Goal: Complete application form: Complete application form

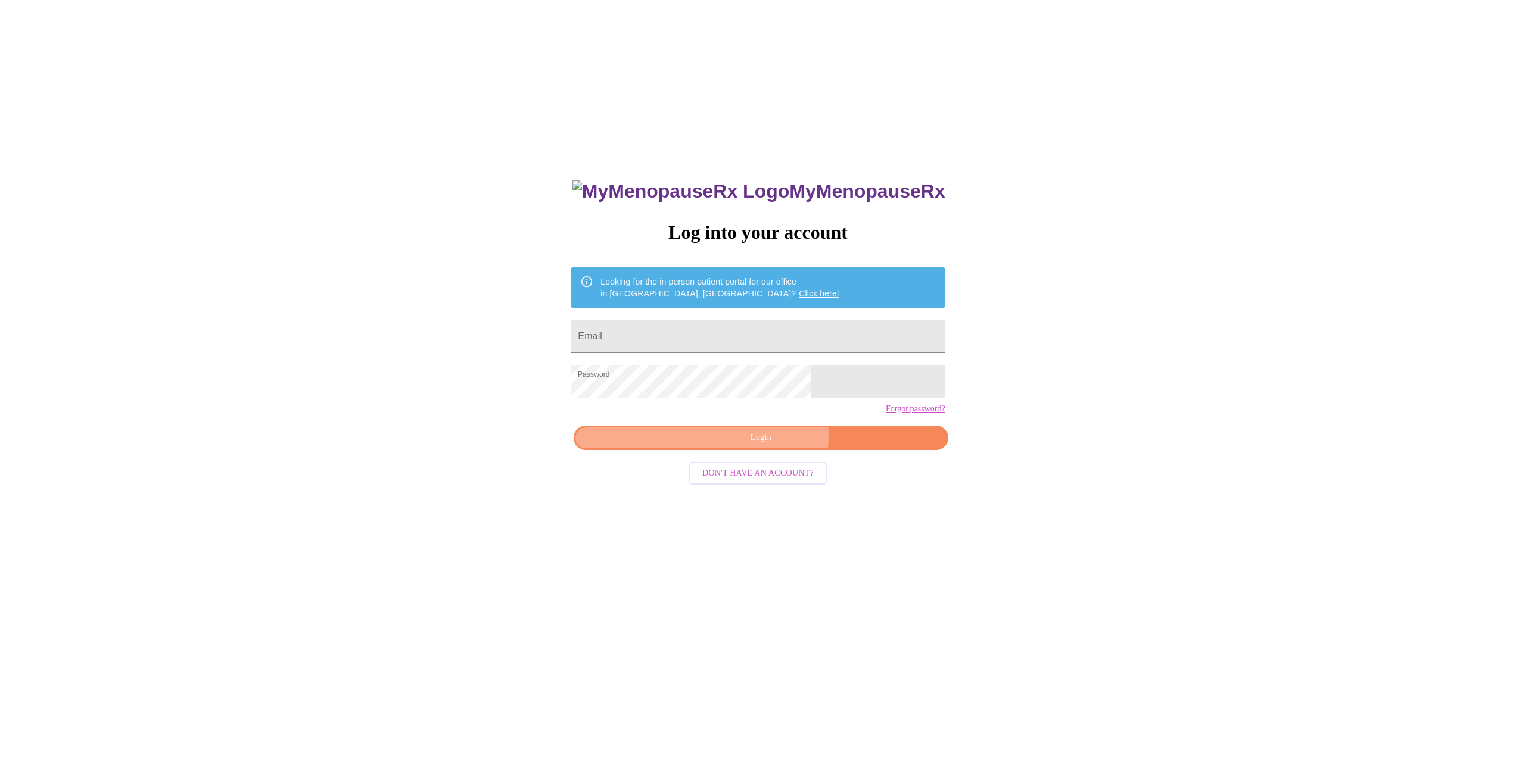
click at [768, 446] on span "Login" at bounding box center [761, 438] width 346 height 15
click at [693, 338] on input "Email" at bounding box center [758, 337] width 374 height 34
type input "[EMAIL_ADDRESS][DOMAIN_NAME]"
click at [744, 454] on div "MyMenopauseRx Log into your account Looking for the in person patient portal fo…" at bounding box center [757, 553] width 398 height 784
click at [765, 446] on span "Login" at bounding box center [761, 438] width 346 height 15
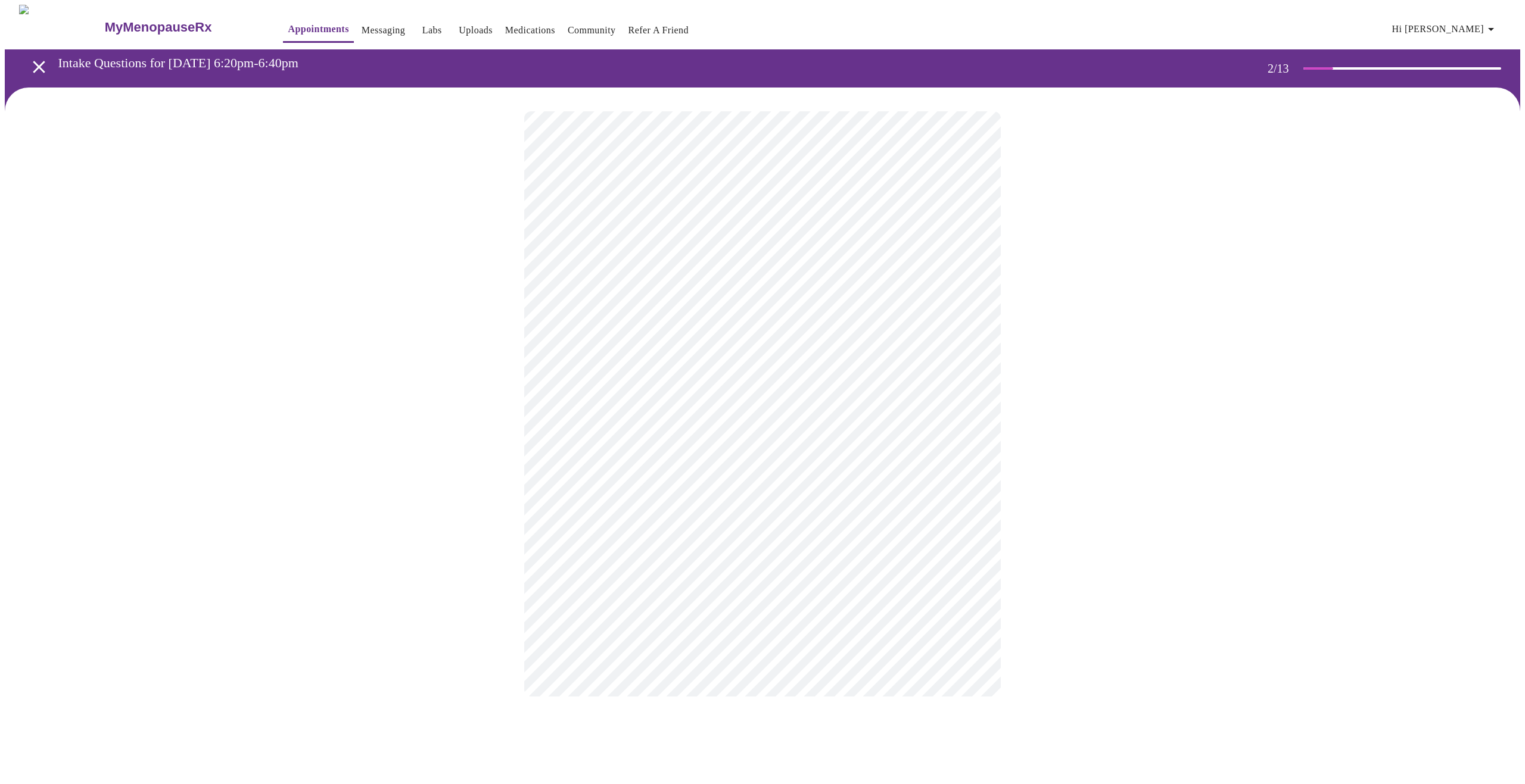
click at [973, 246] on body "MyMenopauseRx Appointments Messaging Labs Uploads Medications Community Refer a…" at bounding box center [762, 363] width 1515 height 716
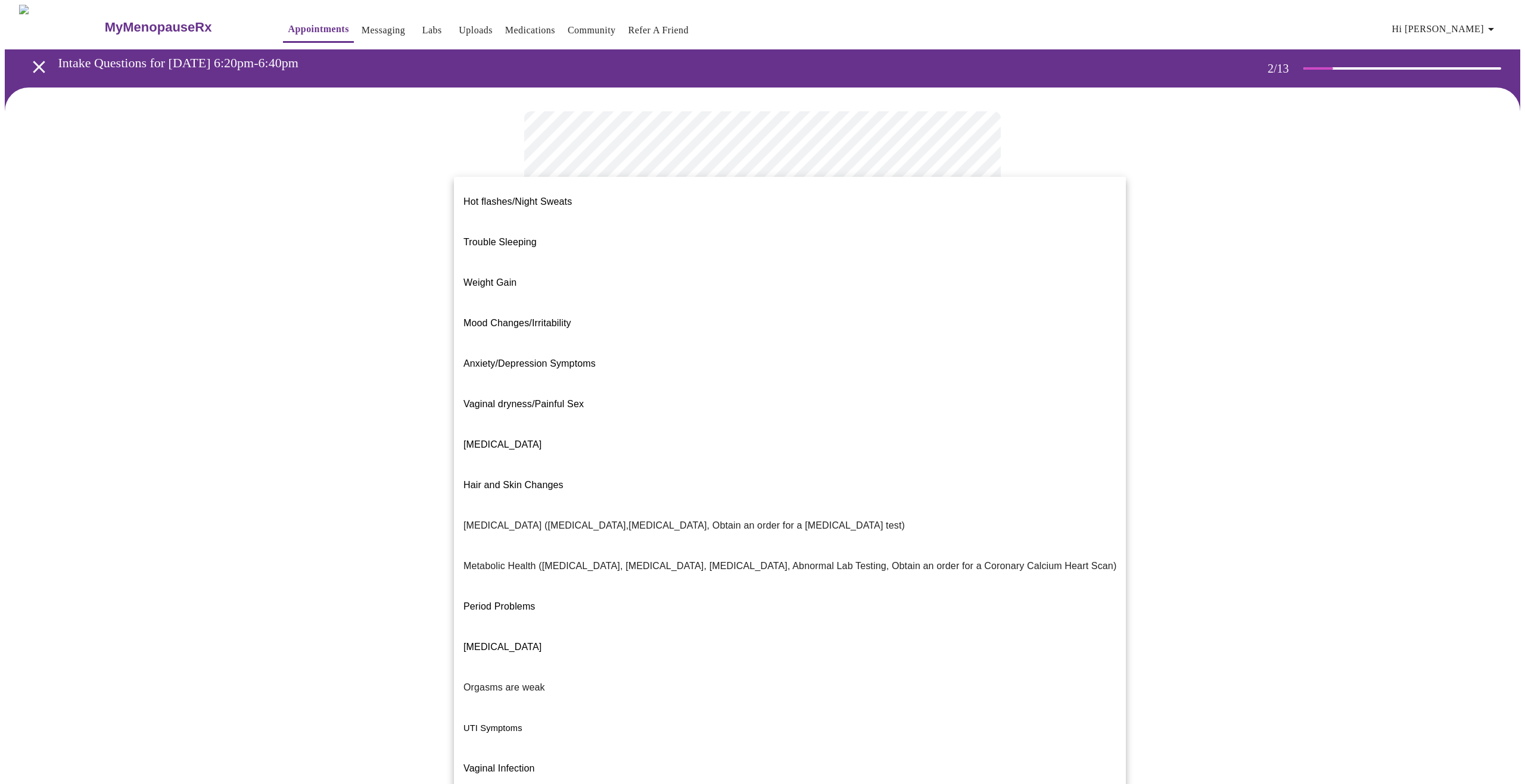
click at [500, 197] on span "Hot flashes/Night Sweats" at bounding box center [518, 202] width 108 height 10
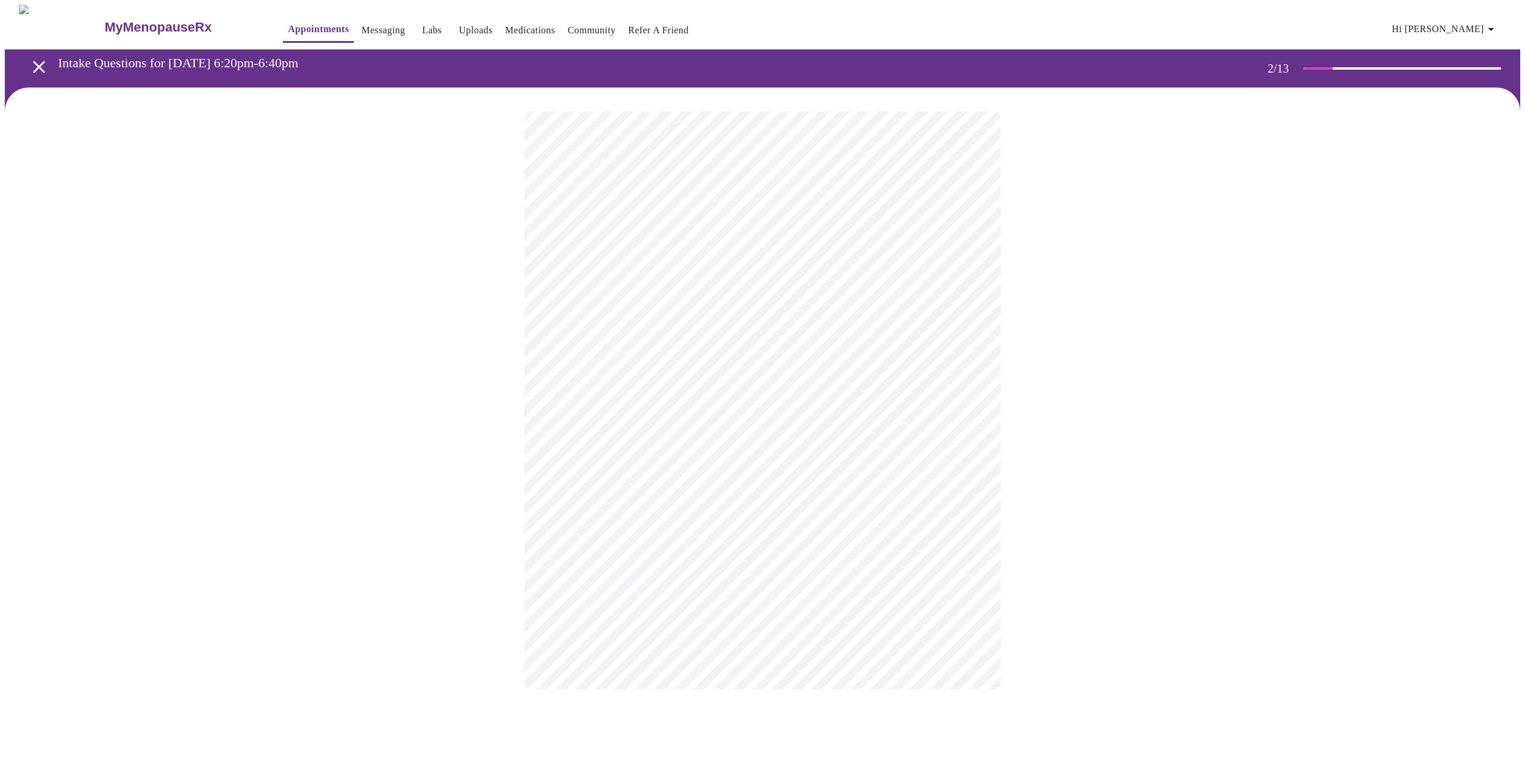
click at [591, 368] on body "MyMenopauseRx Appointments Messaging Labs Uploads Medications Community Refer a…" at bounding box center [762, 359] width 1515 height 709
click at [595, 402] on p "Yes - We'll use shared decision making to find a treatment that is safe!" at bounding box center [684, 407] width 302 height 15
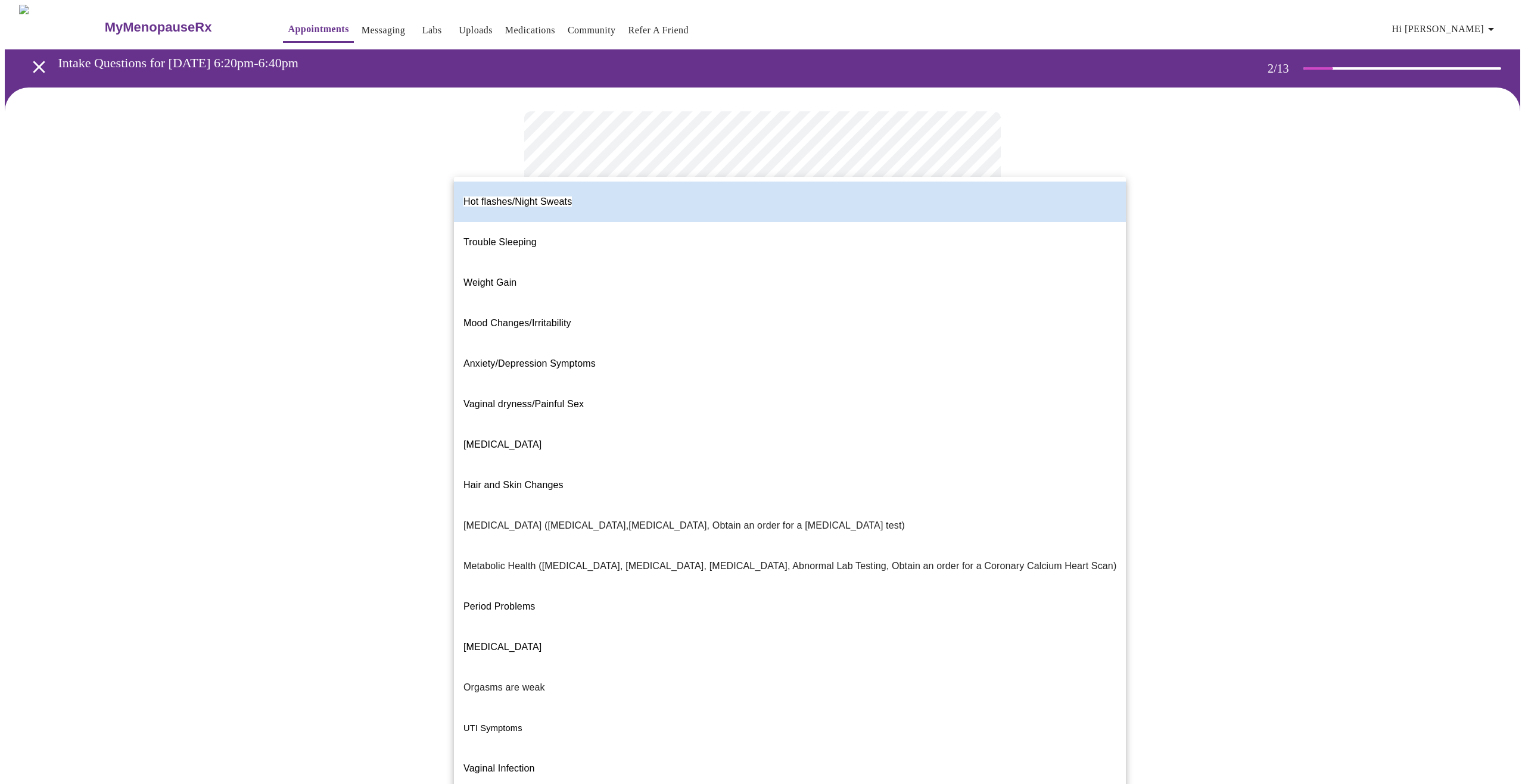
click at [975, 245] on body "MyMenopauseRx Appointments Messaging Labs Uploads Medications Community Refer a…" at bounding box center [762, 343] width 1515 height 676
click at [1156, 249] on div at bounding box center [762, 392] width 1525 height 784
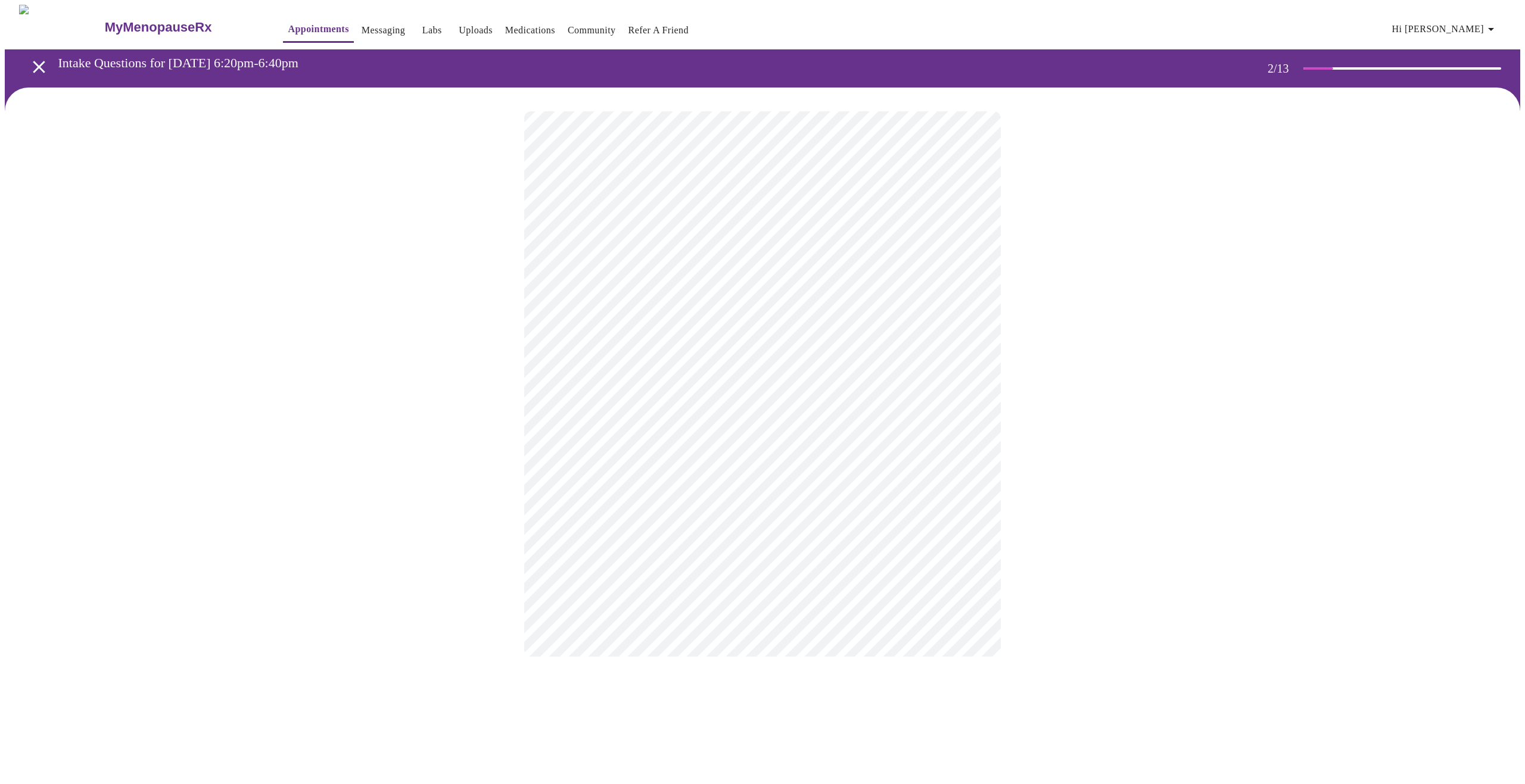
click at [969, 248] on body "MyMenopauseRx Appointments Messaging Labs Uploads Medications Community Refer a…" at bounding box center [762, 343] width 1515 height 676
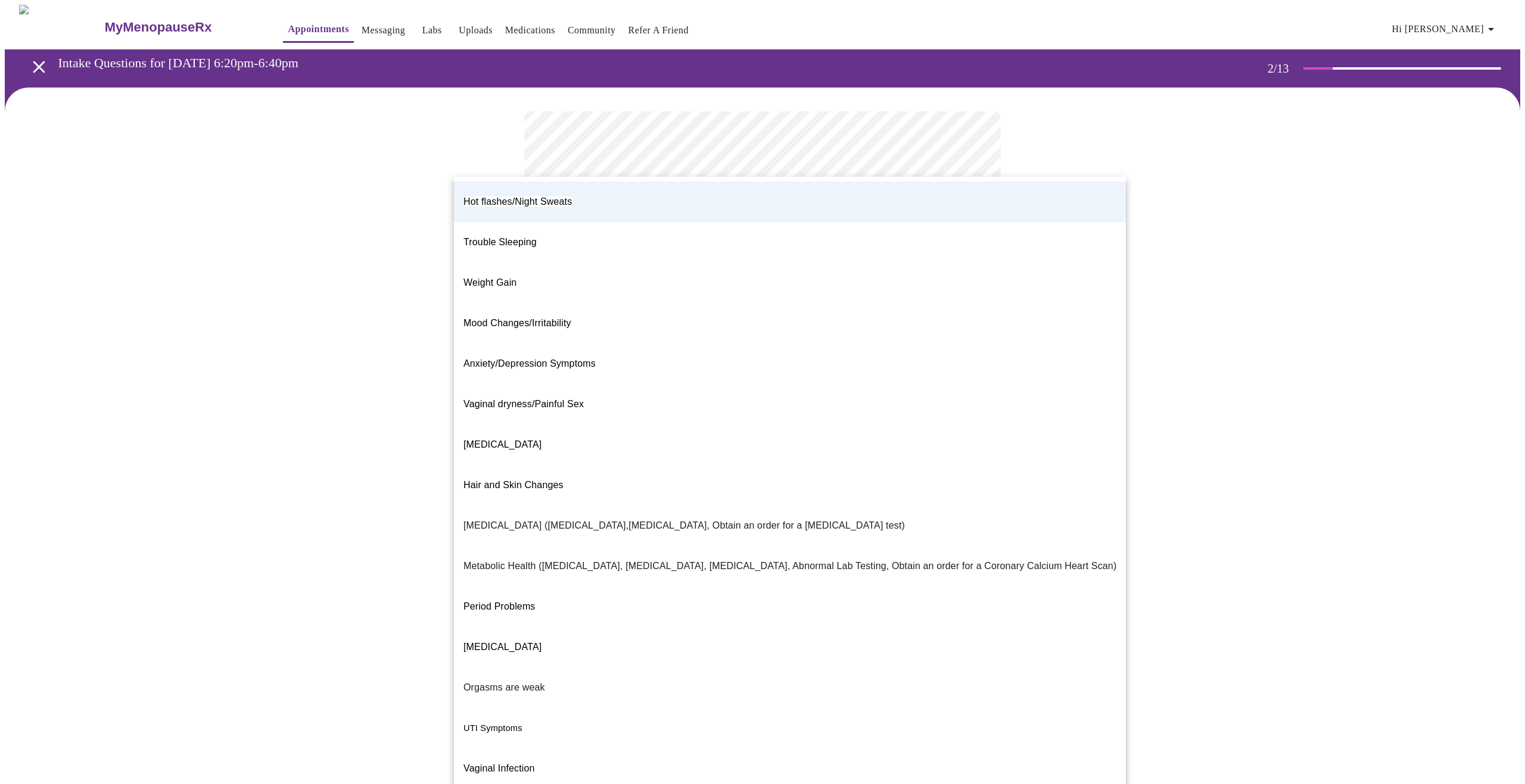
click at [1149, 231] on div at bounding box center [762, 392] width 1525 height 784
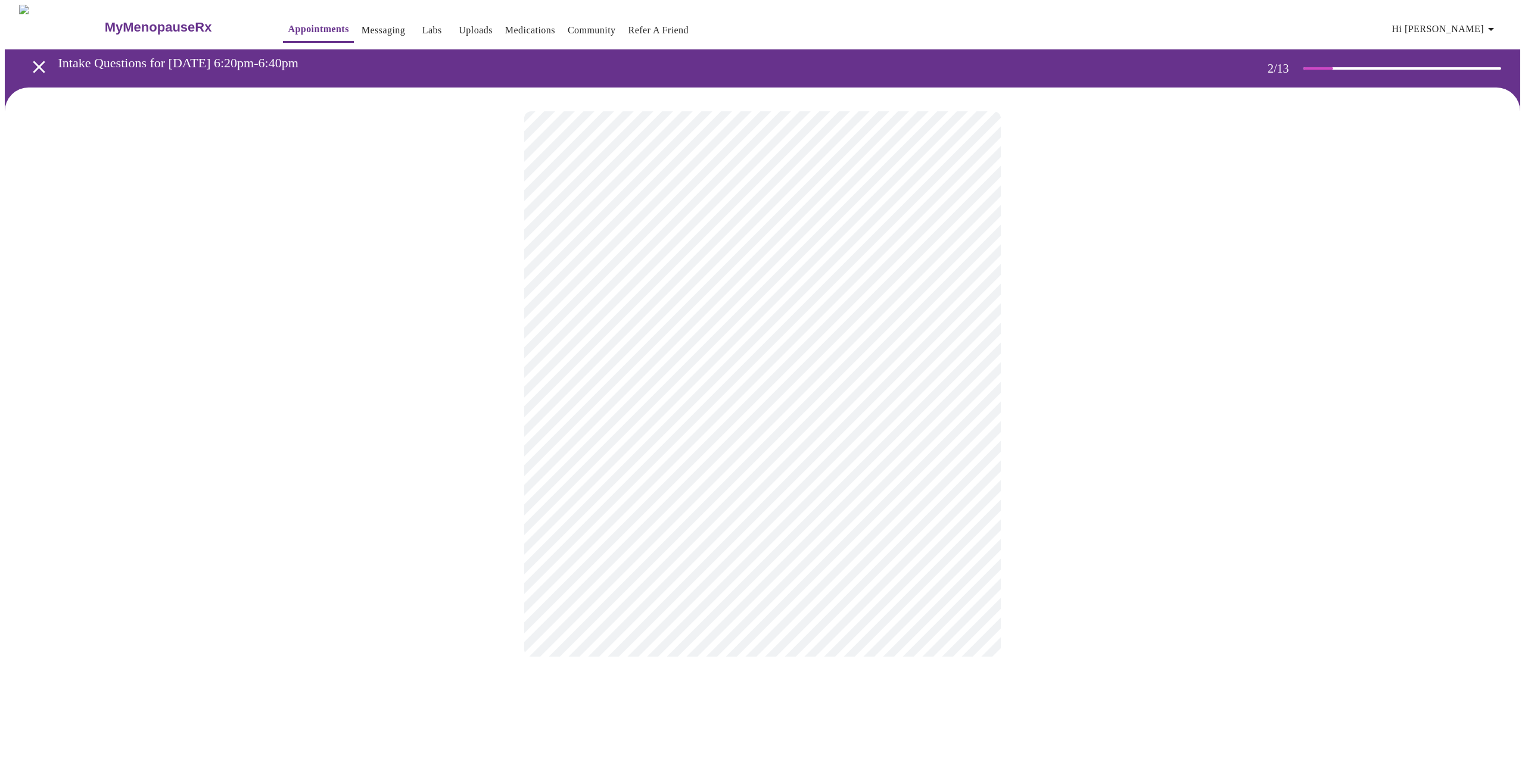
click at [971, 249] on body "MyMenopauseRx Appointments Messaging Labs Uploads Medications Community Refer a…" at bounding box center [762, 343] width 1515 height 676
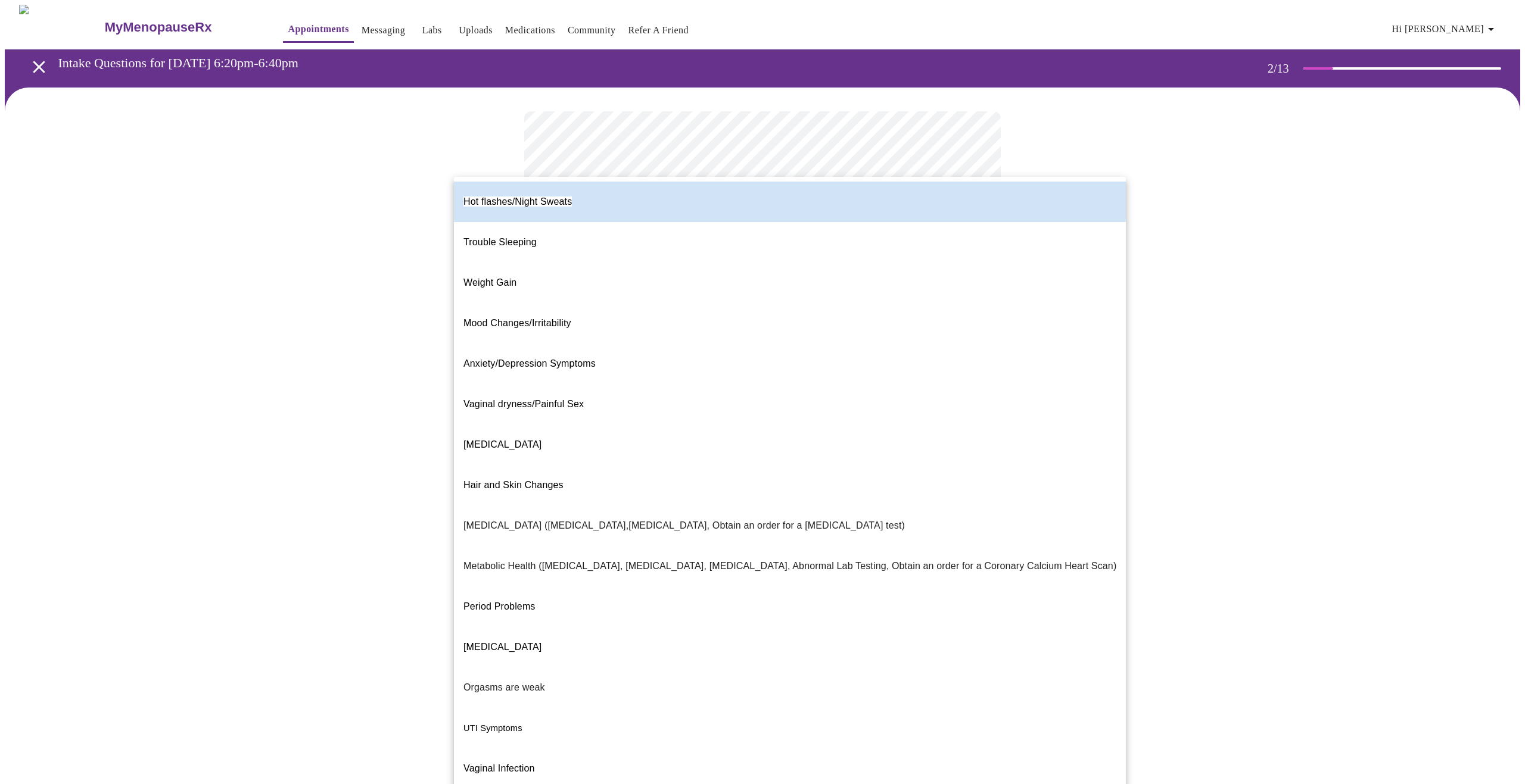
click at [1134, 283] on div at bounding box center [762, 392] width 1525 height 784
click at [969, 252] on body "MyMenopauseRx Appointments Messaging Labs Uploads Medications Community Refer a…" at bounding box center [762, 343] width 1515 height 676
click at [1143, 272] on div at bounding box center [762, 392] width 1525 height 784
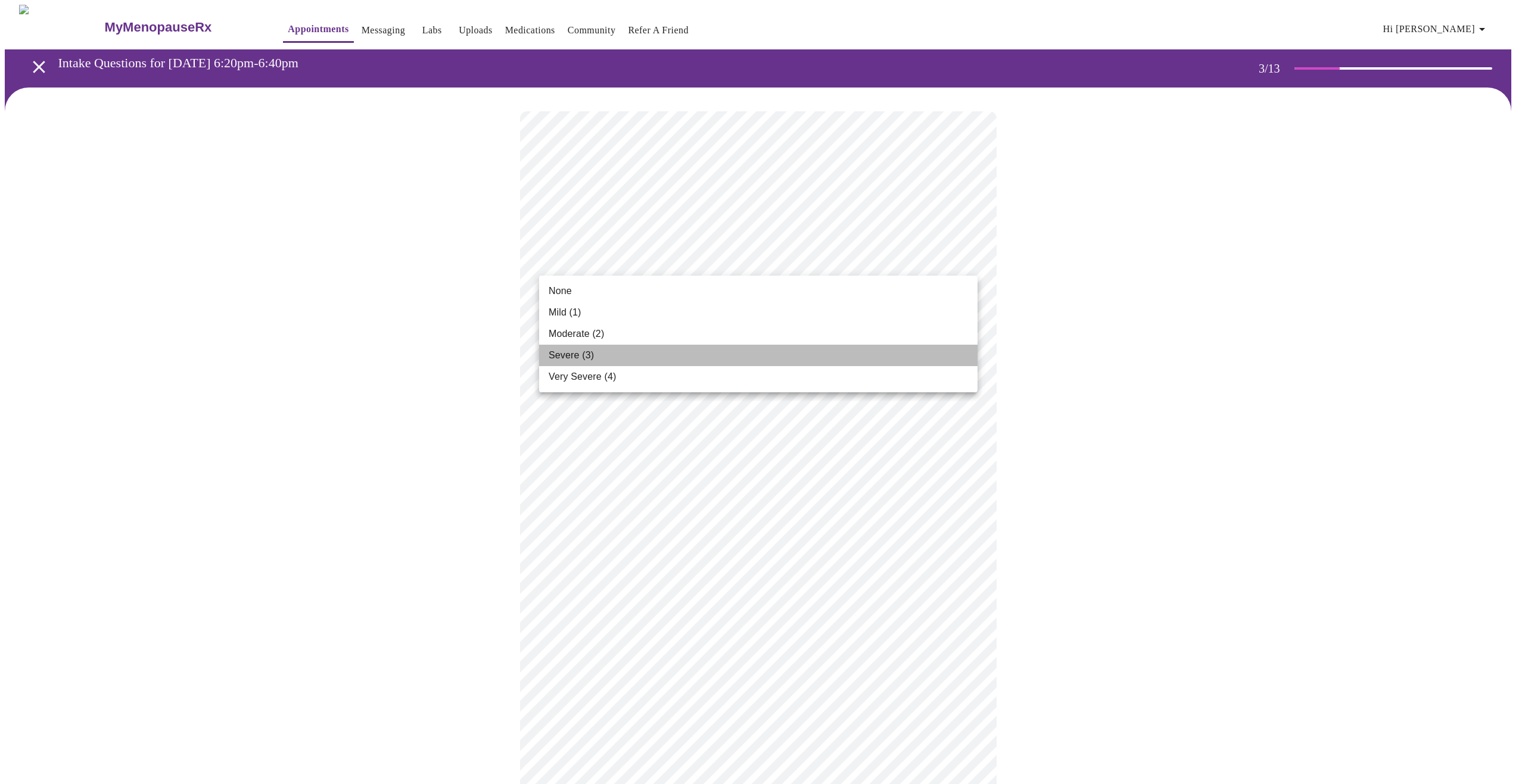
click at [901, 351] on li "Severe (3)" at bounding box center [759, 355] width 439 height 21
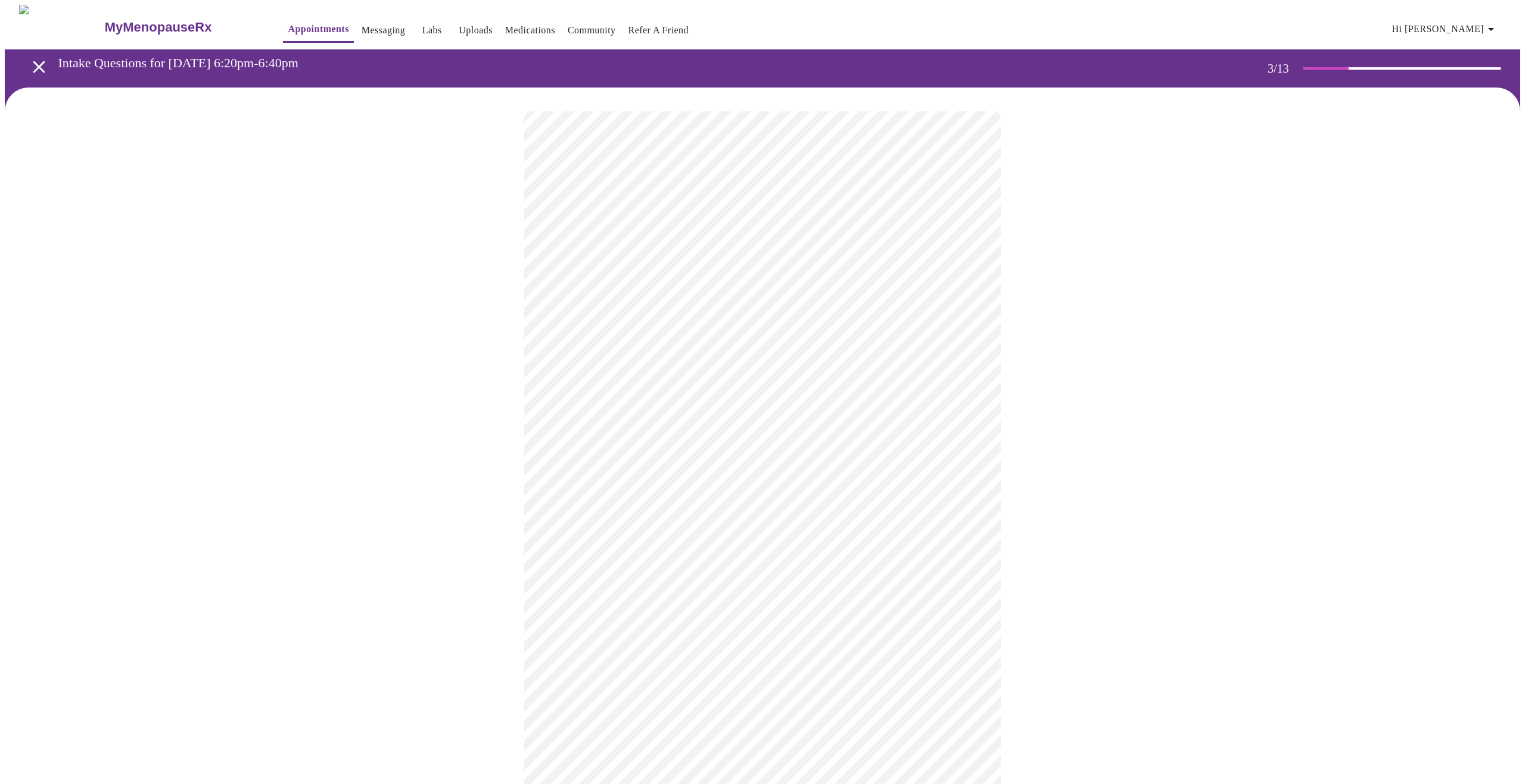
click at [965, 352] on body "MyMenopauseRx Appointments Messaging Labs Uploads Medications Community Refer a…" at bounding box center [762, 788] width 1515 height 1567
click at [947, 387] on li "None" at bounding box center [759, 385] width 439 height 21
click at [964, 446] on body "MyMenopauseRx Appointments Messaging Labs Uploads Medications Community Refer a…" at bounding box center [762, 780] width 1515 height 1550
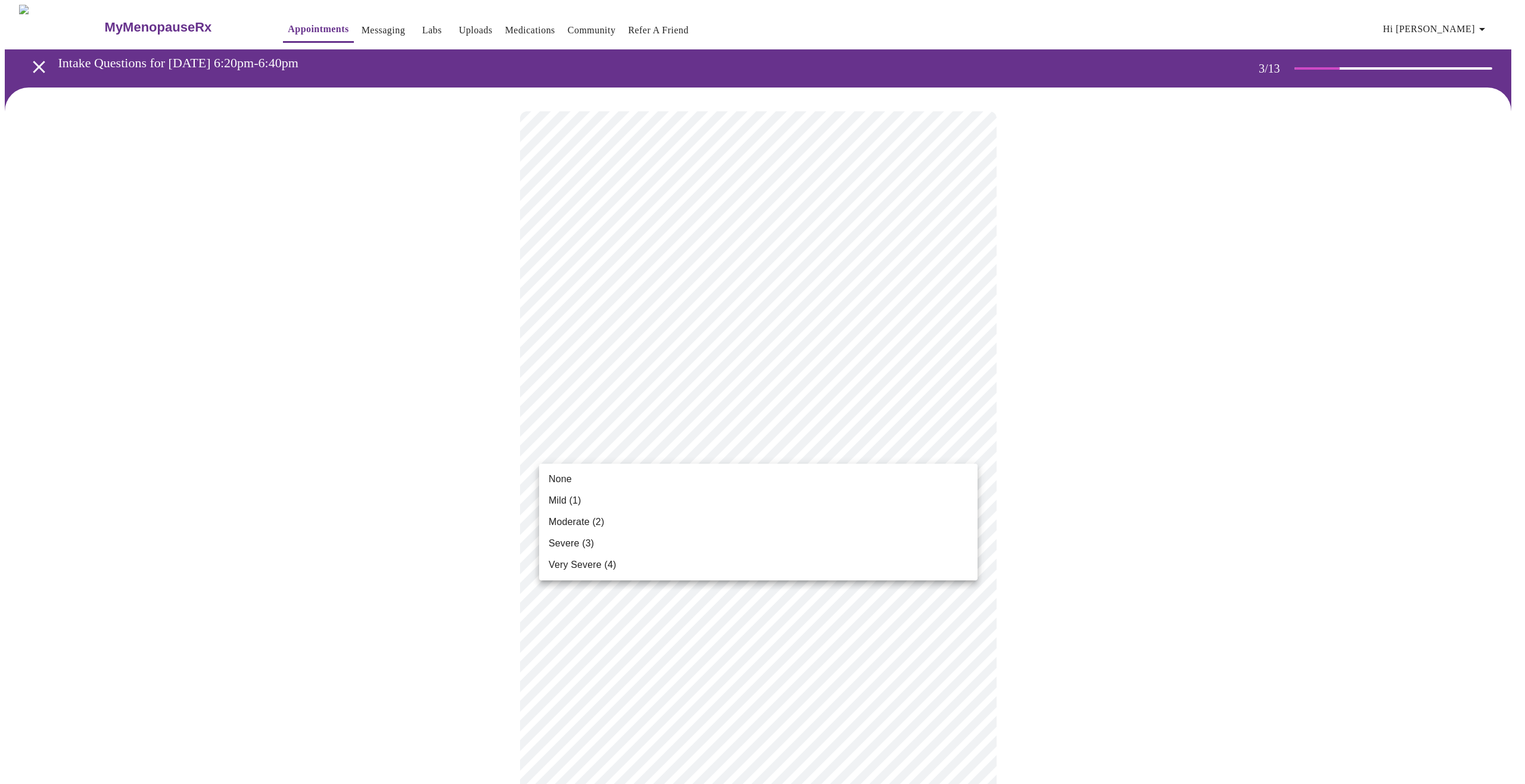
click at [895, 565] on li "Very Severe (4)" at bounding box center [759, 565] width 439 height 21
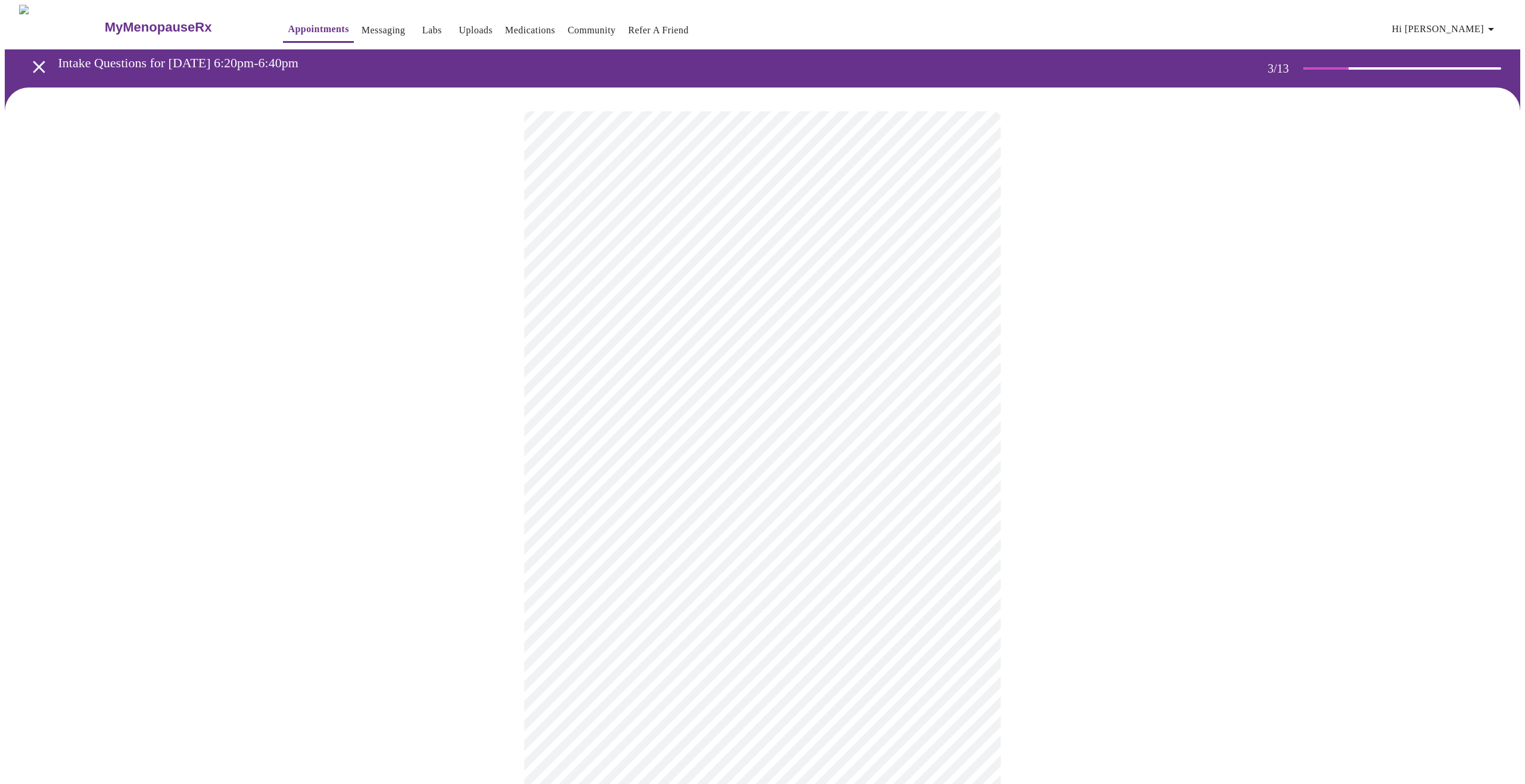
click at [968, 446] on body "MyMenopauseRx Appointments Messaging Labs Uploads Medications Community Refer a…" at bounding box center [762, 772] width 1515 height 1534
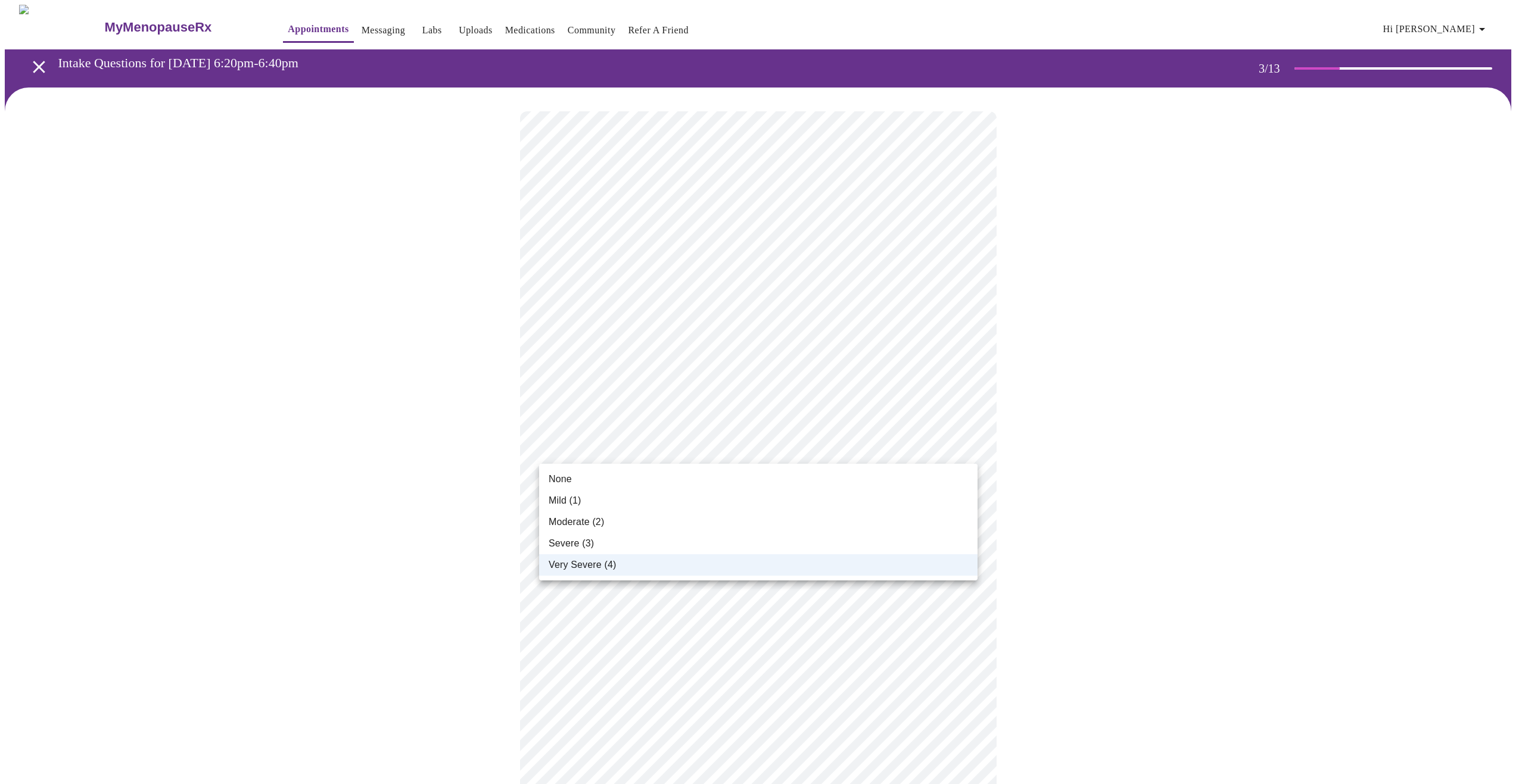
click at [945, 538] on li "Severe (3)" at bounding box center [759, 543] width 439 height 21
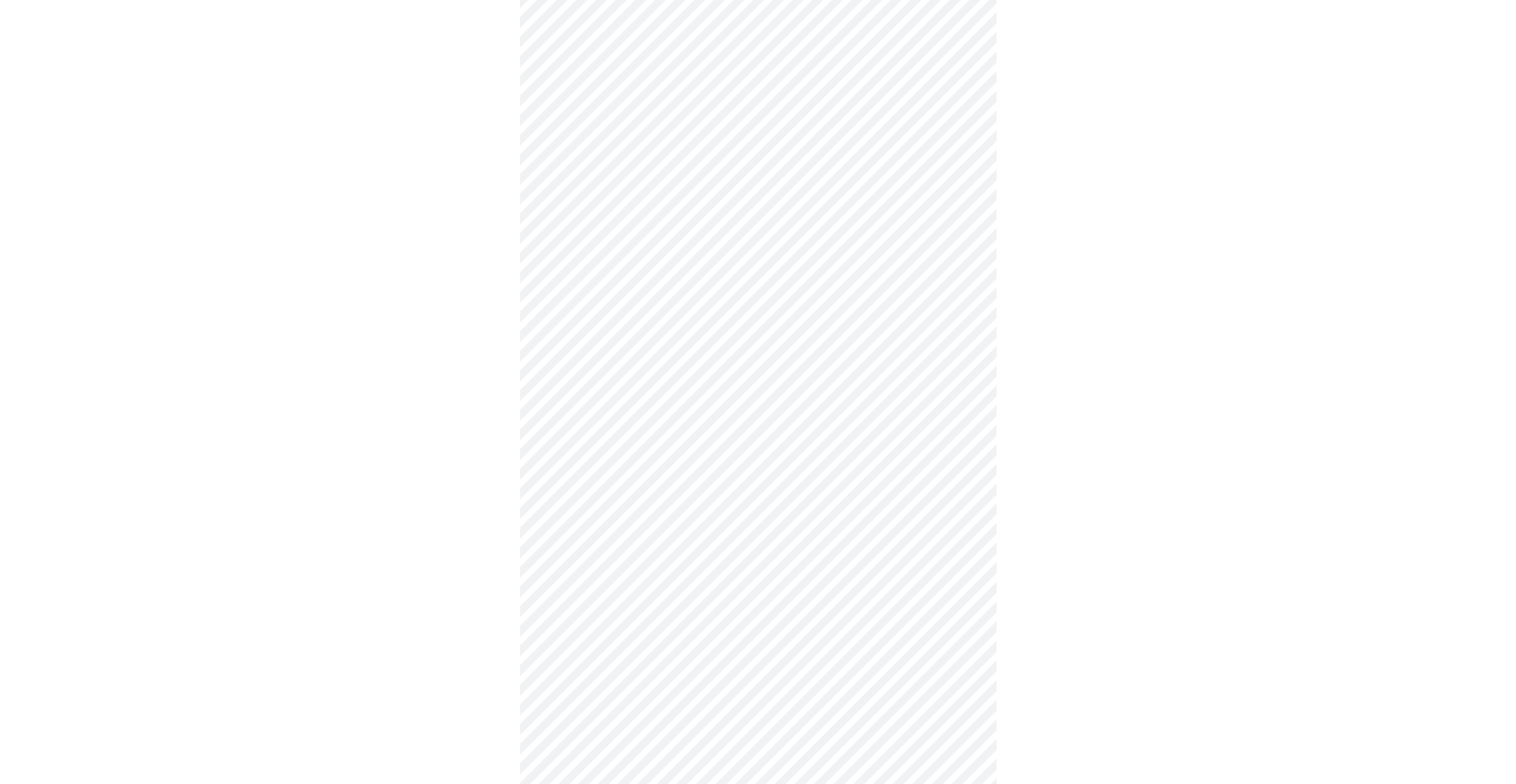
scroll to position [382, 0]
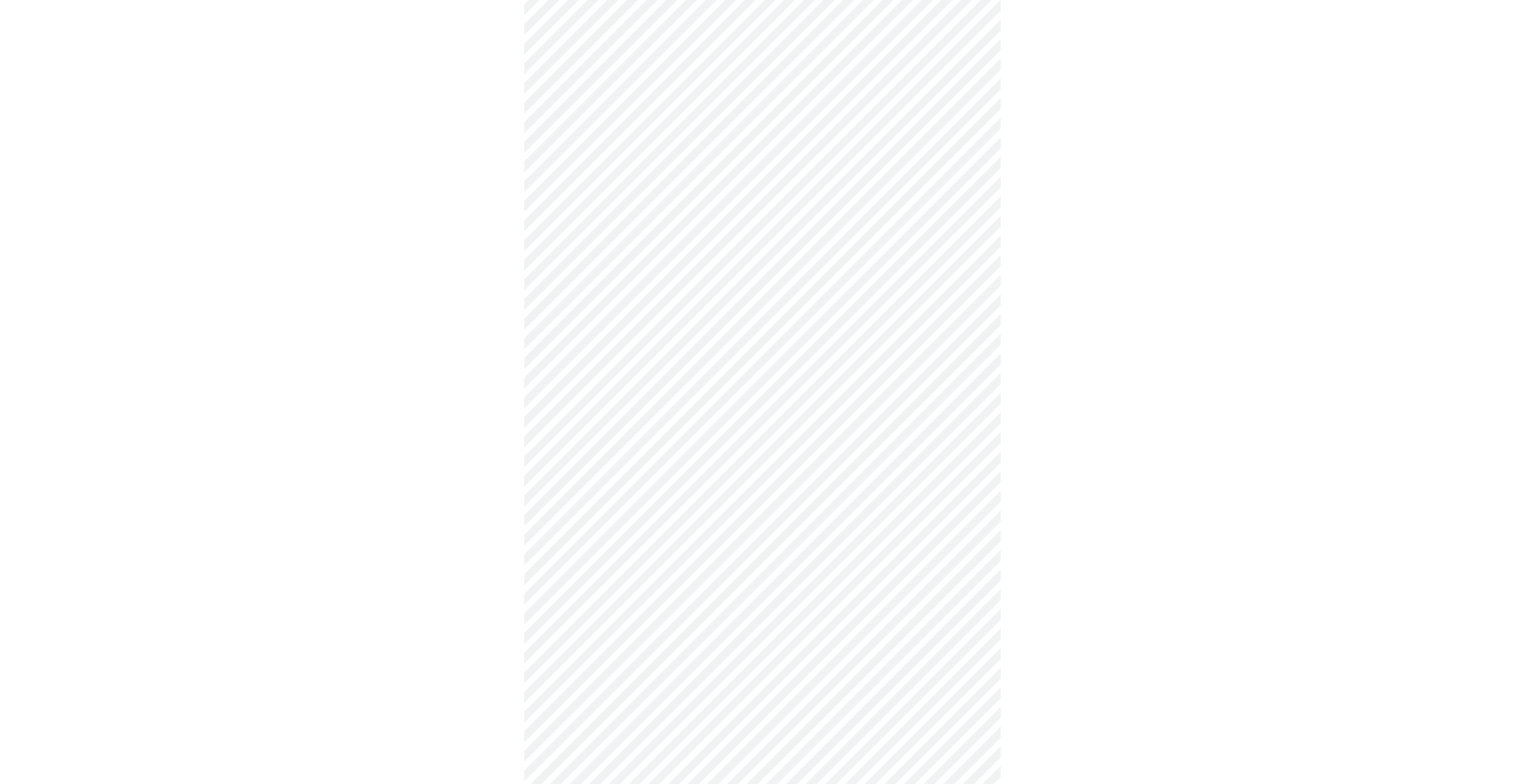
click at [961, 253] on body "MyMenopauseRx Appointments Messaging Labs Uploads Medications Community Refer a…" at bounding box center [762, 389] width 1515 height 1534
click at [936, 333] on li "Moderate (2)" at bounding box center [759, 327] width 439 height 21
click at [967, 330] on body "MyMenopauseRx Appointments Messaging Labs Uploads Medications Community Refer a…" at bounding box center [762, 381] width 1515 height 1518
click at [942, 384] on li "Mild (1)" at bounding box center [759, 384] width 439 height 21
click at [968, 425] on body "MyMenopauseRx Appointments Messaging Labs Uploads Medications Community Refer a…" at bounding box center [762, 373] width 1515 height 1501
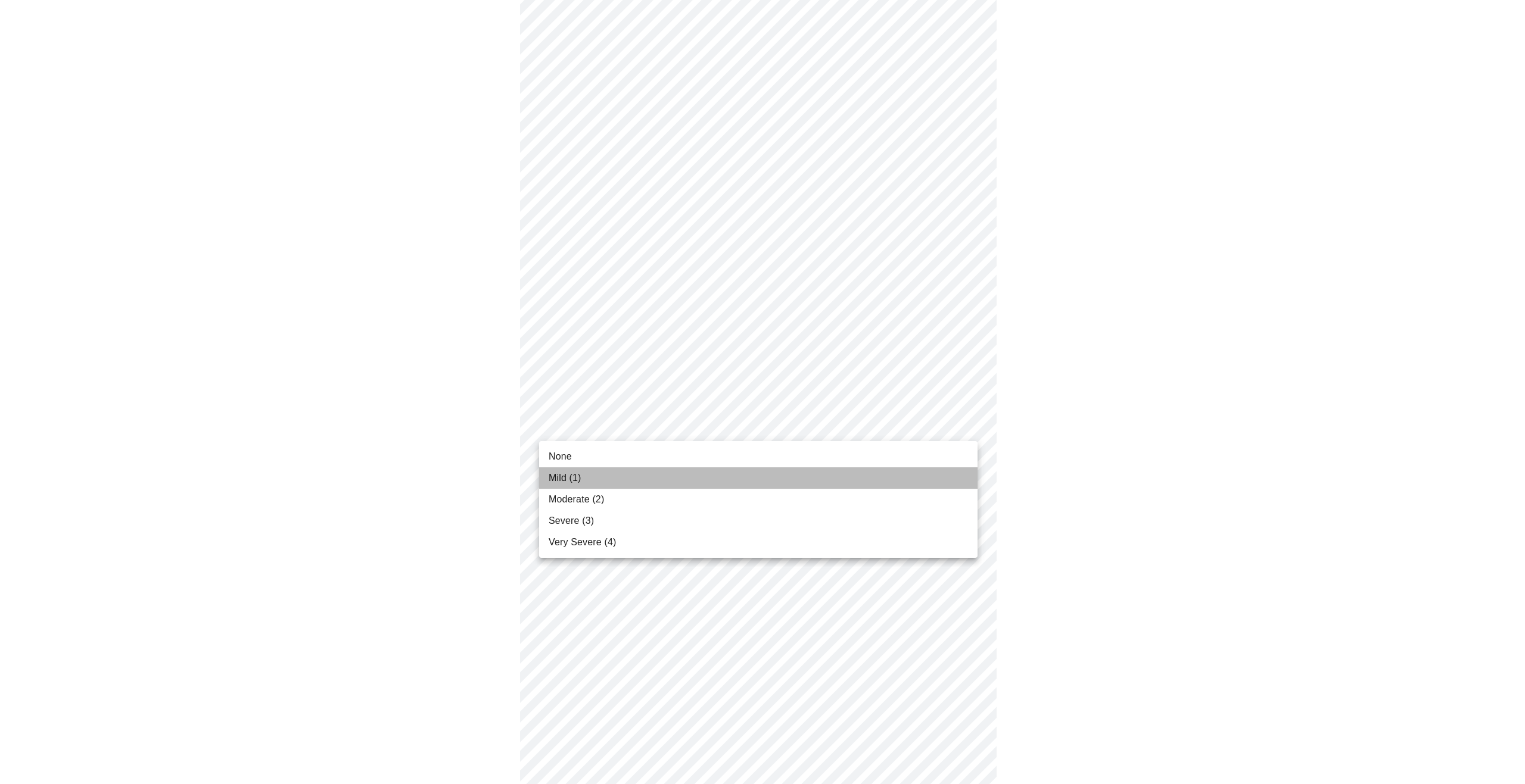
click at [959, 478] on li "Mild (1)" at bounding box center [759, 478] width 439 height 21
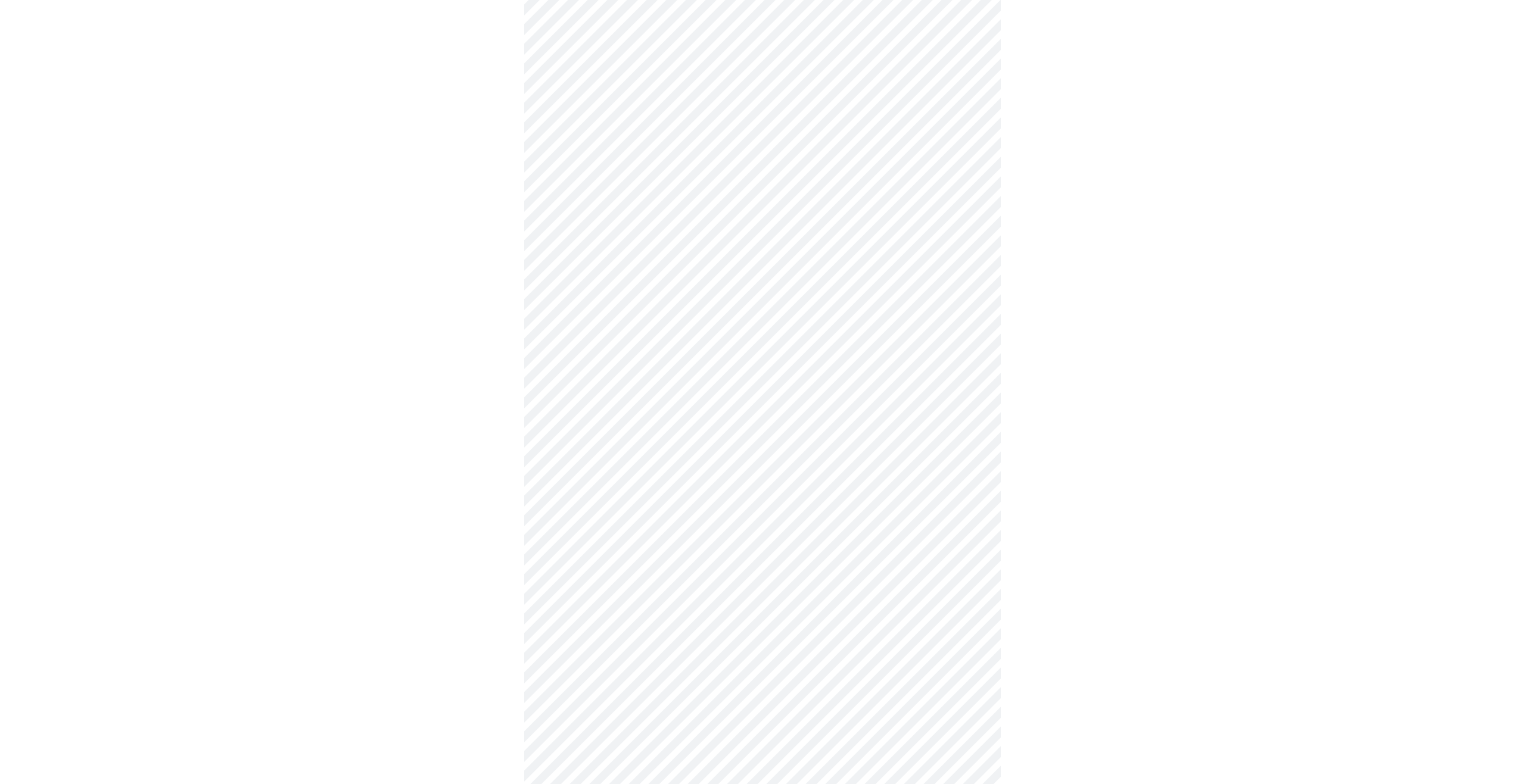
click at [966, 520] on body "MyMenopauseRx Appointments Messaging Labs Uploads Medications Community Refer a…" at bounding box center [762, 364] width 1515 height 1484
click at [944, 596] on li "Moderate (2)" at bounding box center [759, 593] width 439 height 21
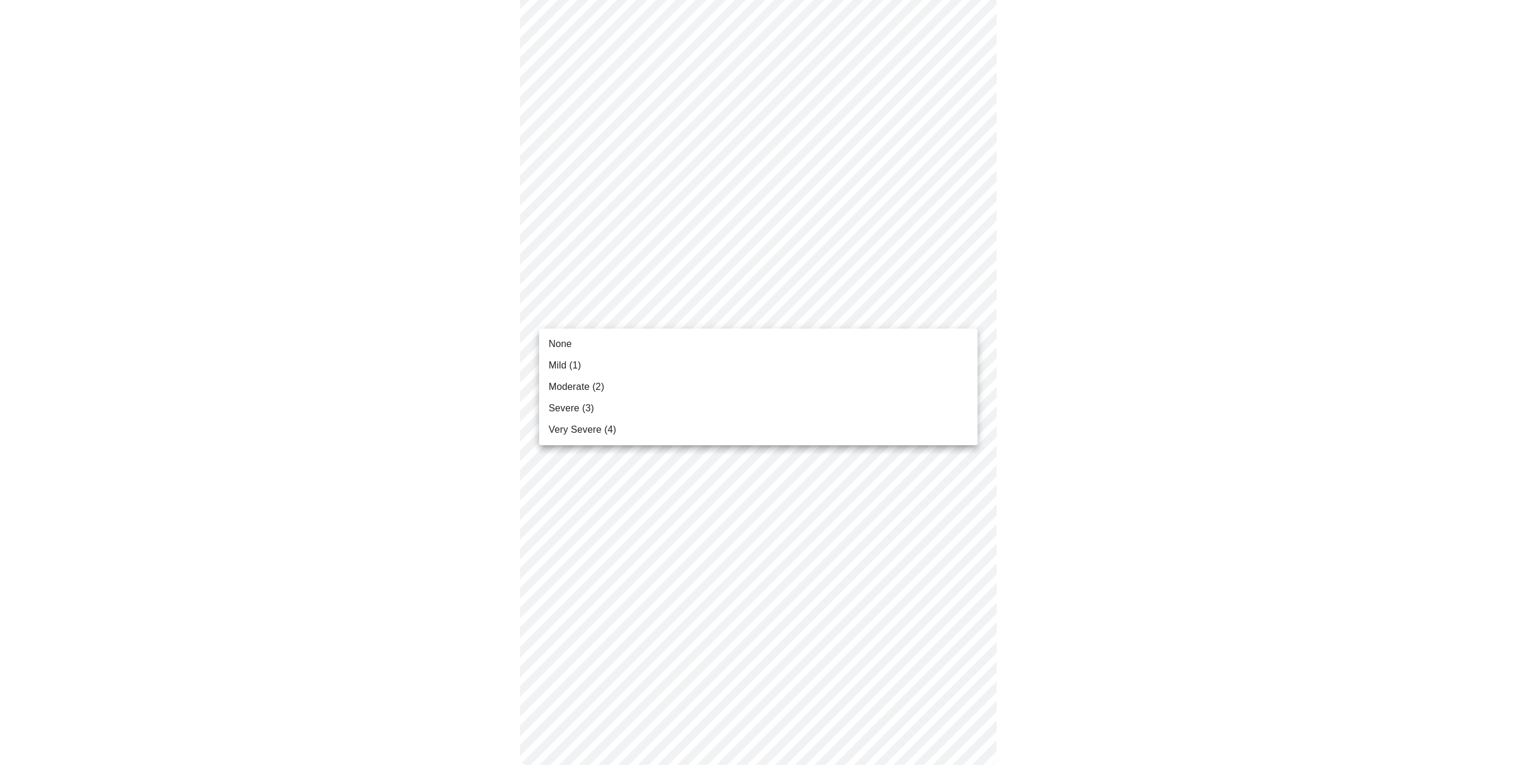
click at [970, 312] on body "MyMenopauseRx Appointments Messaging Labs Uploads Medications Community Refer a…" at bounding box center [762, 56] width 1515 height 1467
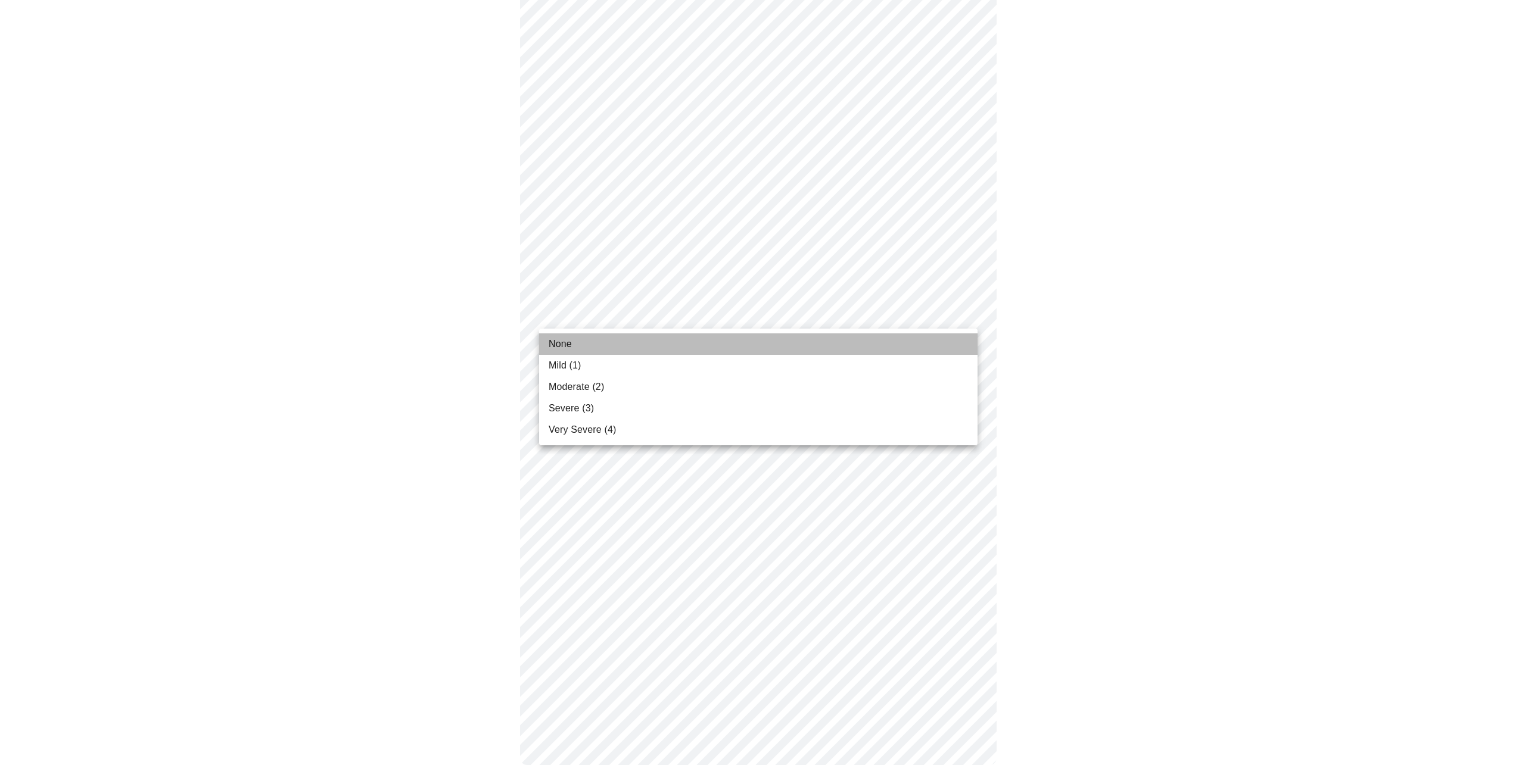
click at [955, 340] on li "None" at bounding box center [759, 343] width 439 height 21
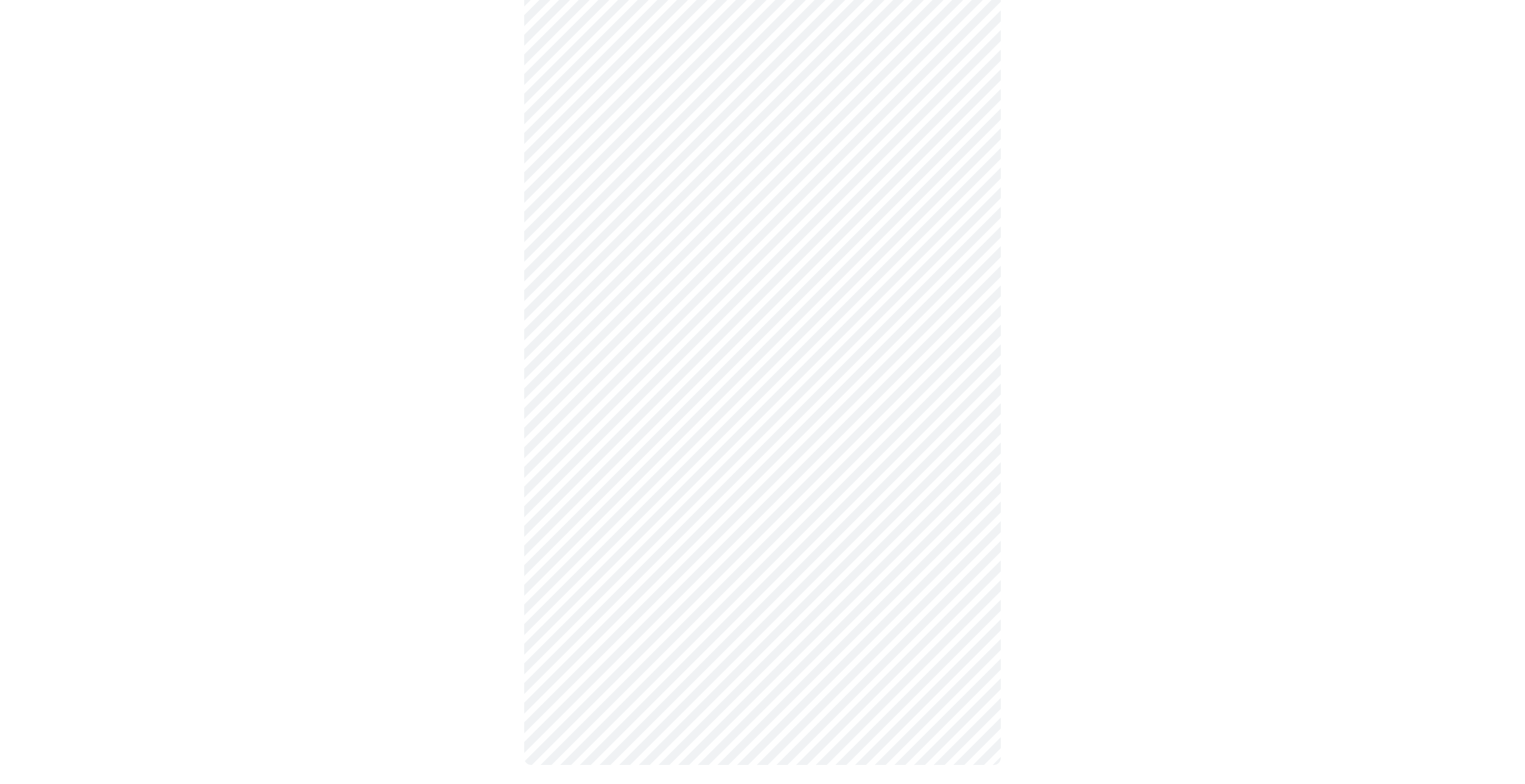
click at [967, 422] on body "MyMenopauseRx Appointments Messaging Labs Uploads Medications Community Refer a…" at bounding box center [762, 64] width 1515 height 1450
click at [946, 495] on li "Moderate (2)" at bounding box center [759, 498] width 439 height 21
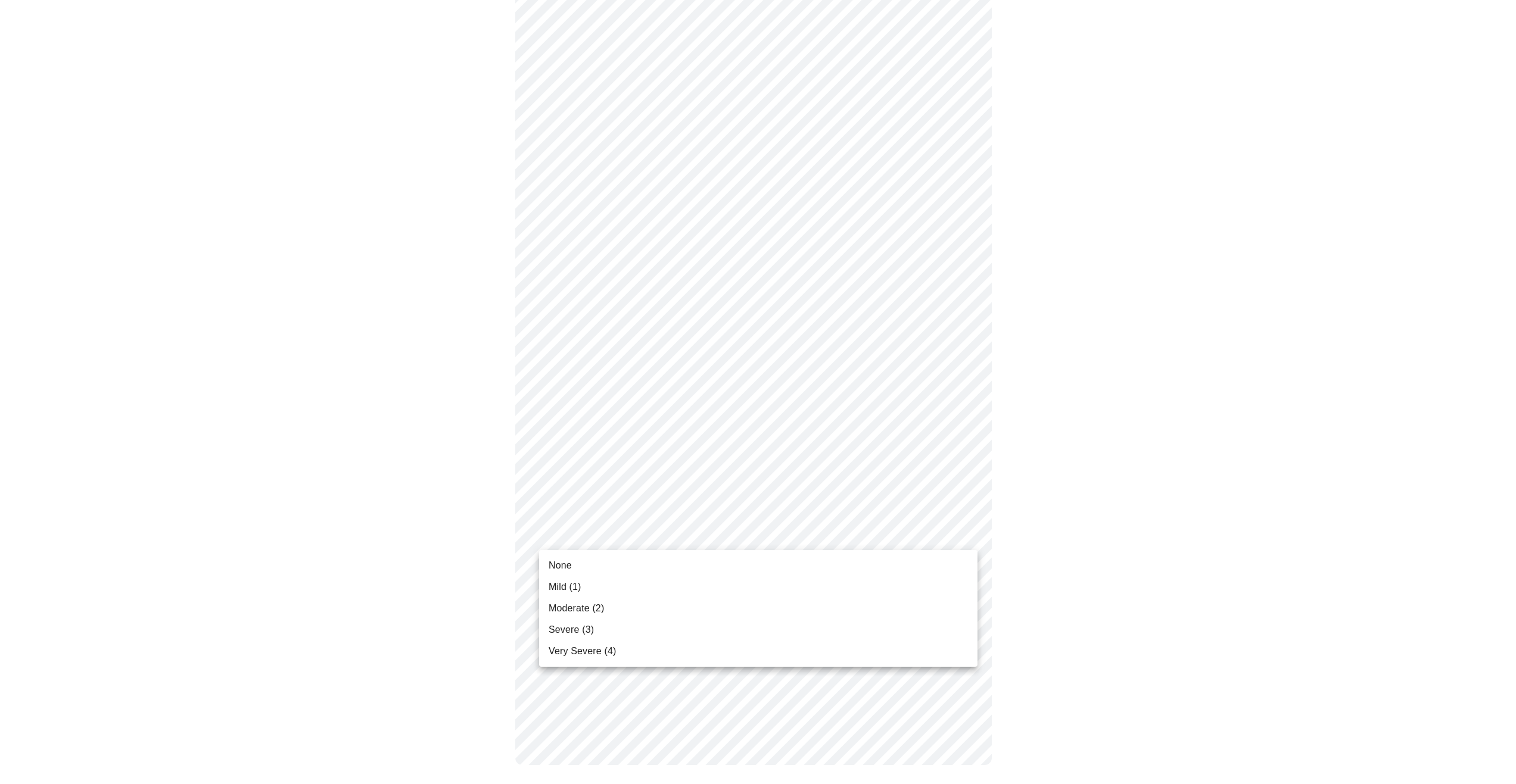
click at [970, 531] on body "MyMenopauseRx Appointments Messaging Labs Uploads Medications Community Refer a…" at bounding box center [758, 72] width 1506 height 1434
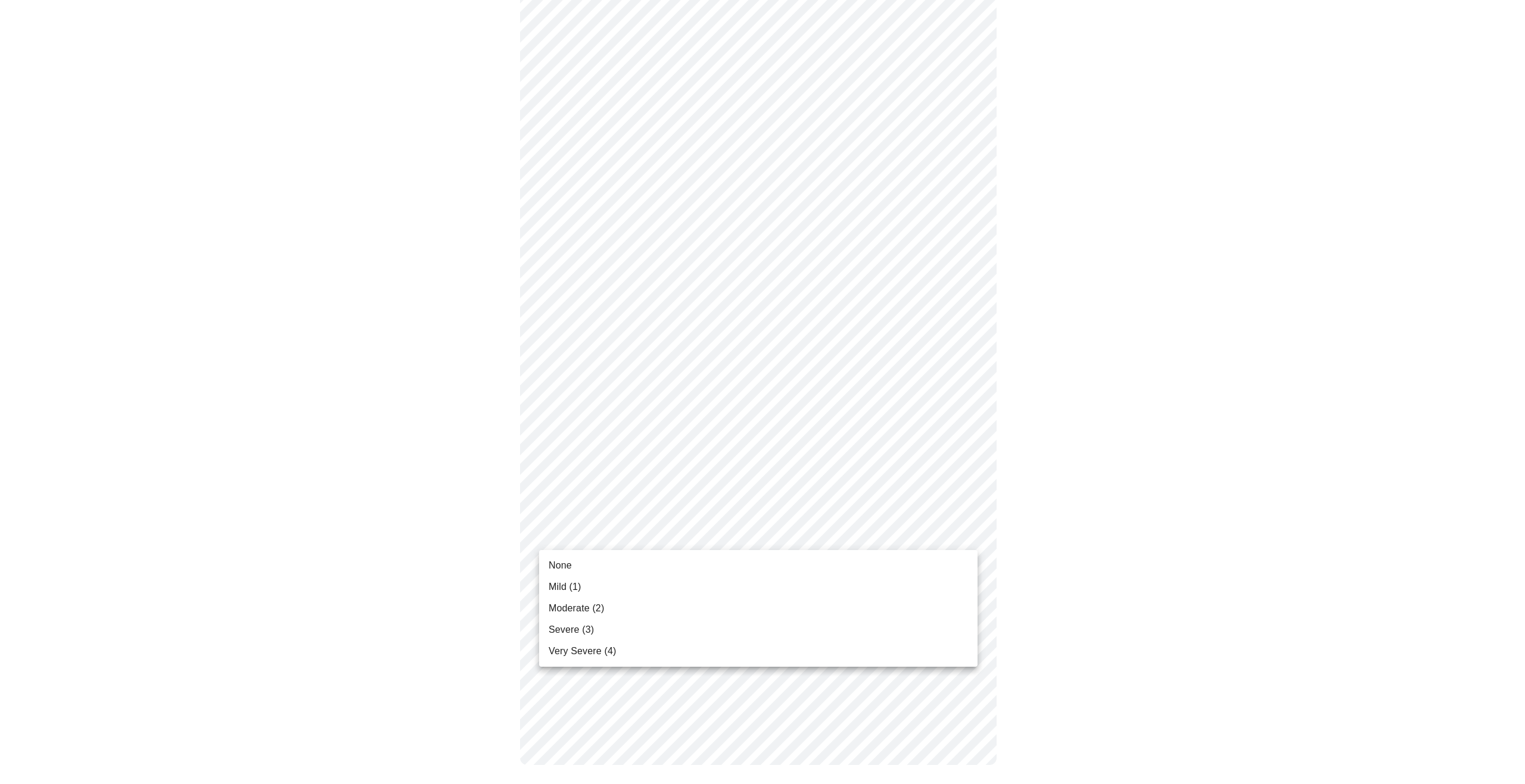
click at [947, 612] on li "Moderate (2)" at bounding box center [759, 608] width 439 height 21
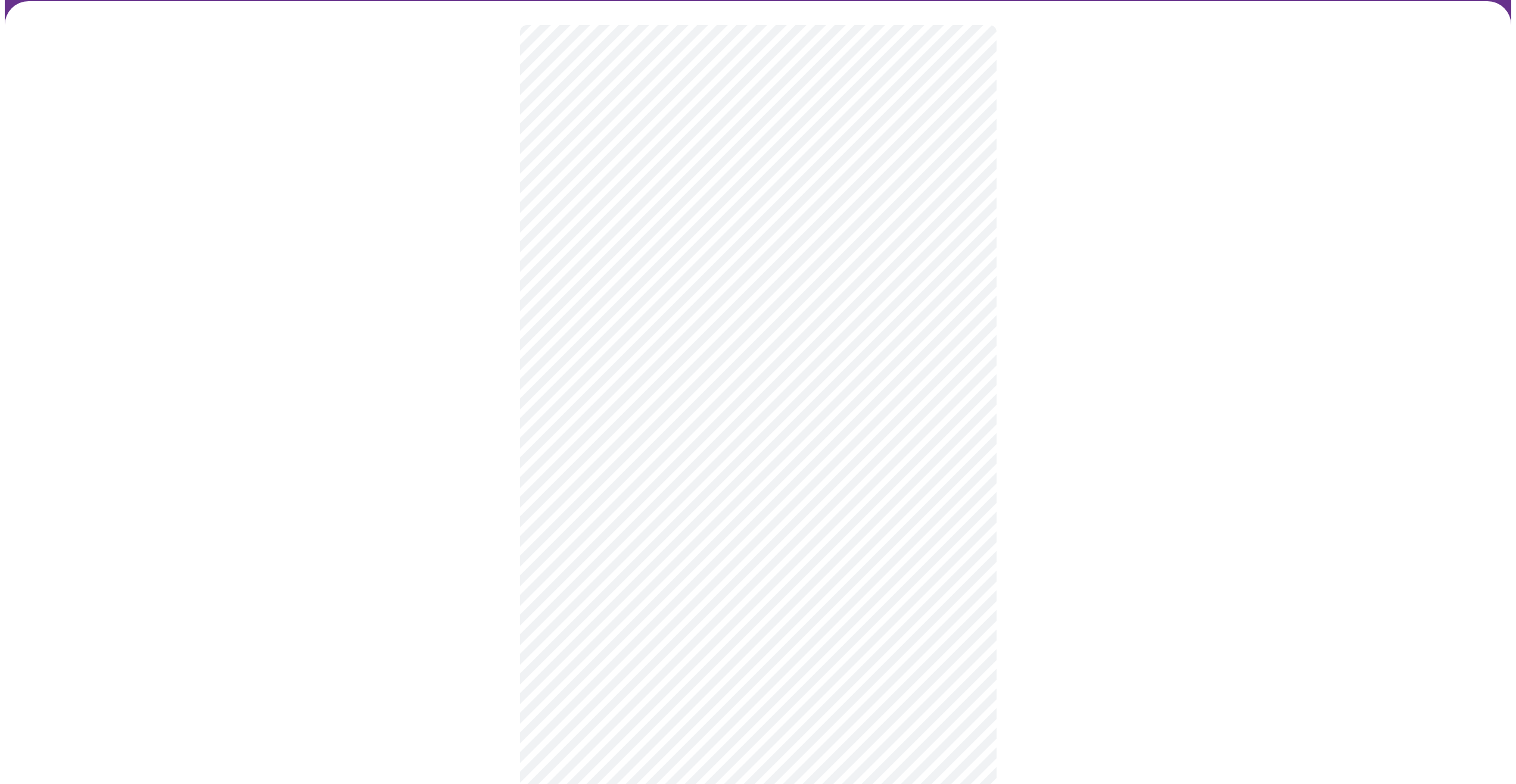
scroll to position [85, 0]
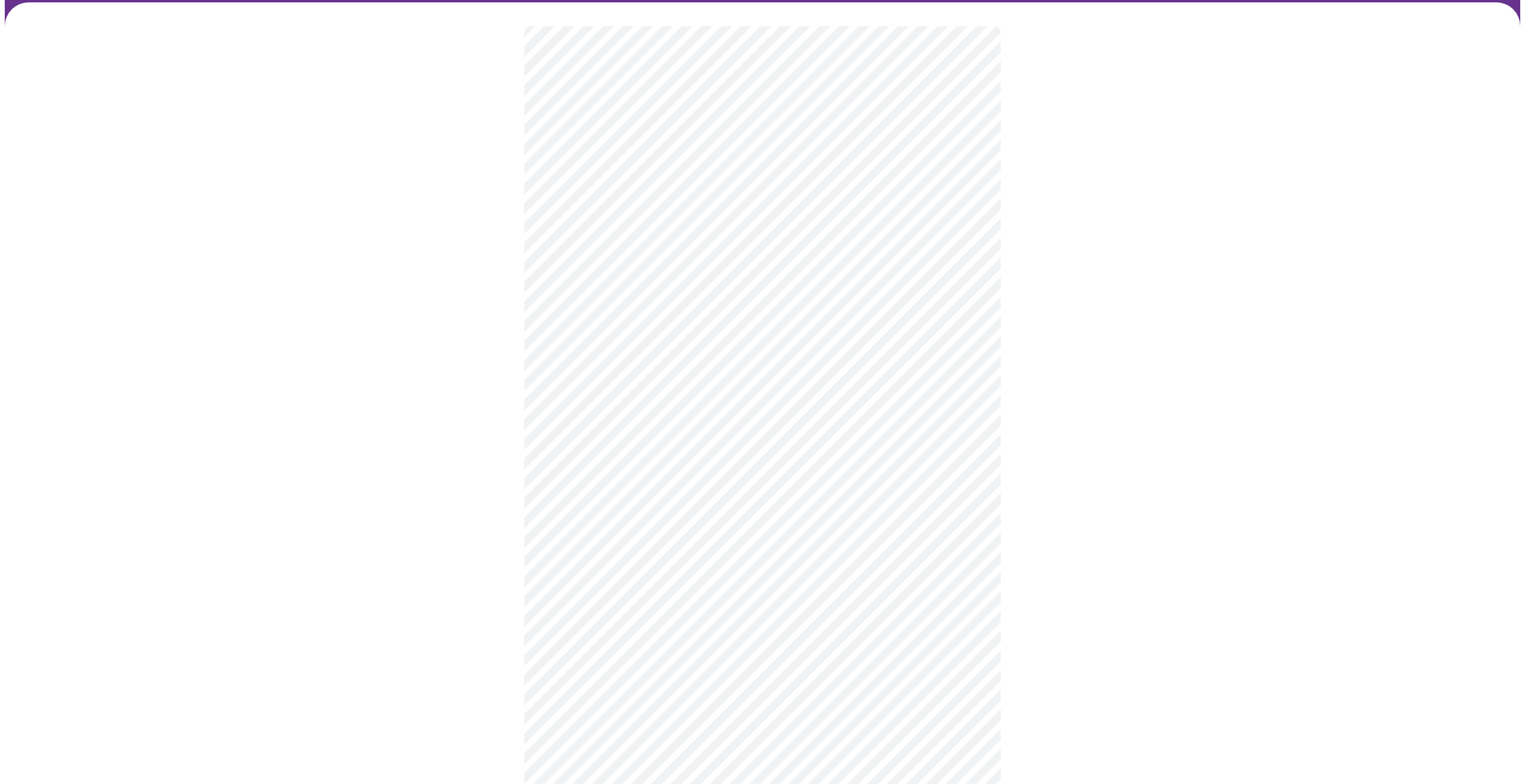
click at [964, 452] on body "MyMenopauseRx Appointments Messaging Labs Uploads Medications Community Refer a…" at bounding box center [762, 628] width 1515 height 1417
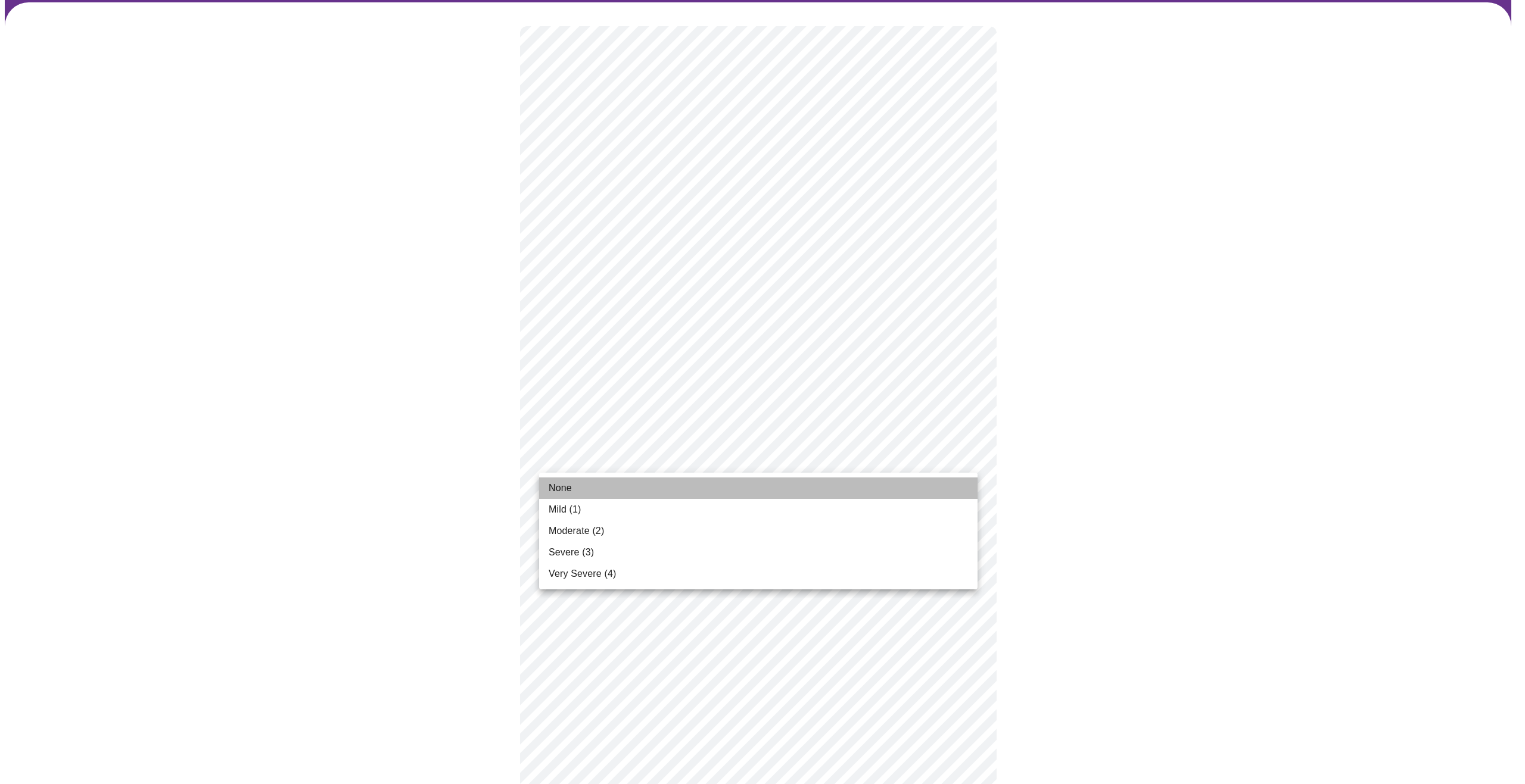
click at [938, 495] on li "None" at bounding box center [759, 488] width 439 height 21
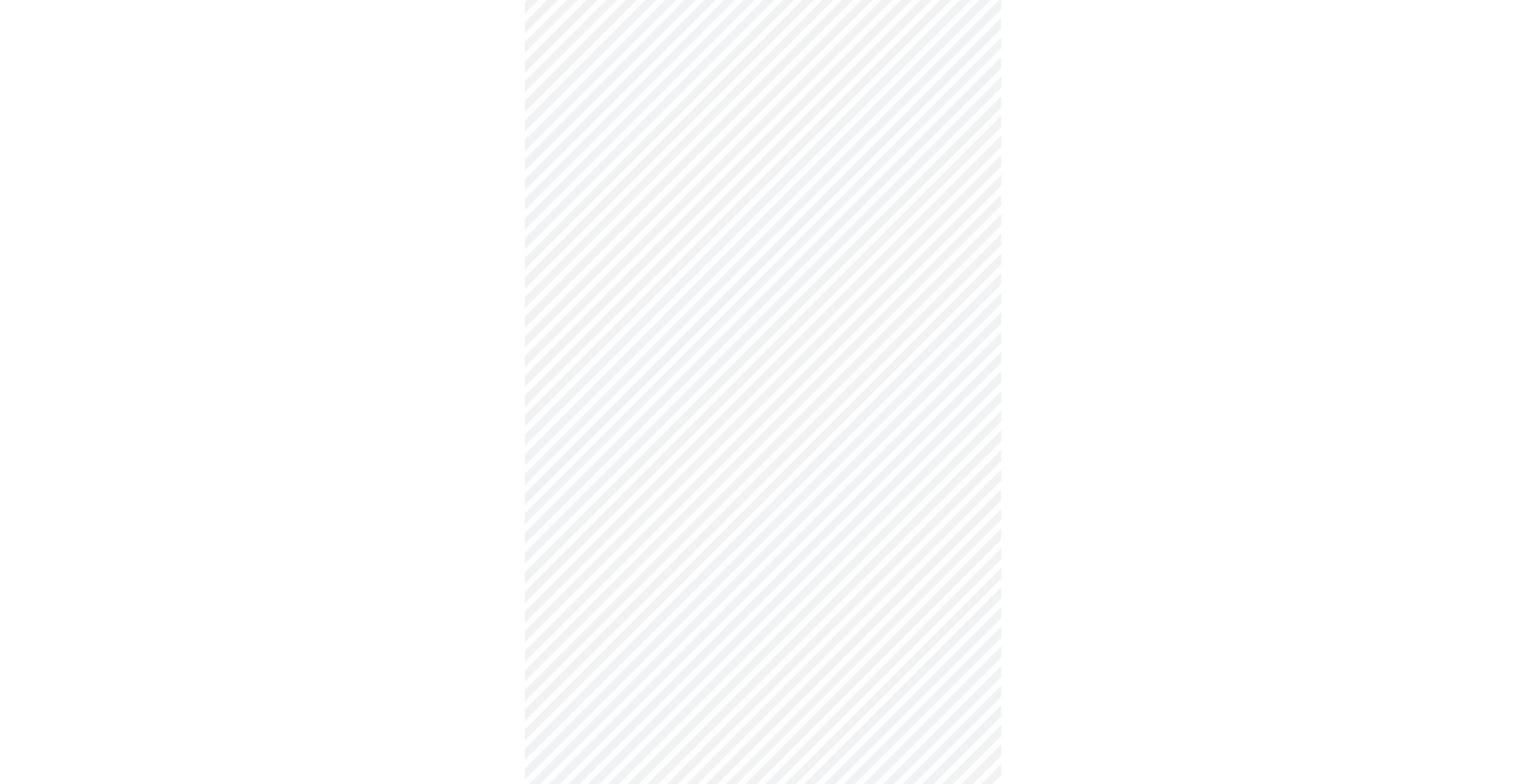
scroll to position [391, 0]
click at [967, 335] on body "MyMenopauseRx Appointments Messaging Labs Uploads Medications Community Refer a…" at bounding box center [762, 201] width 1515 height 1176
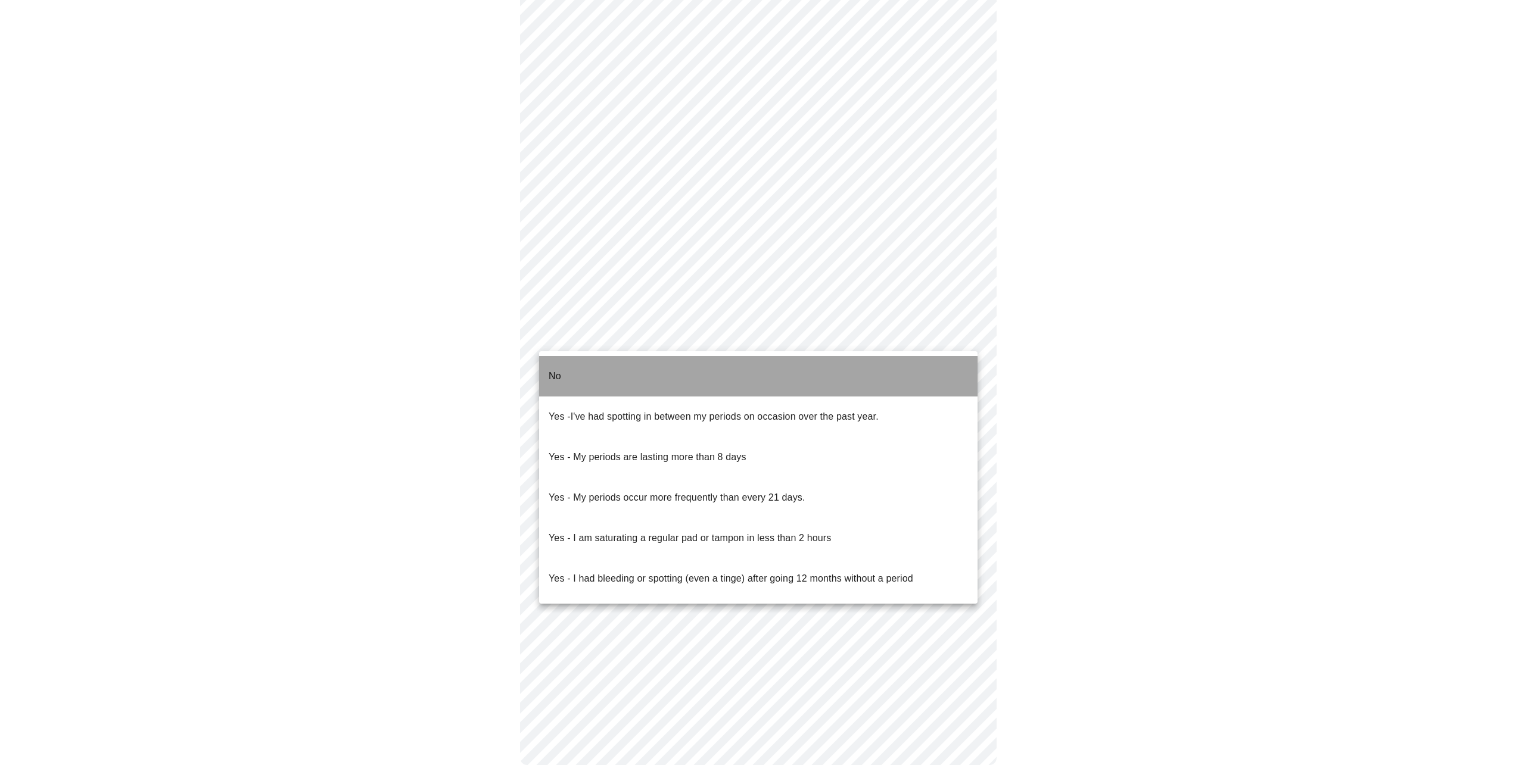
click at [939, 375] on li "No" at bounding box center [759, 376] width 439 height 40
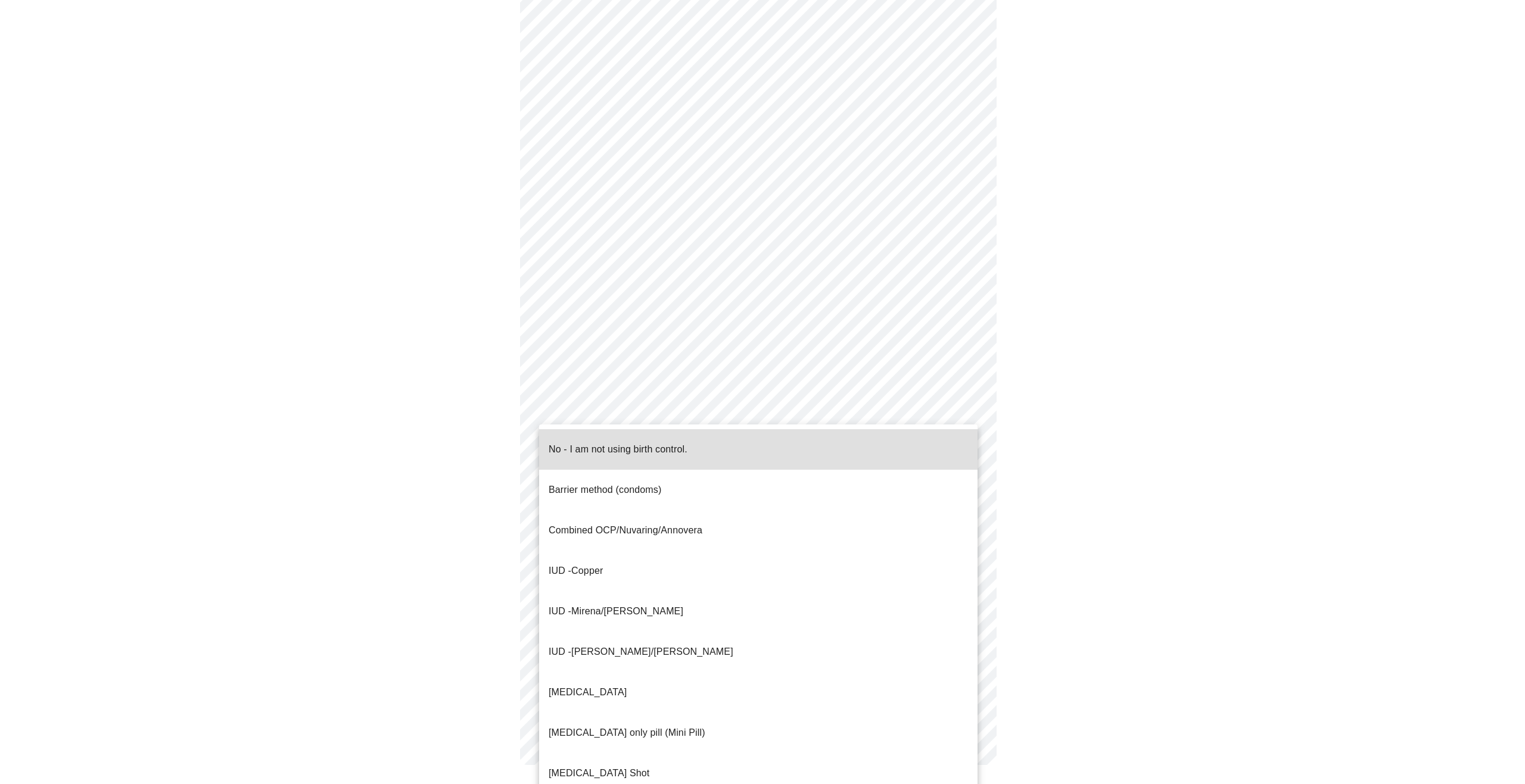
click at [967, 433] on body "MyMenopauseRx Appointments Messaging Labs Uploads Medications Community Refer a…" at bounding box center [762, 205] width 1515 height 1168
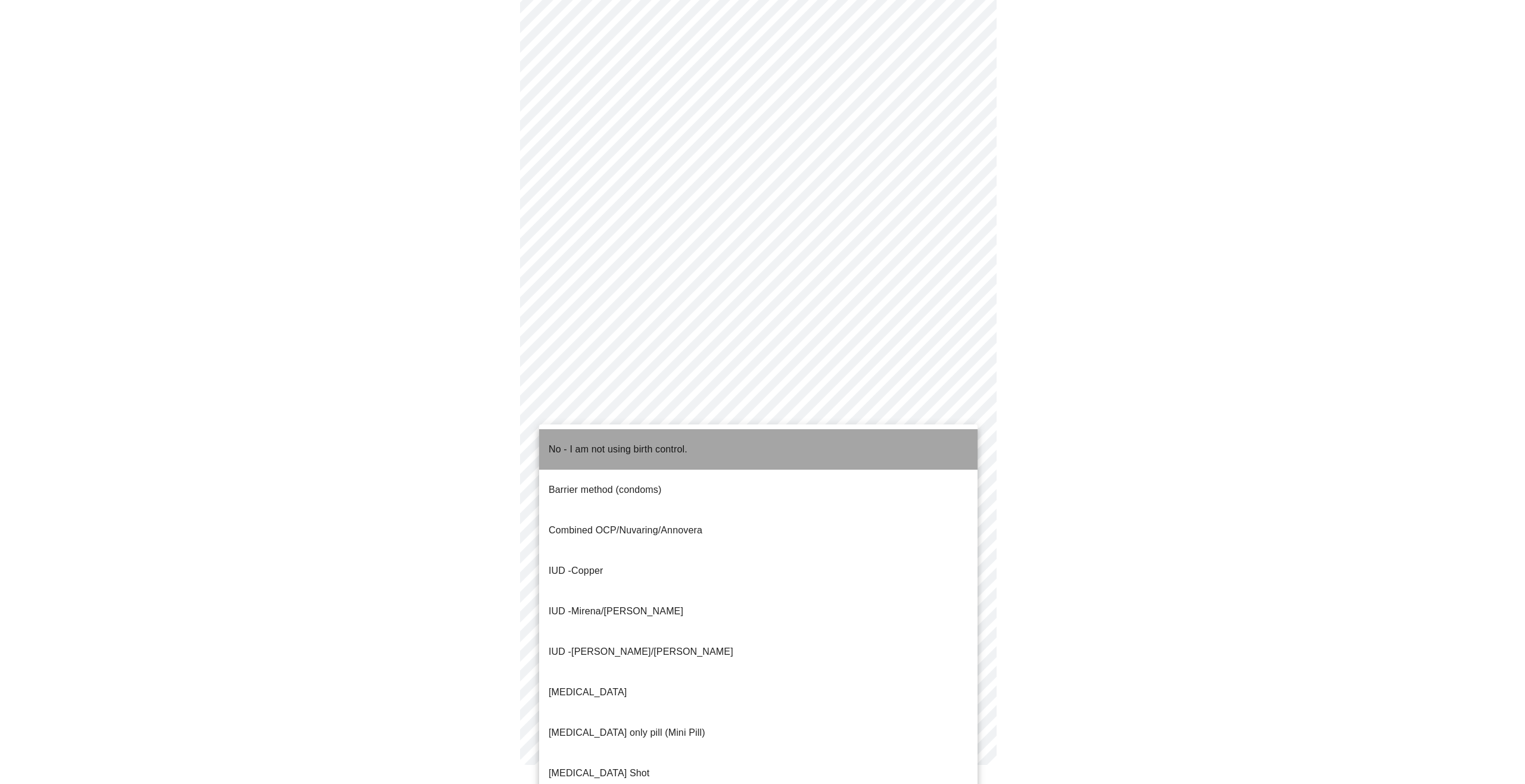
click at [929, 441] on li "No - I am not using birth control." at bounding box center [759, 449] width 439 height 40
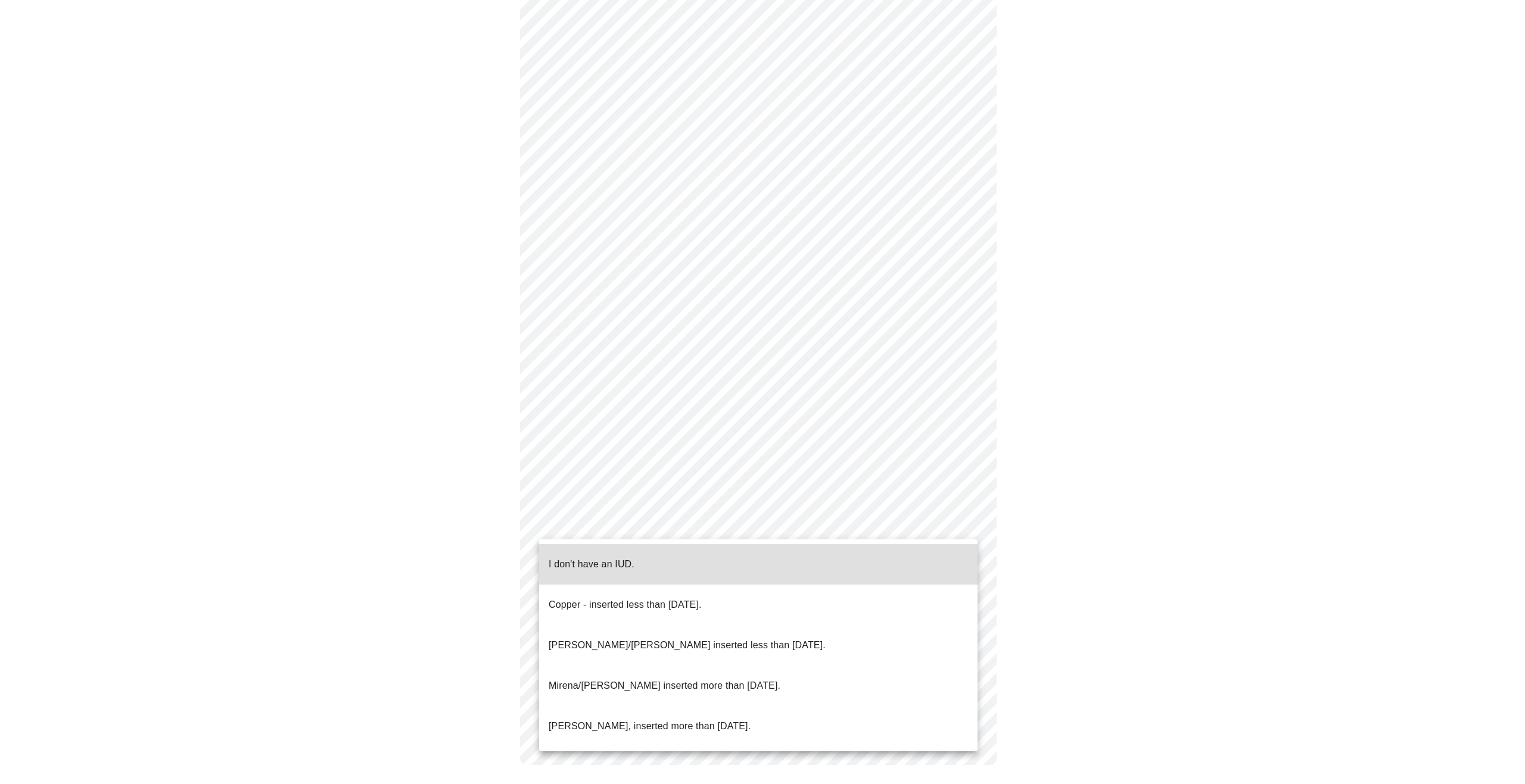
click at [963, 522] on body "MyMenopauseRx Appointments Messaging Labs Uploads Medications Community Refer a…" at bounding box center [762, 208] width 1515 height 1161
click at [937, 549] on li "I don't have an IUD." at bounding box center [759, 564] width 439 height 40
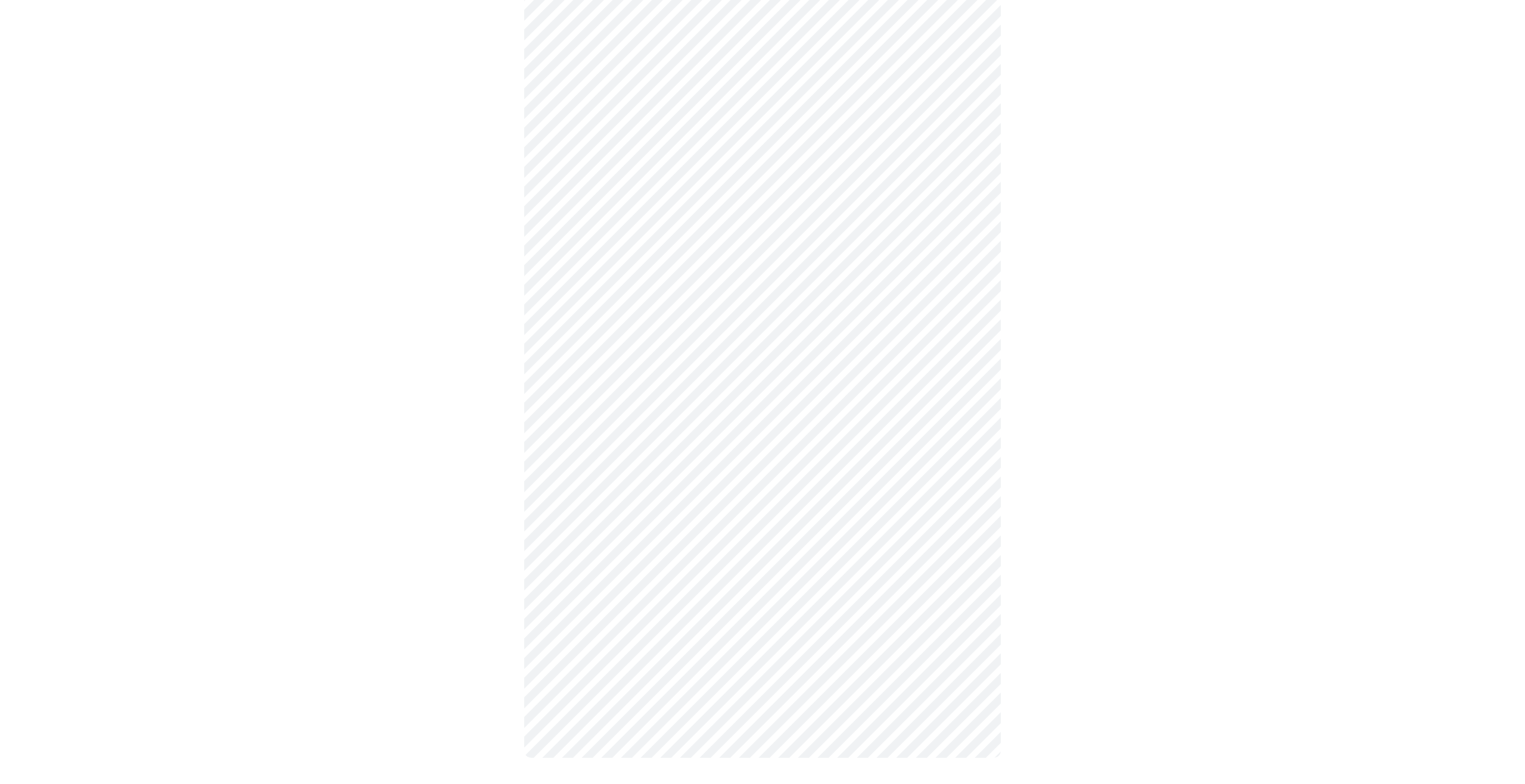
scroll to position [370, 0]
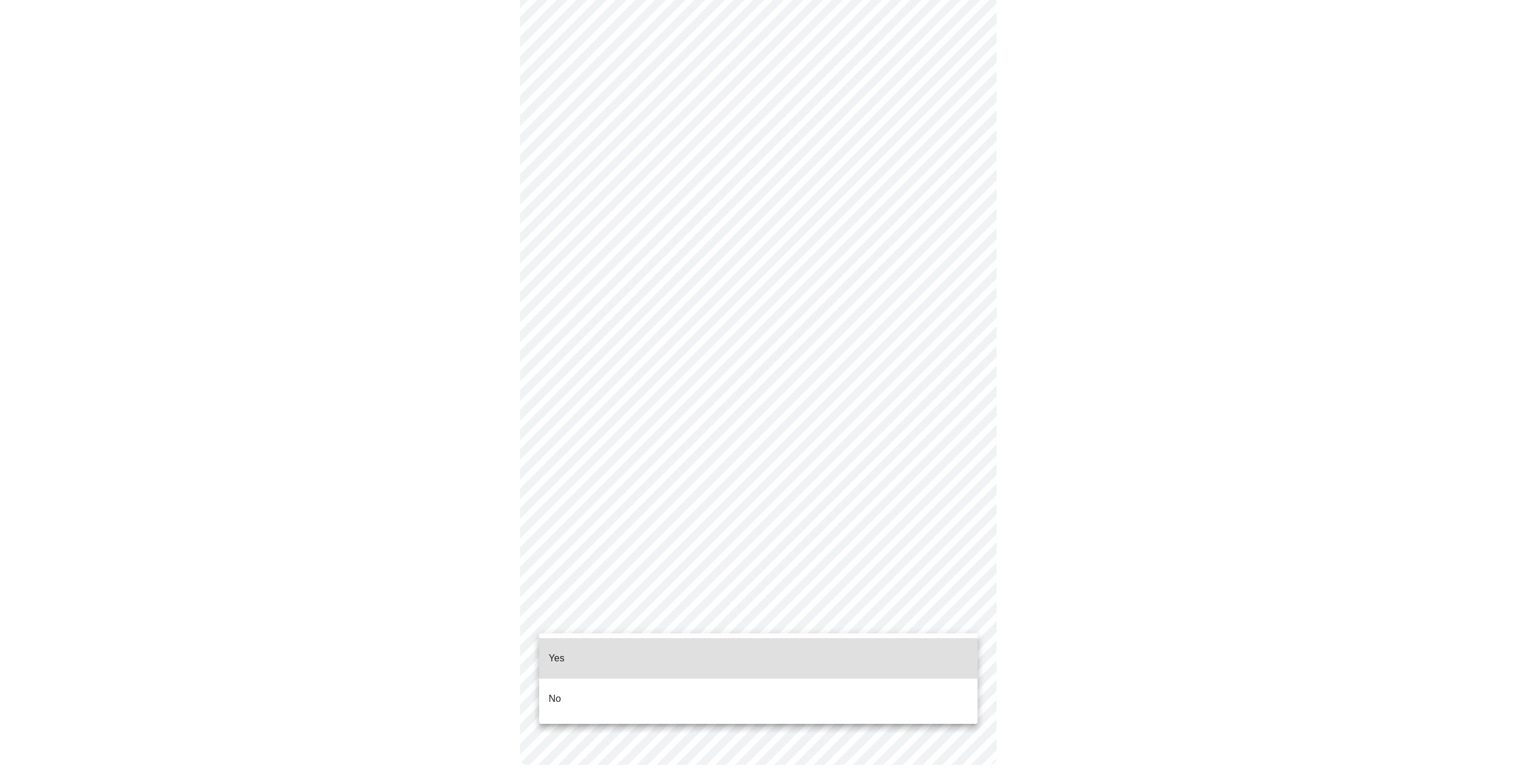
click at [966, 620] on body "MyMenopauseRx Appointments Messaging Labs Uploads Medications Community Refer a…" at bounding box center [762, 211] width 1515 height 1154
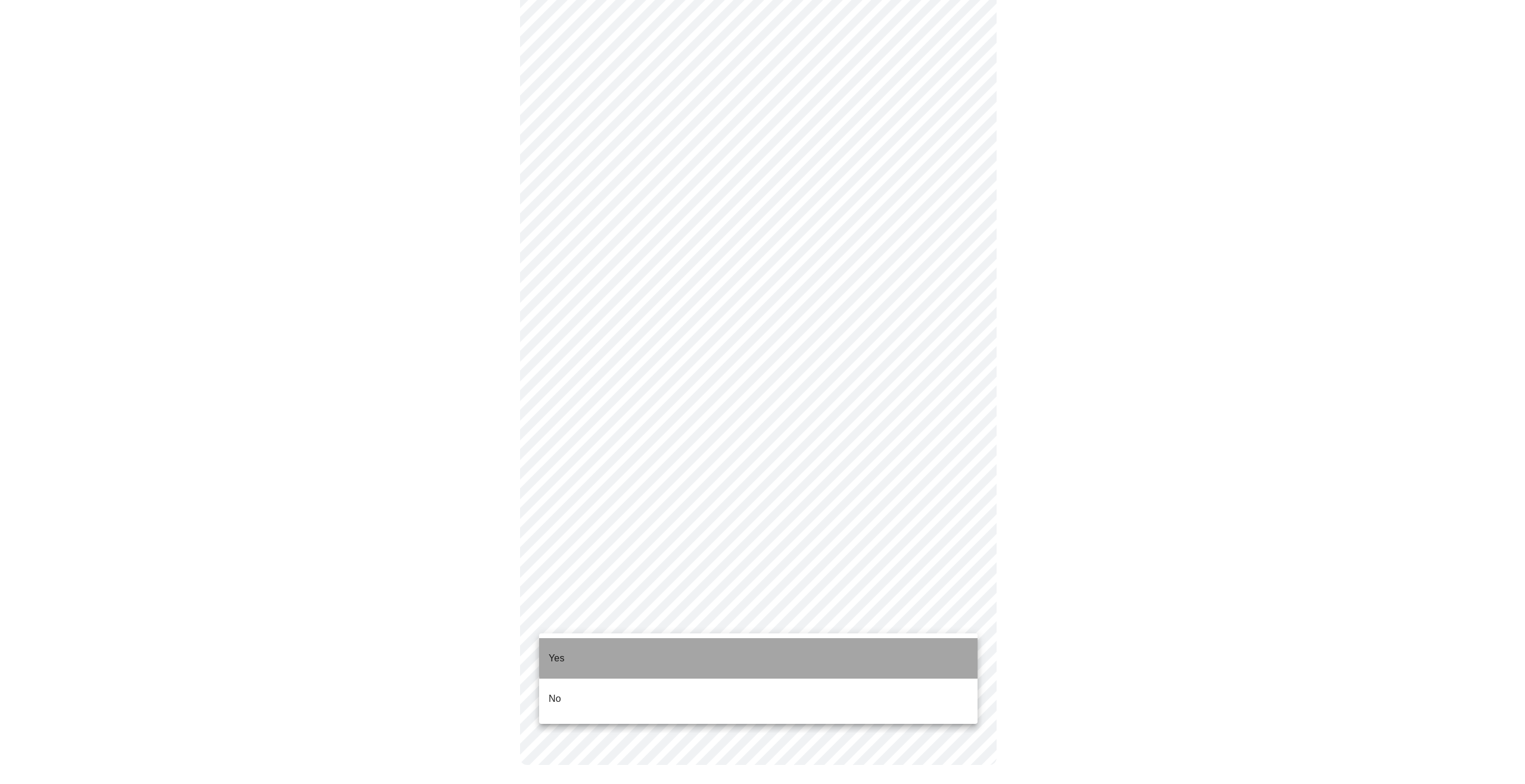
click at [956, 644] on li "Yes" at bounding box center [759, 658] width 439 height 40
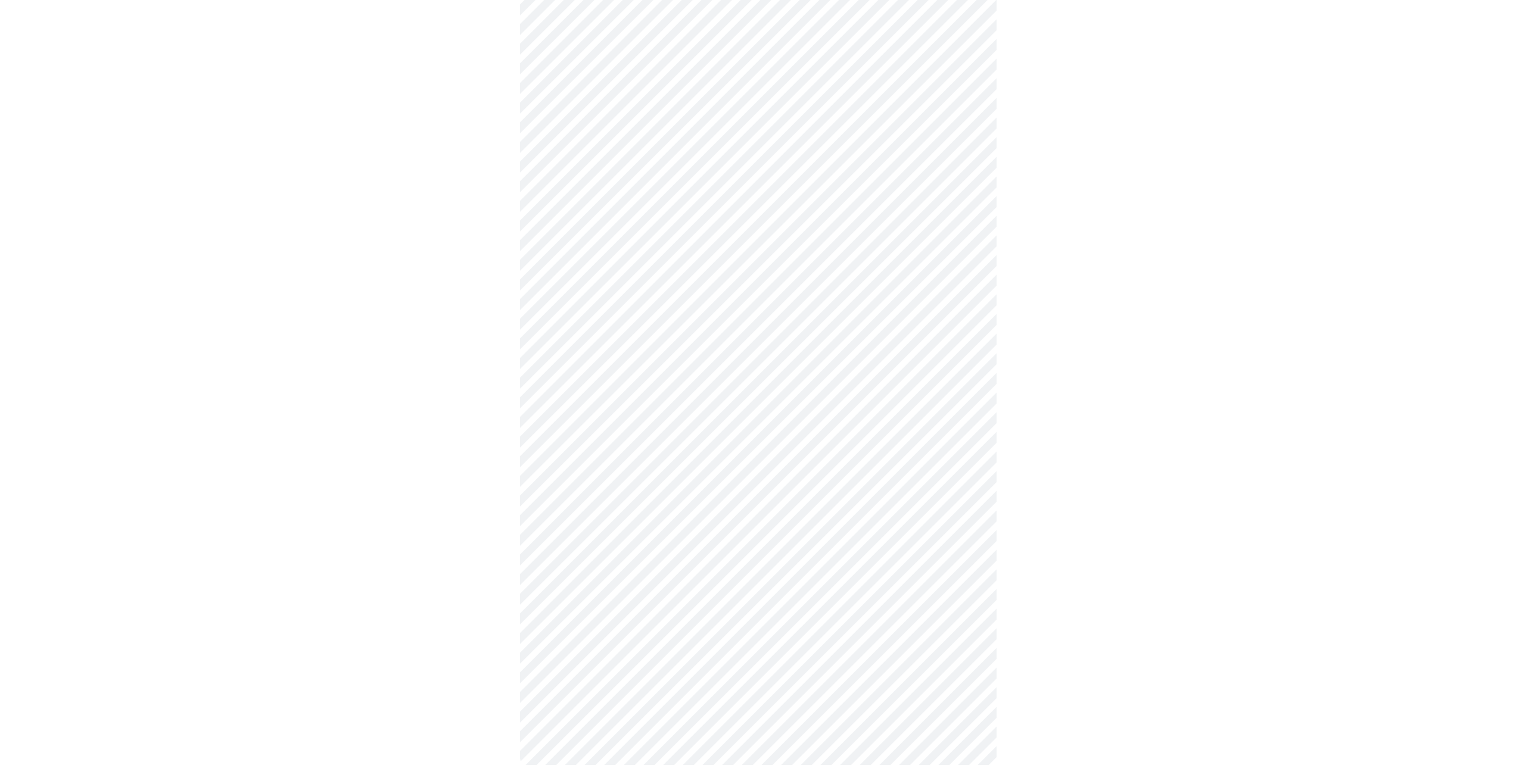
scroll to position [0, 0]
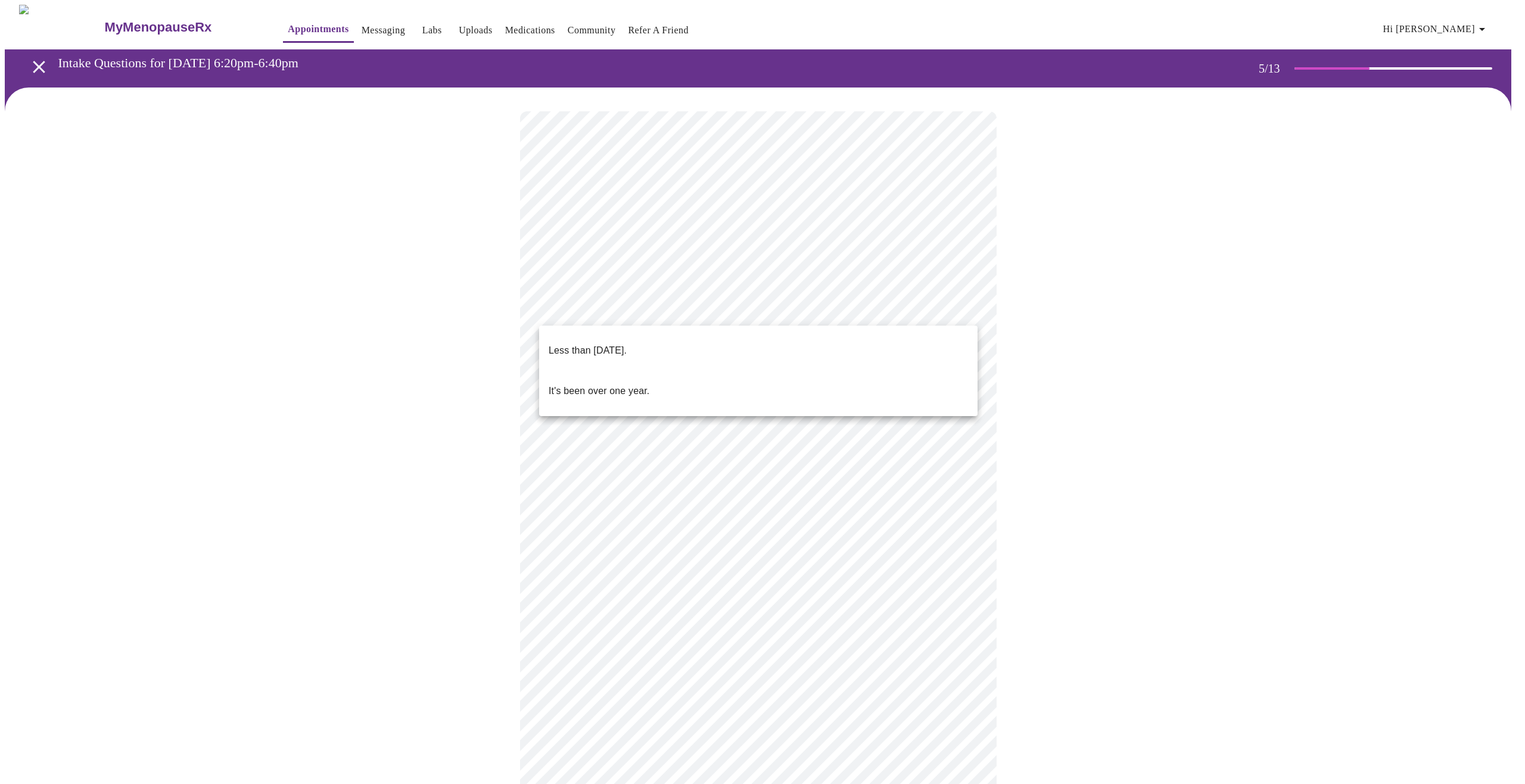
click at [969, 309] on body "MyMenopauseRx Appointments Messaging Labs Uploads Medications Community Refer a…" at bounding box center [762, 487] width 1515 height 964
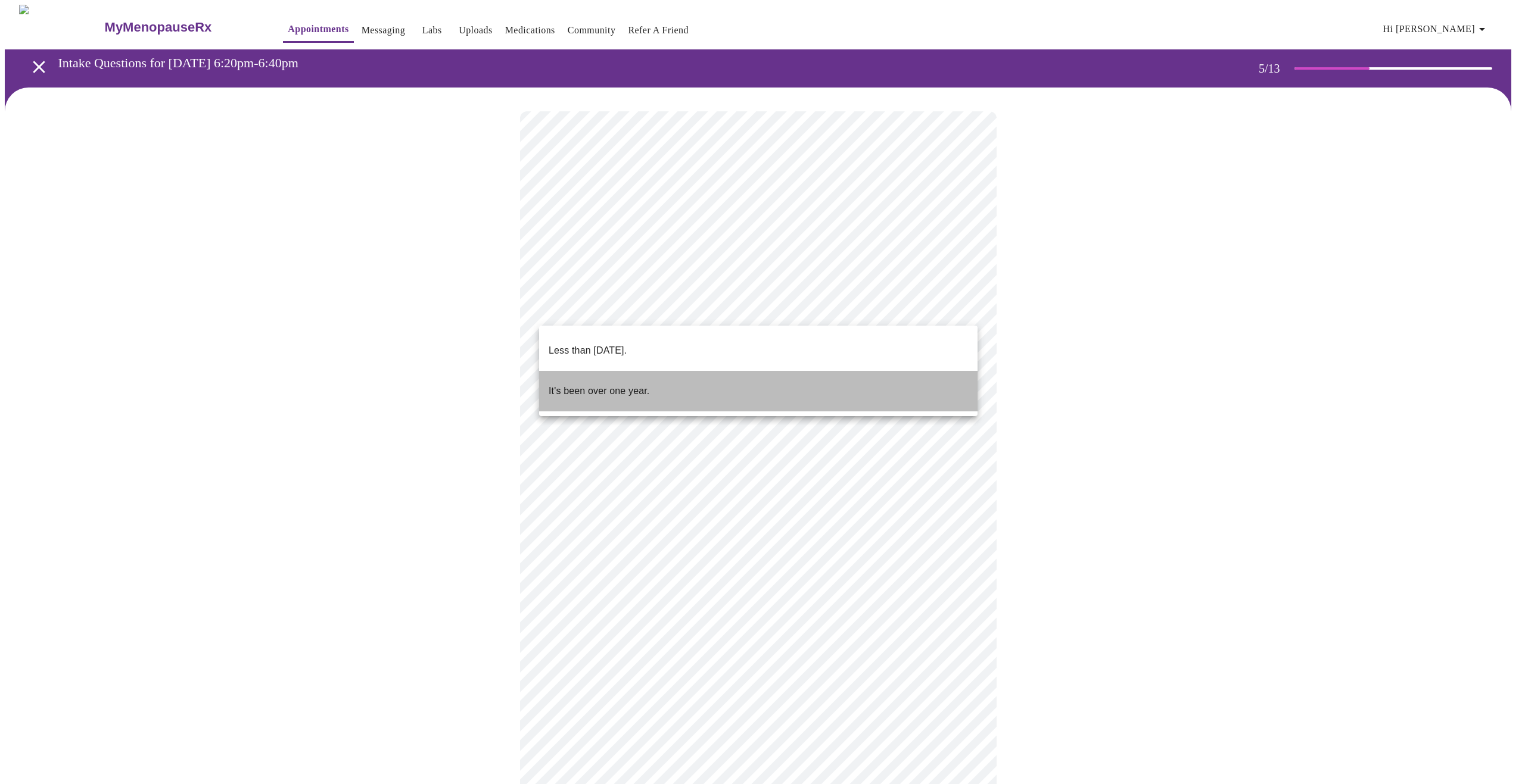
click at [948, 374] on li "It's been over one year." at bounding box center [759, 391] width 439 height 40
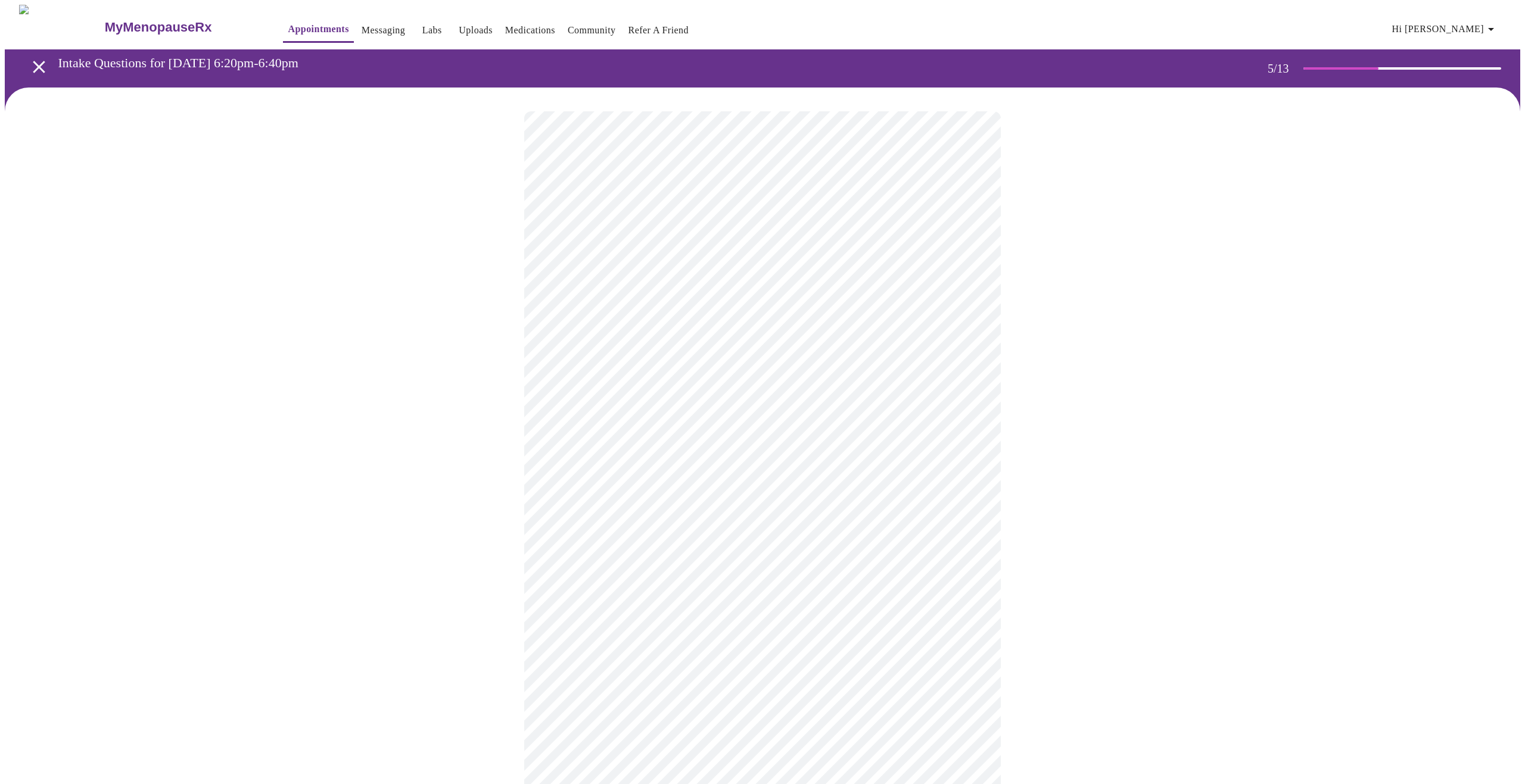
click at [965, 411] on body "MyMenopauseRx Appointments Messaging Labs Uploads Medications Community Refer a…" at bounding box center [762, 484] width 1515 height 957
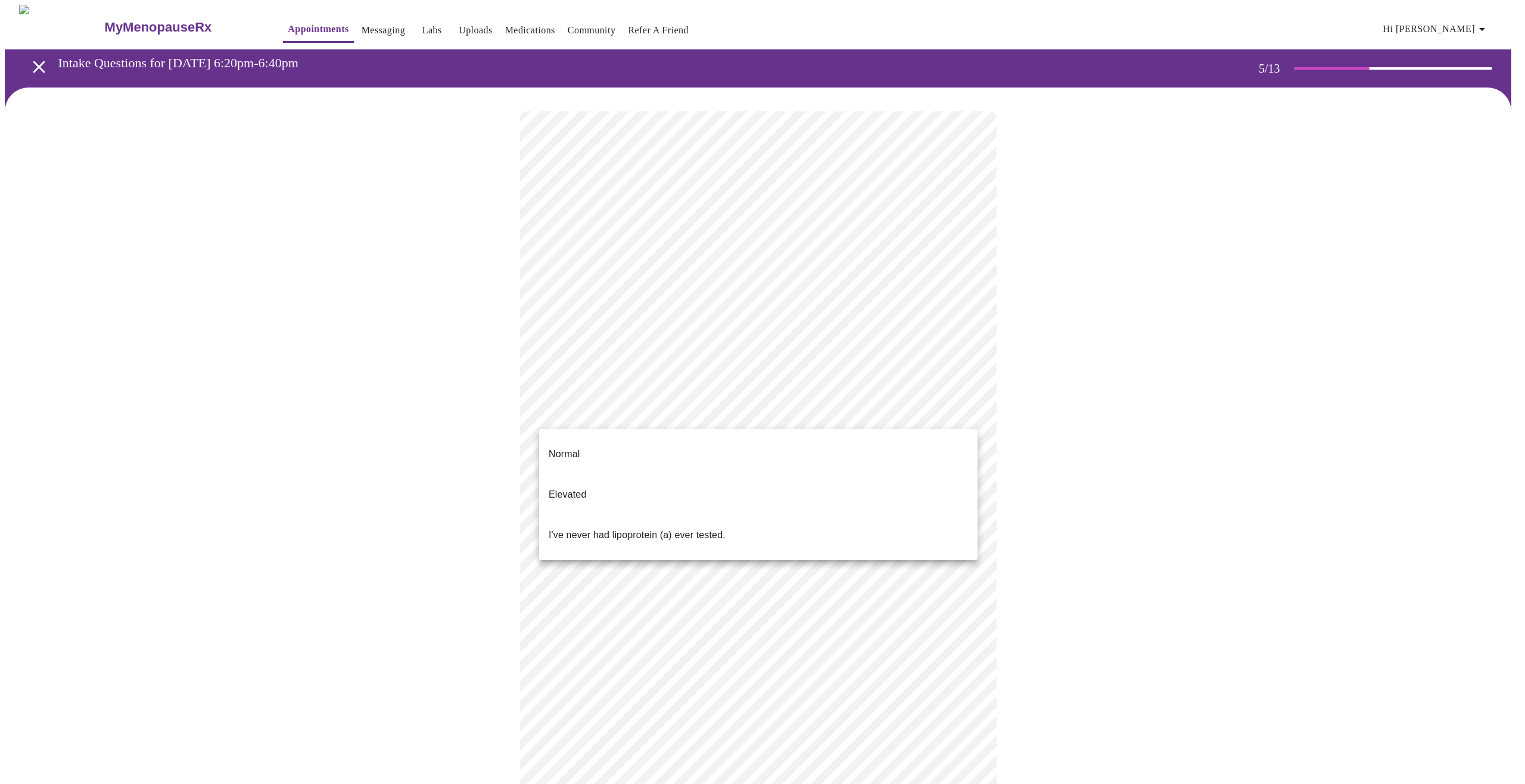
click at [605, 444] on li "Normal" at bounding box center [759, 454] width 439 height 40
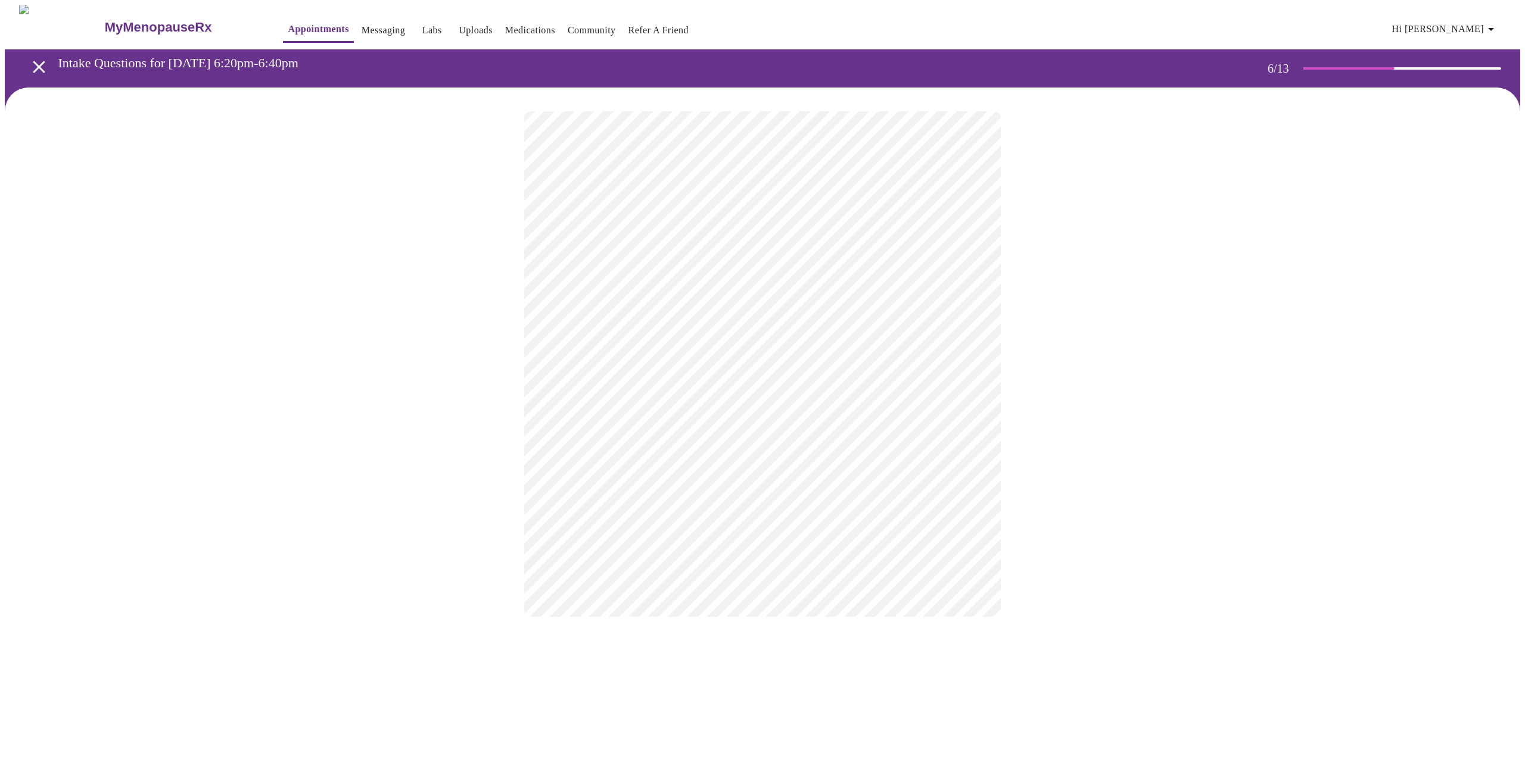
click at [654, 340] on body "MyMenopauseRx Appointments Messaging Labs Uploads Medications Community Refer a…" at bounding box center [762, 323] width 1515 height 636
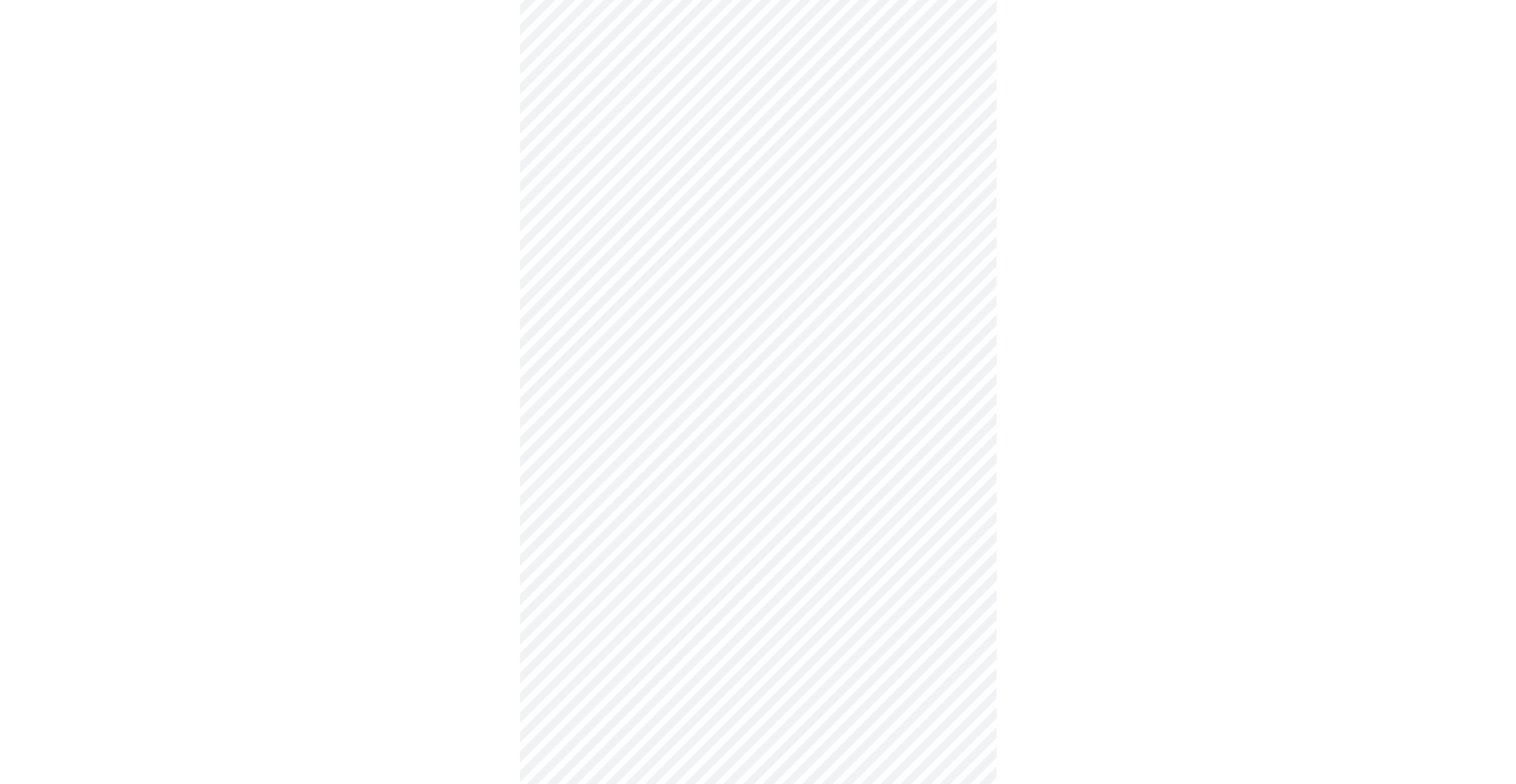
scroll to position [2915, 0]
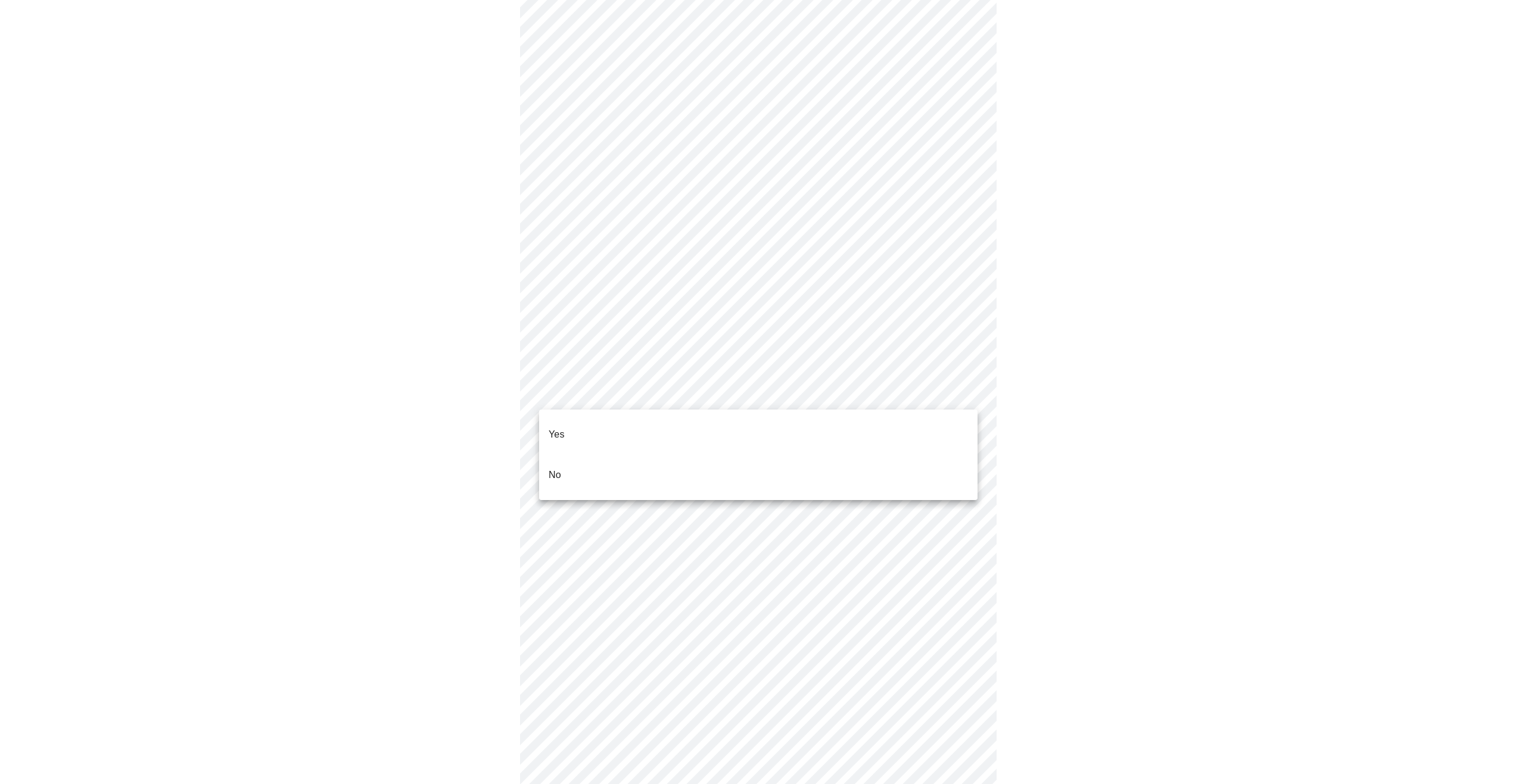
click at [939, 460] on li "No" at bounding box center [759, 475] width 439 height 40
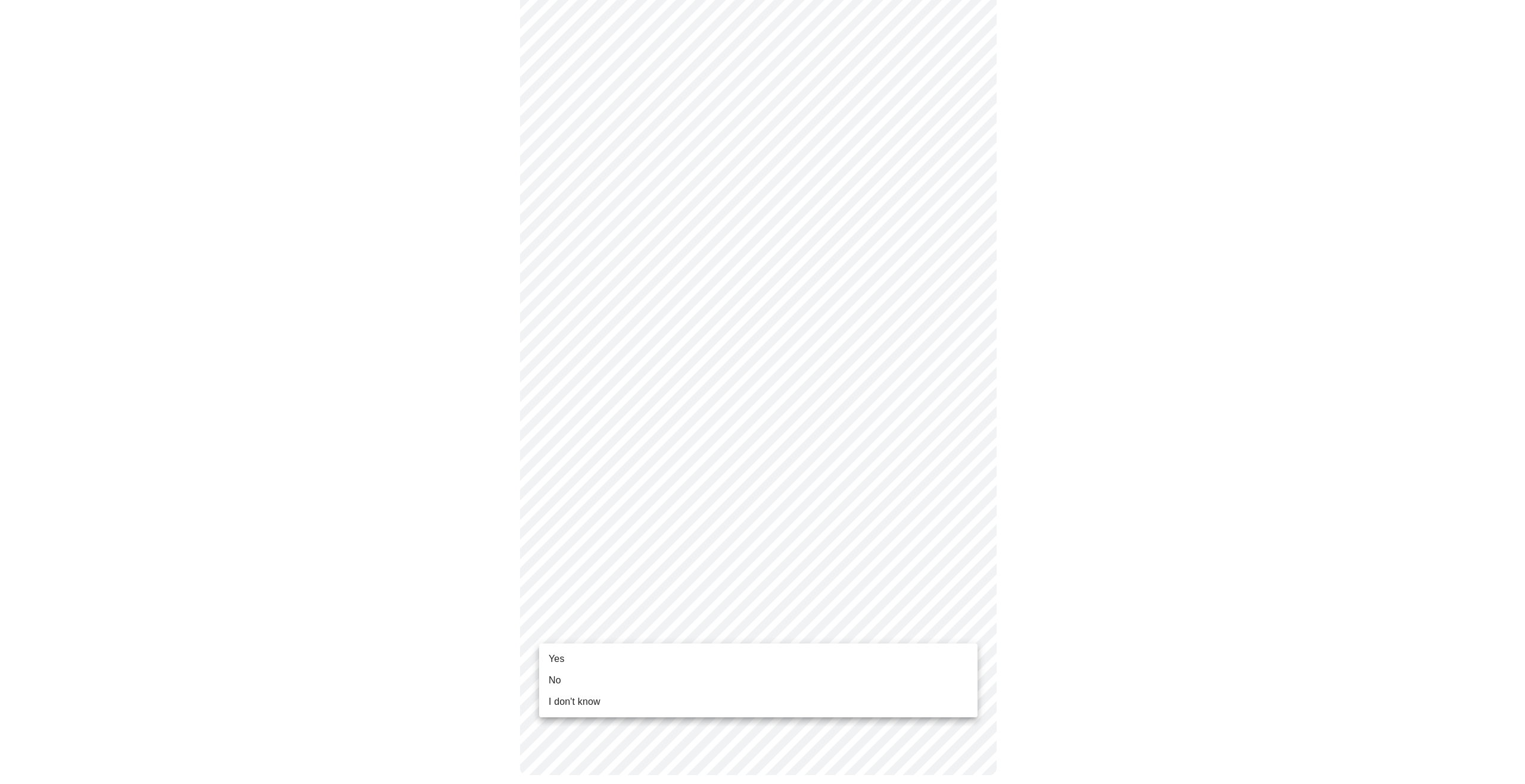
click at [971, 627] on body "MyMenopauseRx Appointments Messaging Labs Uploads Medications Community Refer a…" at bounding box center [762, 218] width 1515 height 1163
click at [888, 657] on li "Yes" at bounding box center [759, 659] width 439 height 21
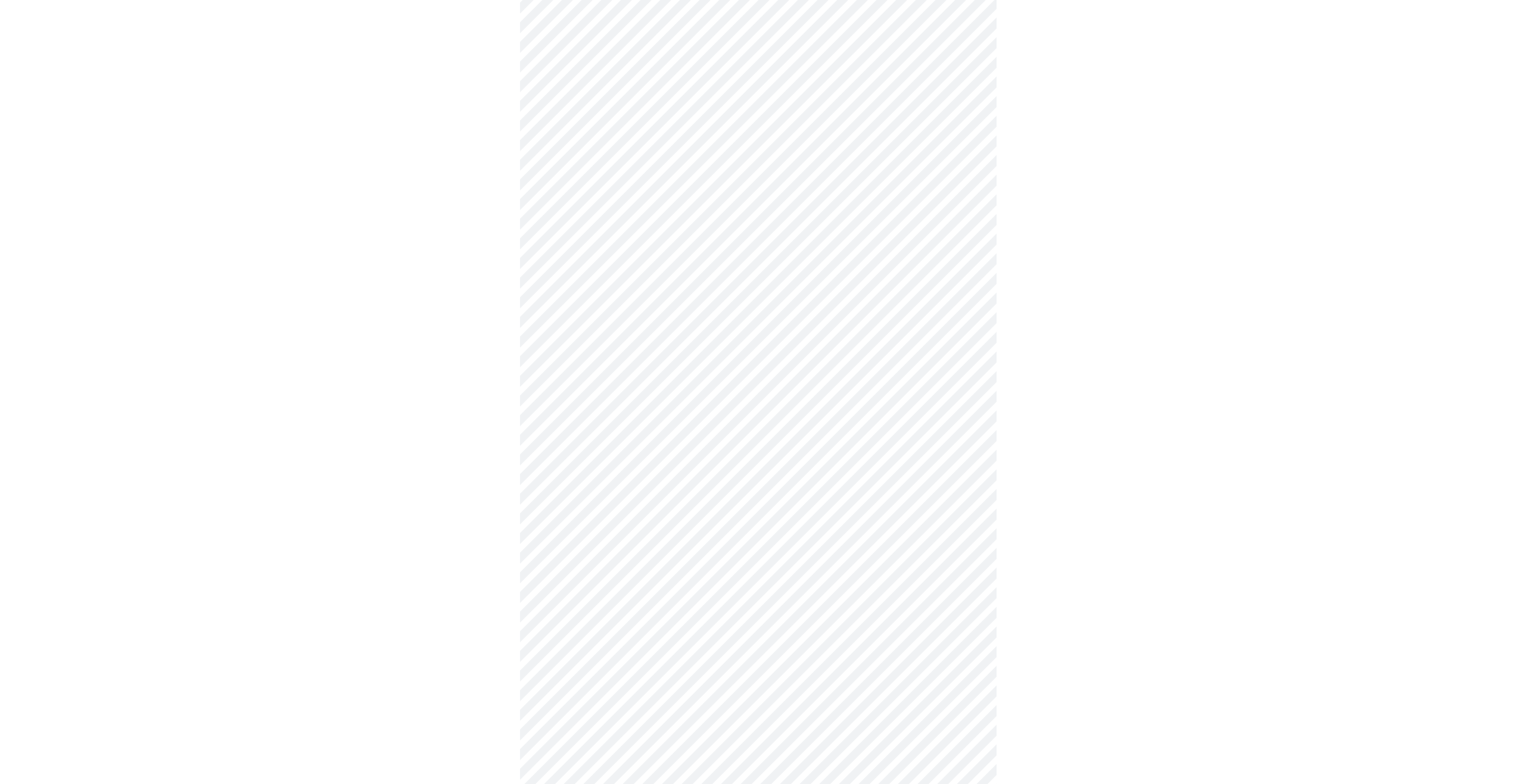
scroll to position [0, 0]
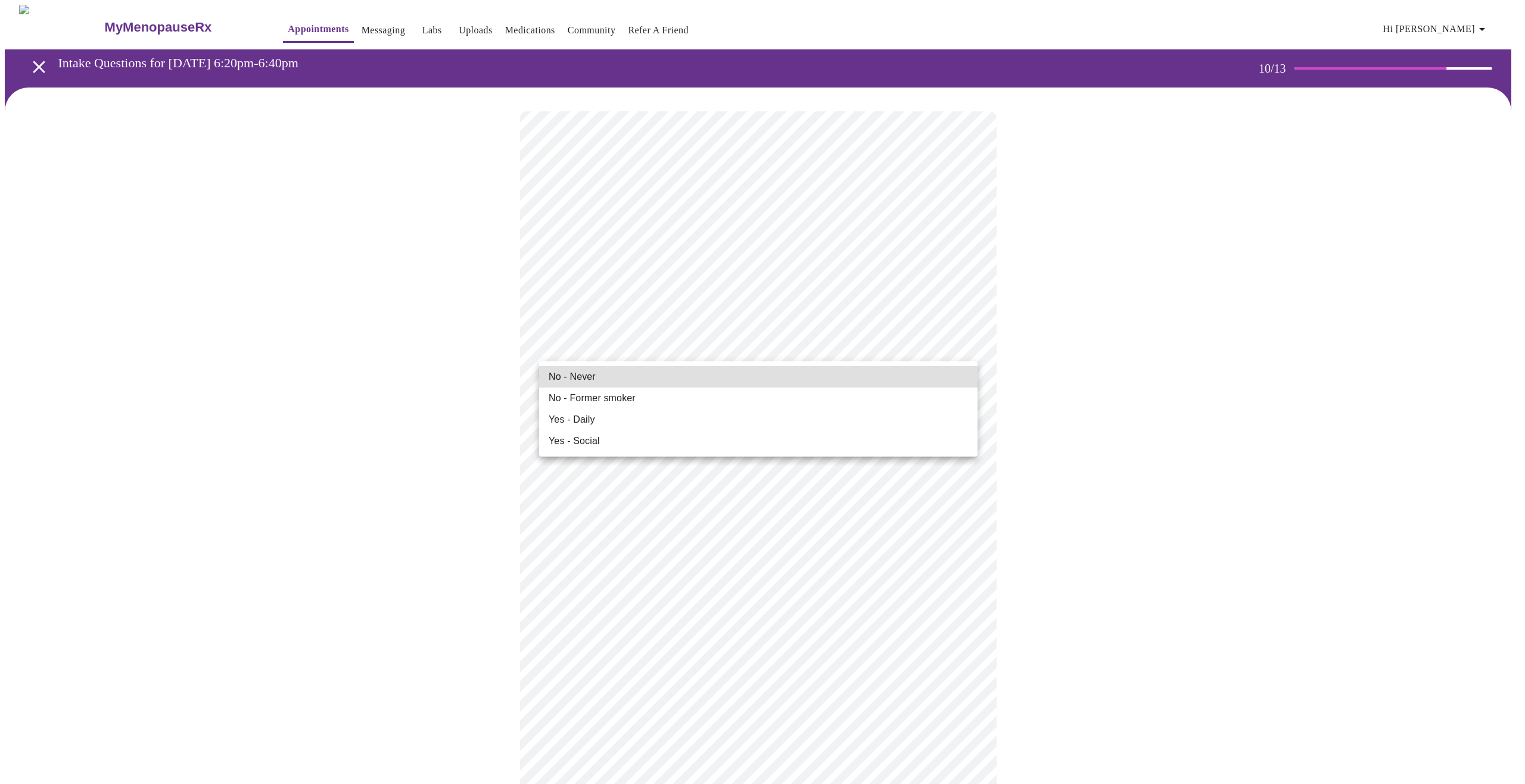
click at [612, 343] on body "MyMenopauseRx Appointments Messaging Labs Uploads Medications Community Refer a…" at bounding box center [762, 793] width 1515 height 1577
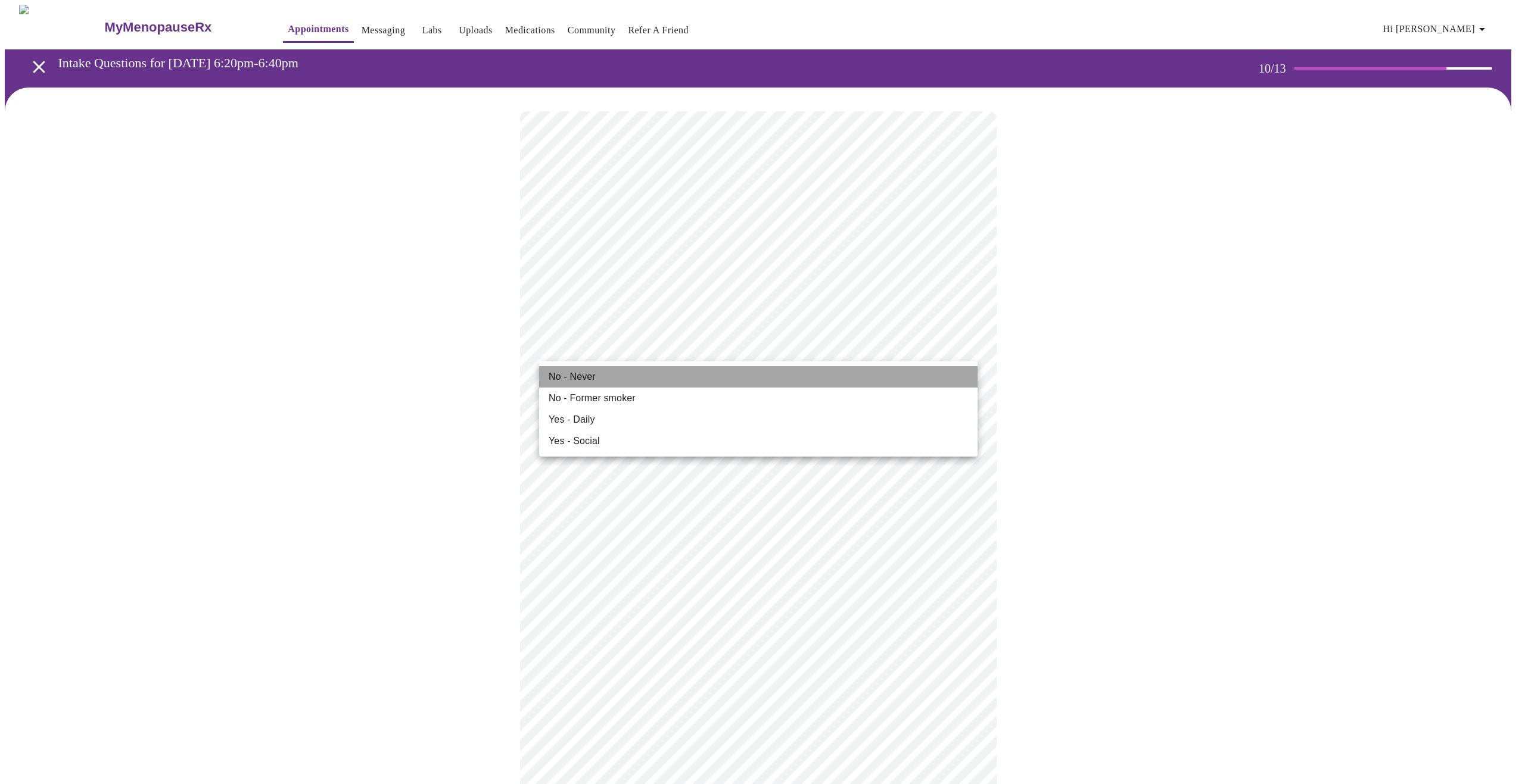
click at [602, 379] on li "No - Never" at bounding box center [759, 376] width 439 height 21
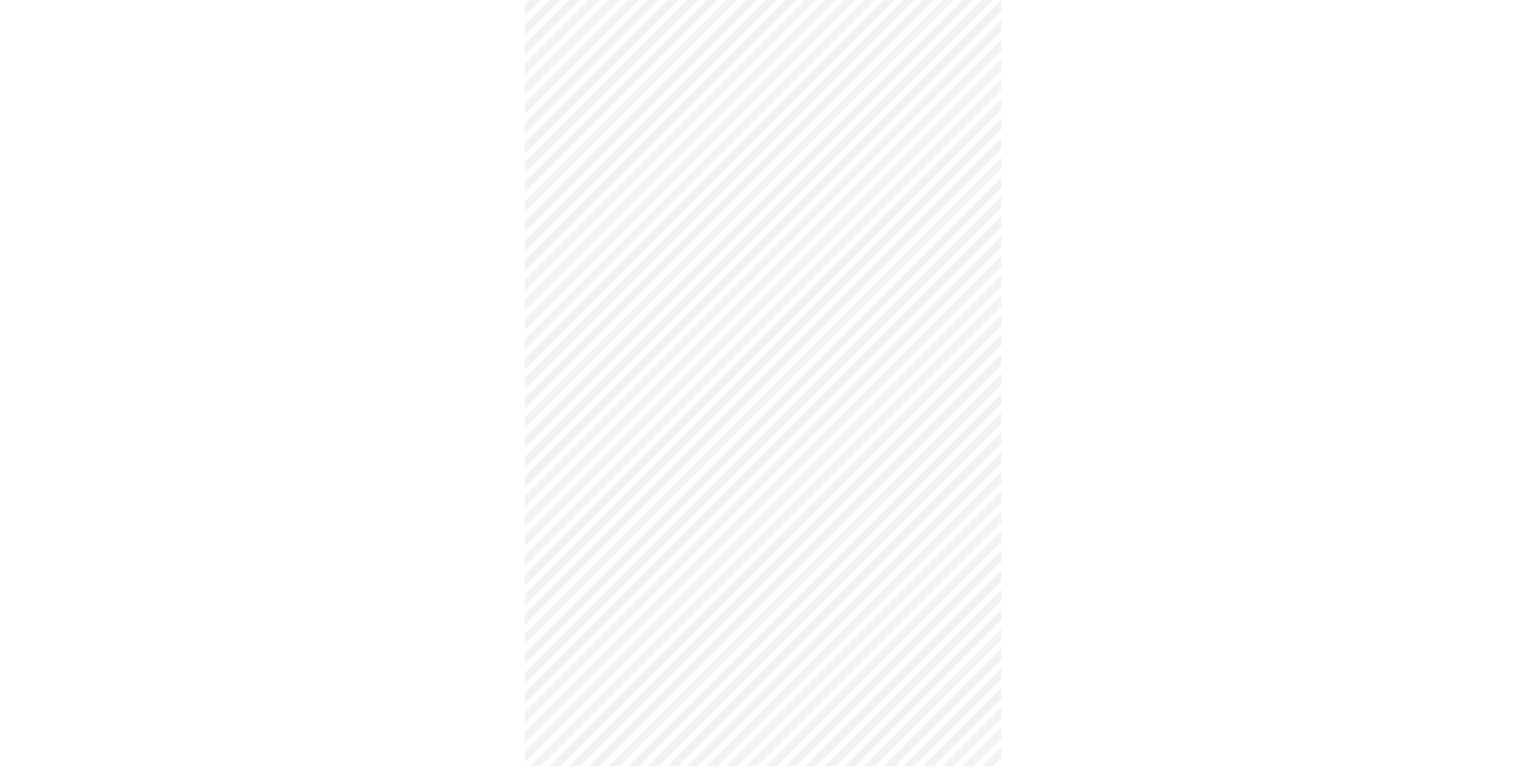
scroll to position [776, 0]
click at [963, 428] on body "MyMenopauseRx Appointments Messaging Labs Uploads Medications Community Refer a…" at bounding box center [762, 9] width 1515 height 1560
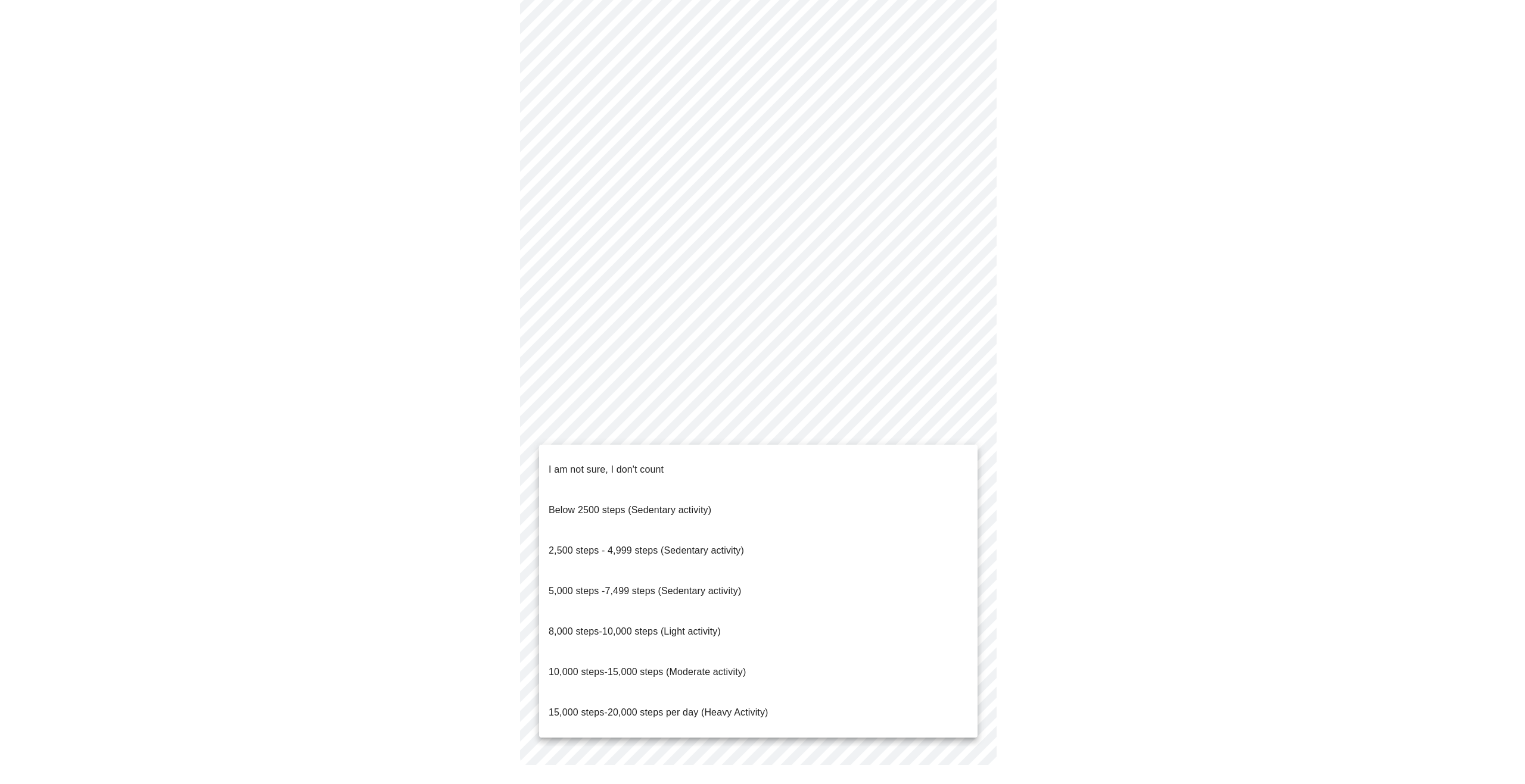
click at [752, 652] on li "10,000 steps-15,000 steps (Moderate activity)" at bounding box center [759, 671] width 439 height 40
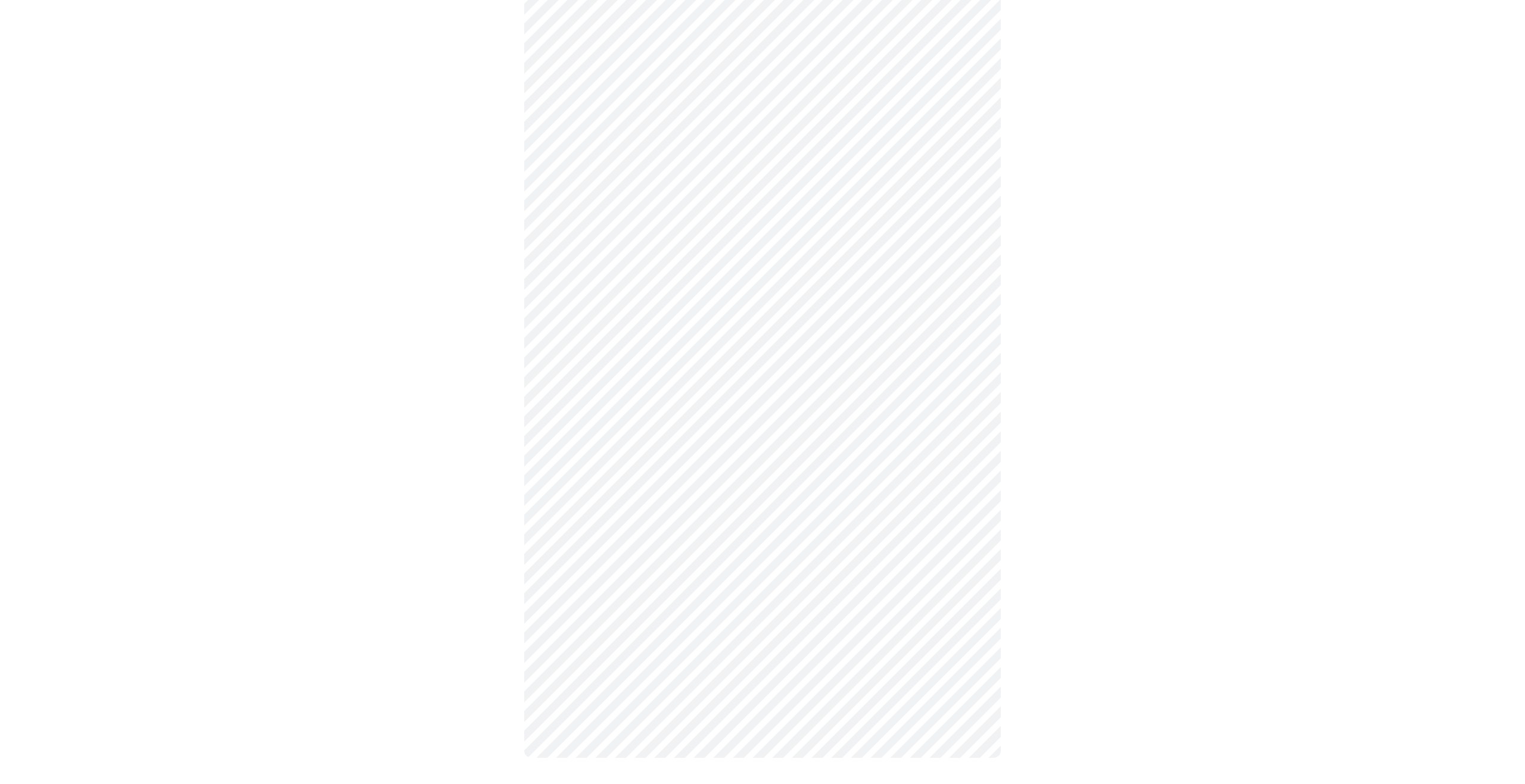
scroll to position [769, 0]
click at [965, 522] on body "MyMenopauseRx Appointments Messaging Labs Uploads Medications Community Refer a…" at bounding box center [762, 12] width 1515 height 1553
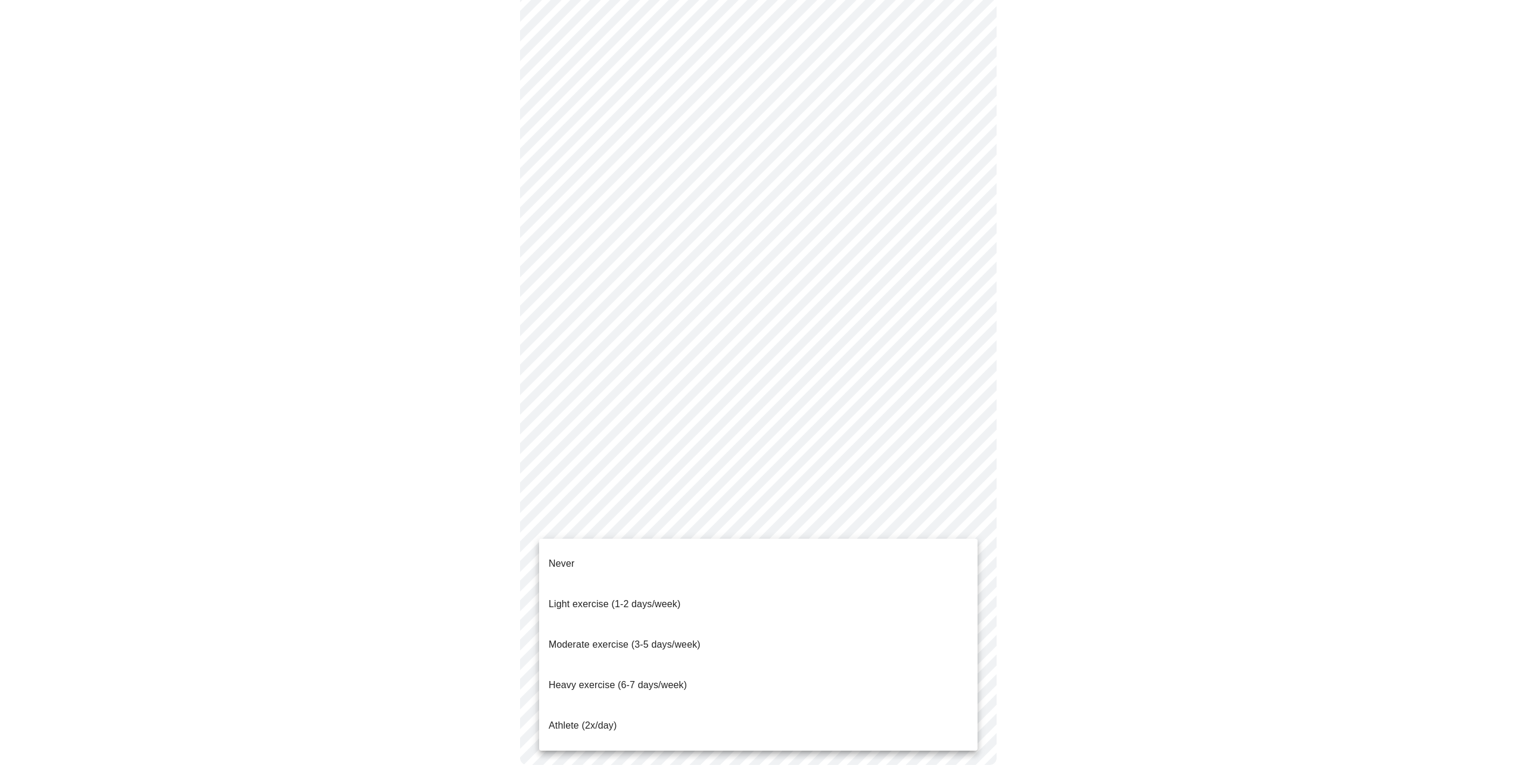
click at [916, 625] on li "Moderate exercise (3-5 days/week)" at bounding box center [759, 644] width 439 height 40
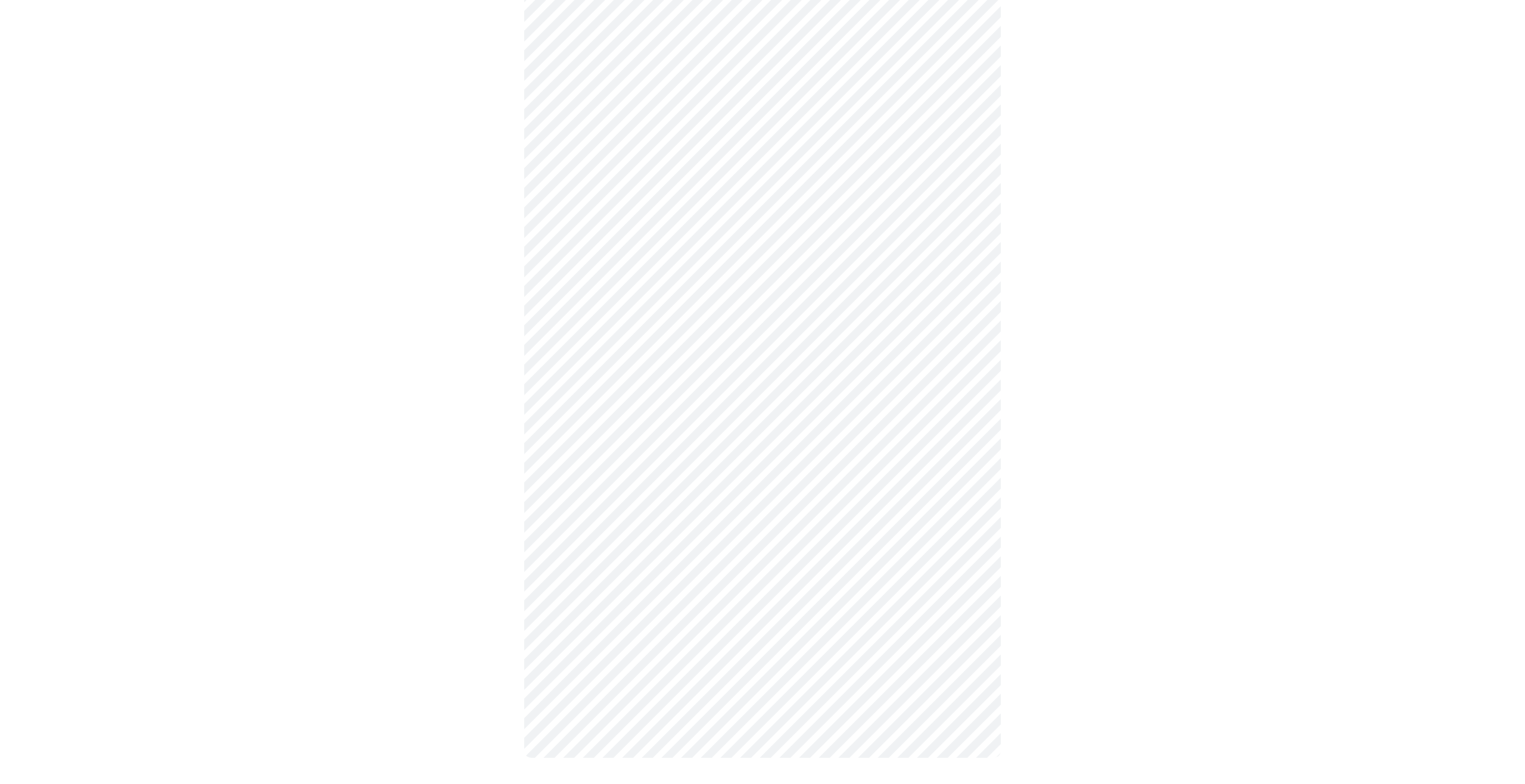
scroll to position [761, 0]
click at [964, 612] on body "MyMenopauseRx Appointments Messaging Labs Uploads Medications Community Refer a…" at bounding box center [762, 16] width 1515 height 1546
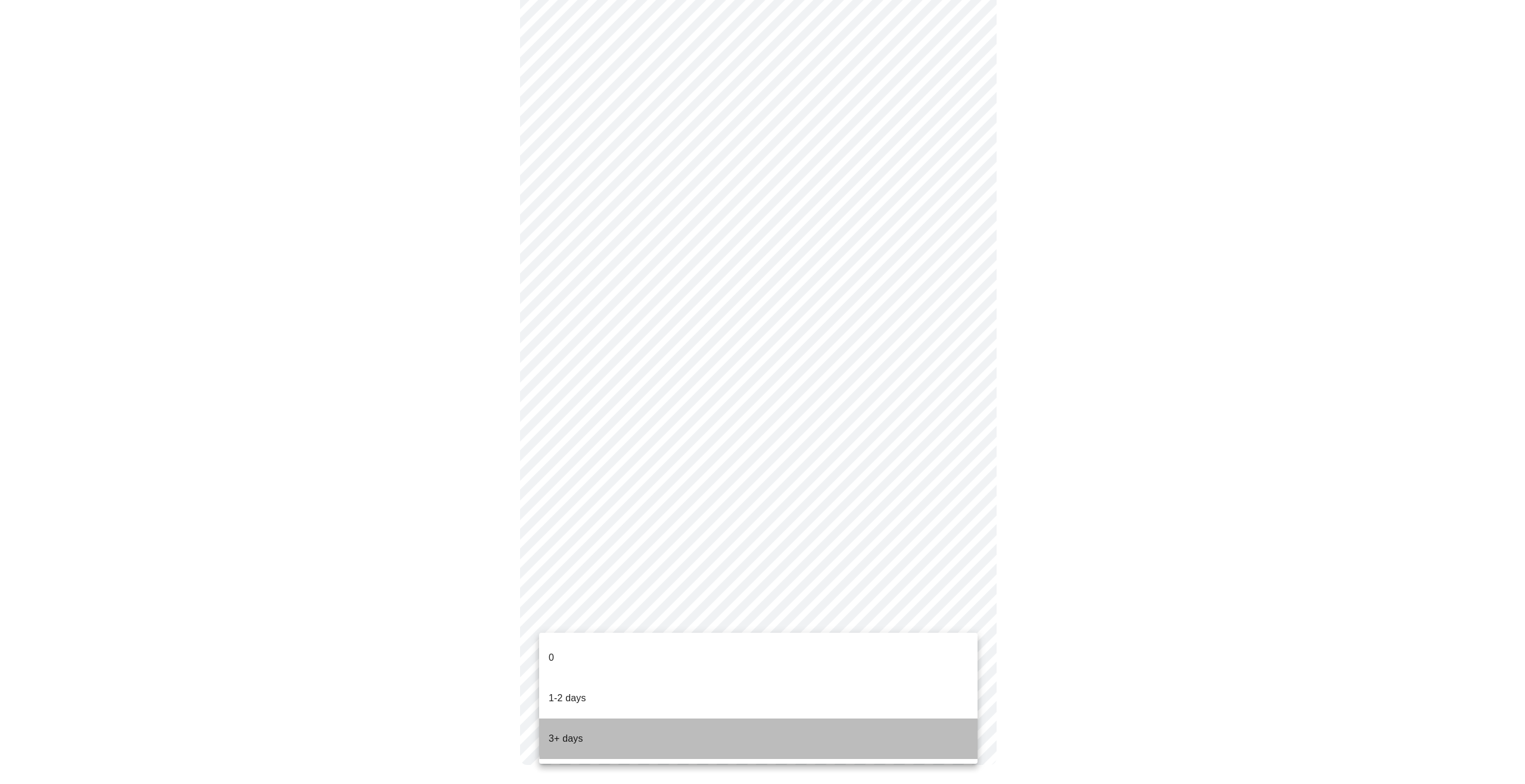
click at [923, 719] on li "3+ days" at bounding box center [759, 739] width 439 height 40
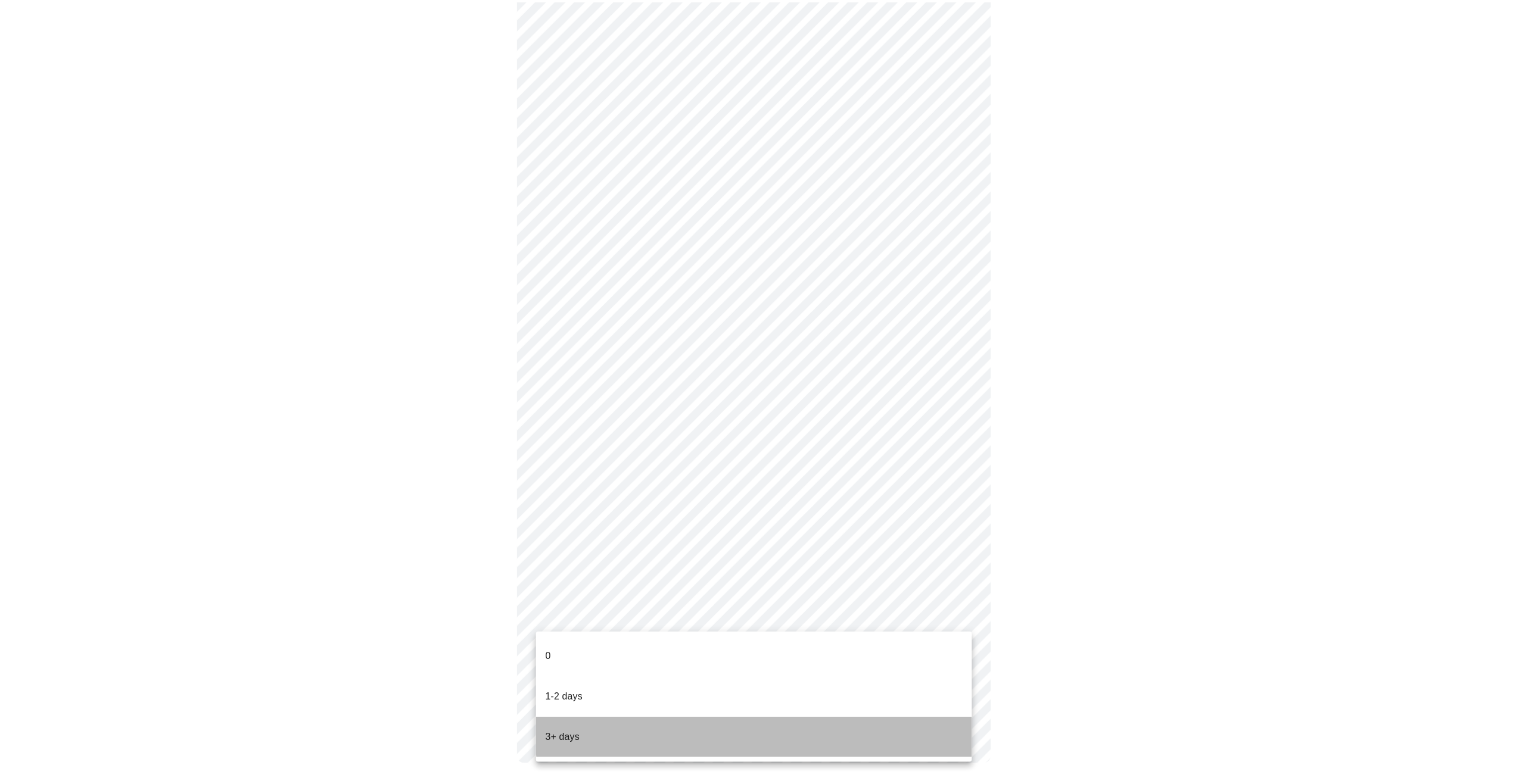
scroll to position [755, 0]
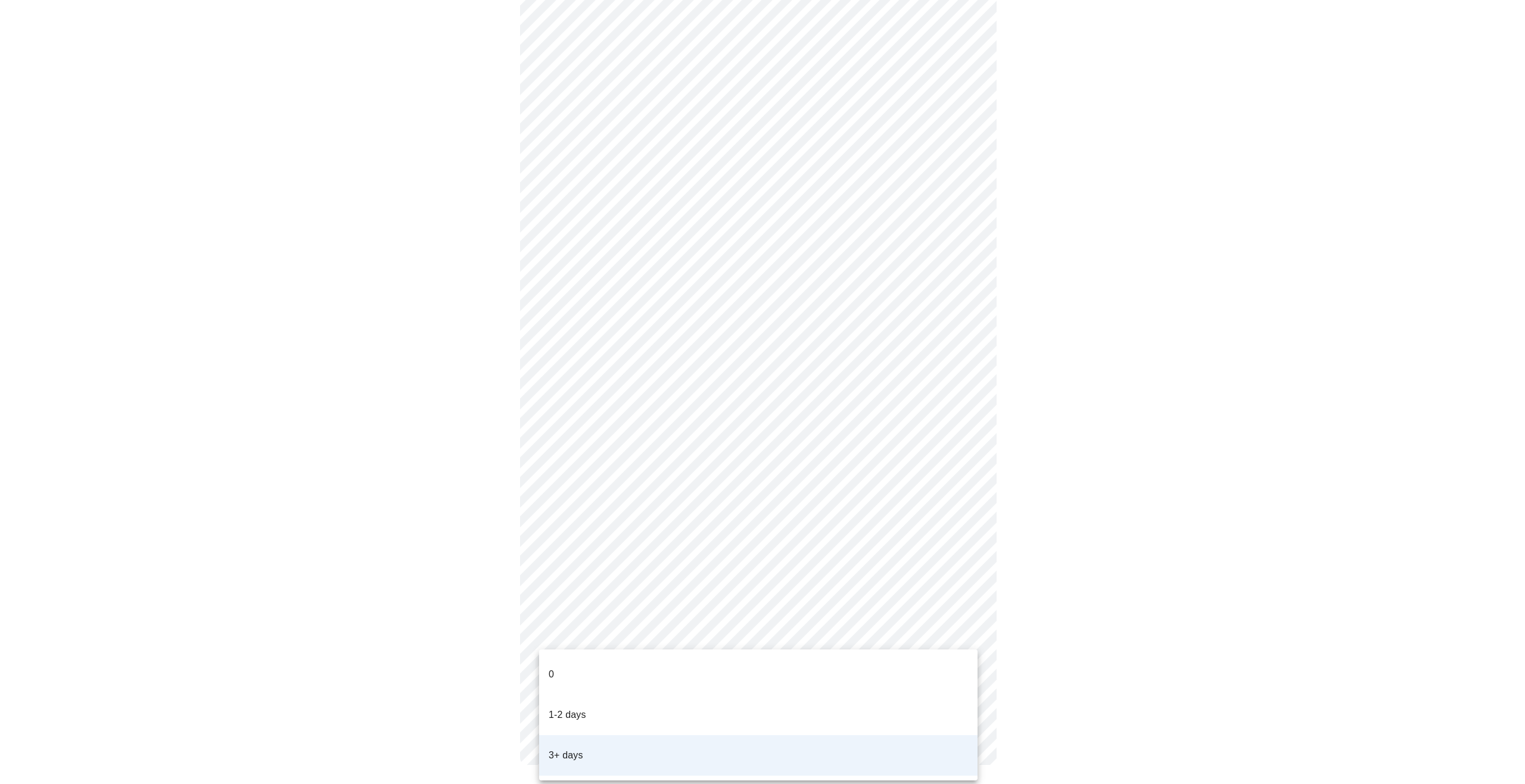
click at [966, 628] on body "MyMenopauseRx Appointments Messaging Labs Uploads Medications Community Refer a…" at bounding box center [762, 20] width 1515 height 1539
click at [1008, 626] on div at bounding box center [762, 392] width 1525 height 784
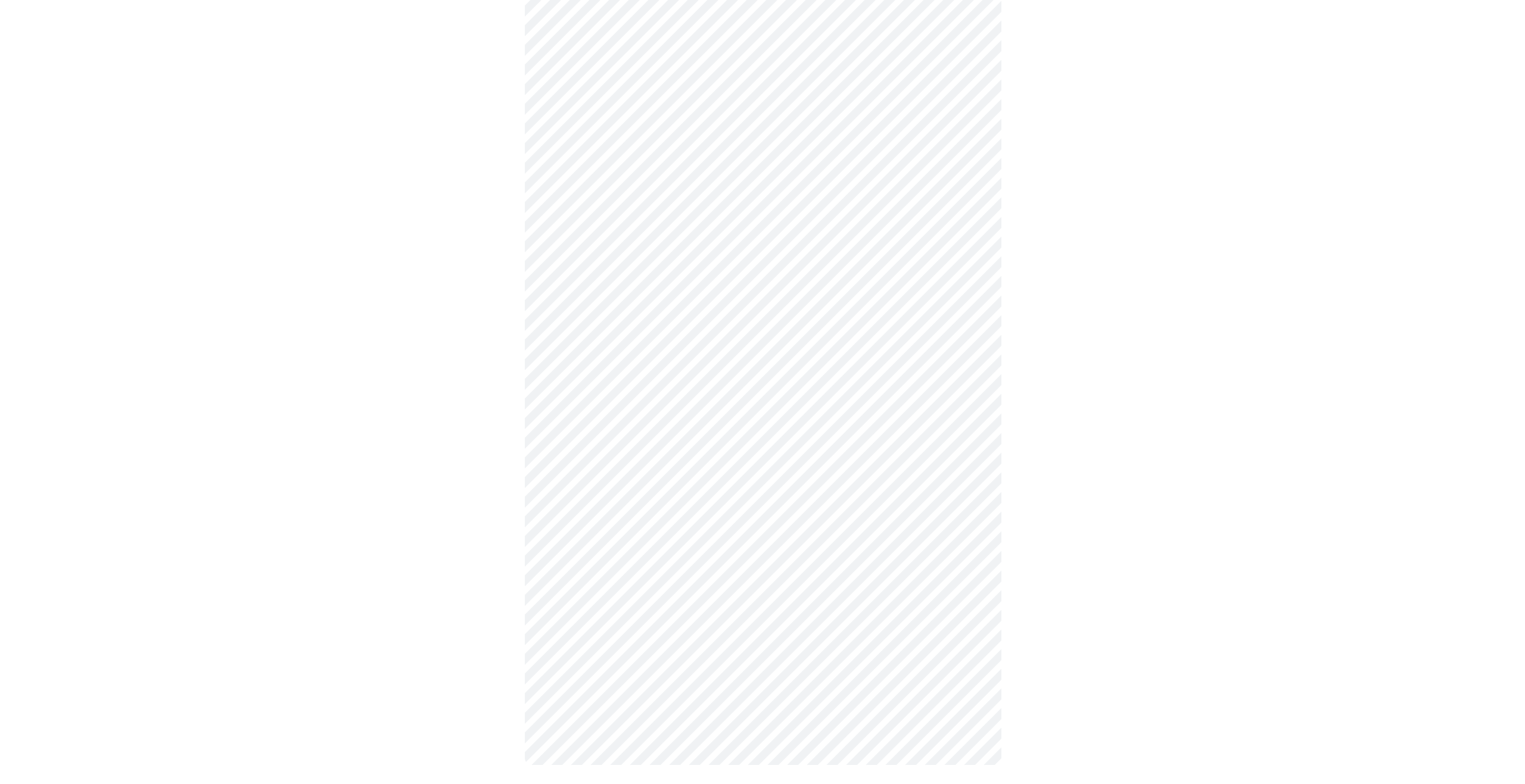
scroll to position [0, 0]
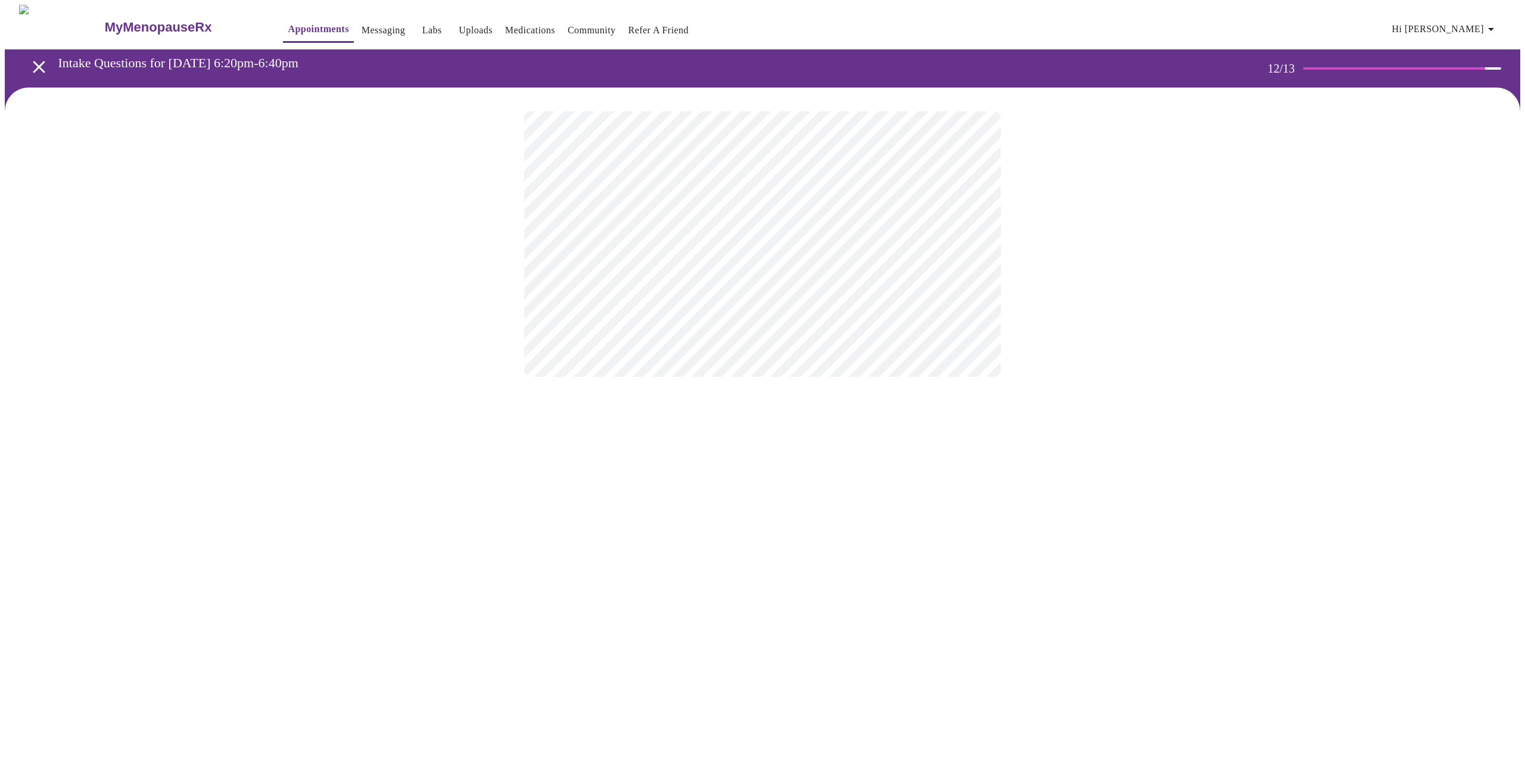
click at [960, 242] on body "MyMenopauseRx Appointments Messaging Labs Uploads Medications Community Refer a…" at bounding box center [762, 203] width 1515 height 396
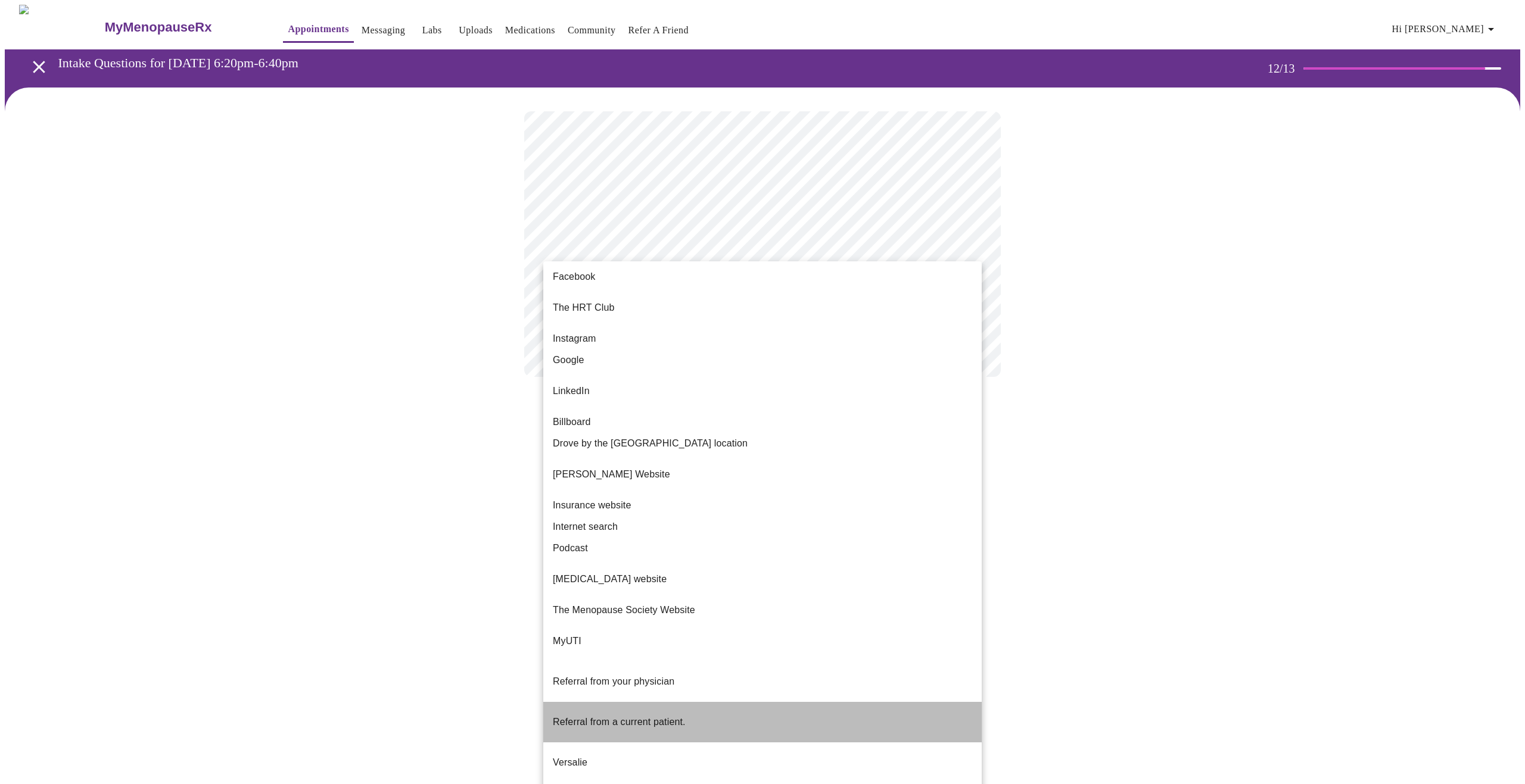
click at [836, 702] on li "Referral from a current patient." at bounding box center [762, 722] width 439 height 40
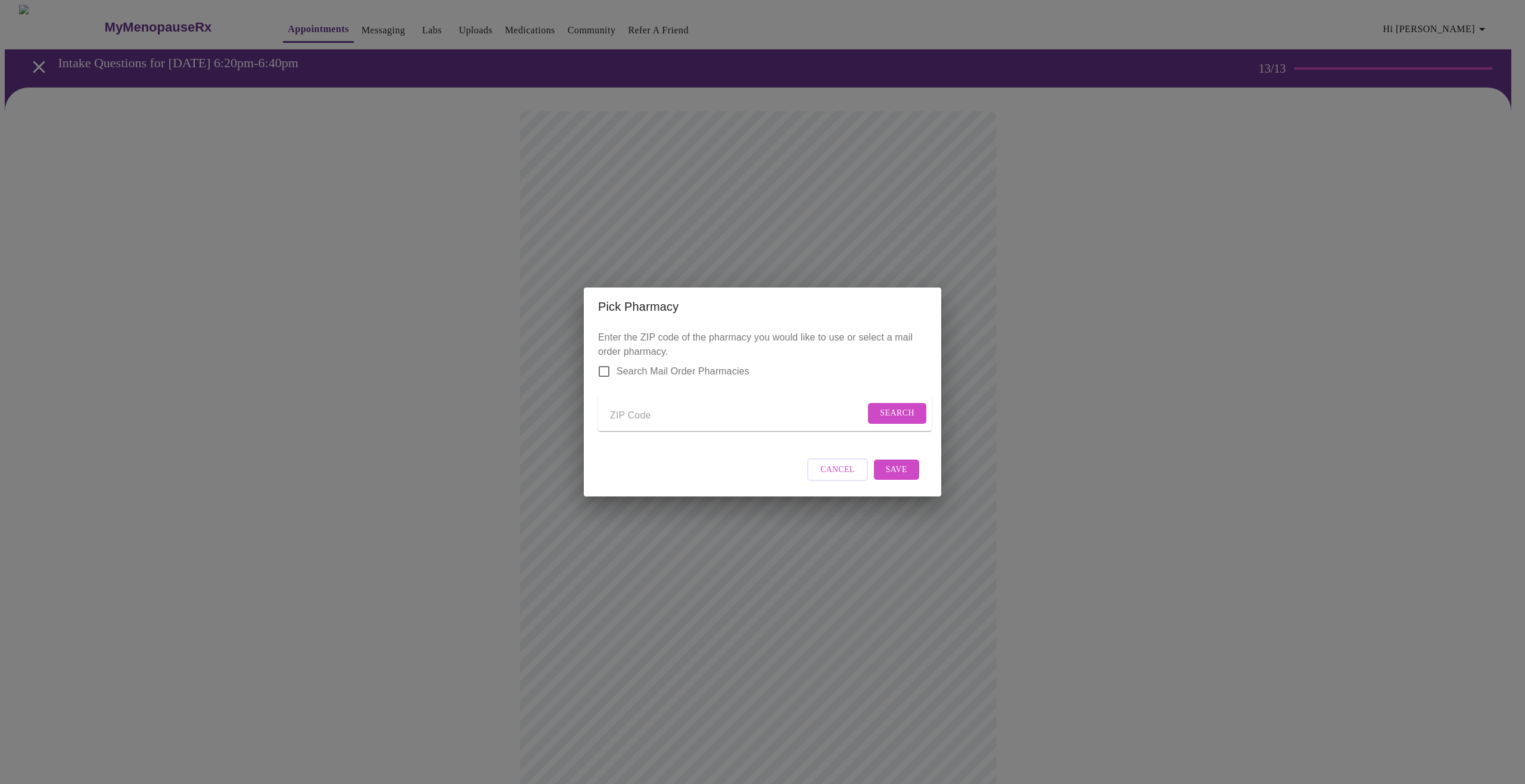
click at [653, 411] on input "Send a message to your care team" at bounding box center [738, 416] width 255 height 19
type input "60561"
click at [904, 407] on span "Search" at bounding box center [897, 414] width 34 height 15
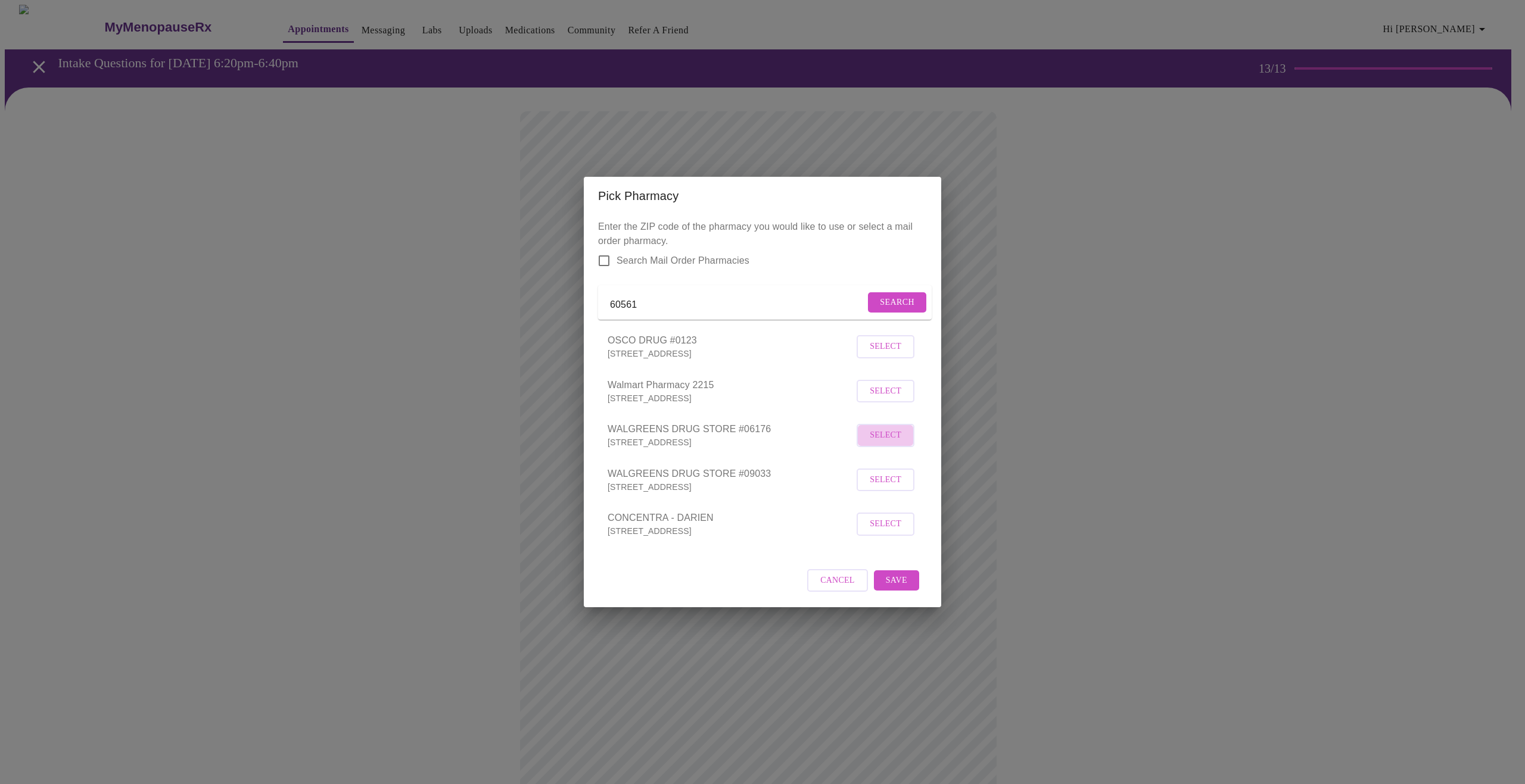
click at [877, 443] on span "Select" at bounding box center [885, 435] width 31 height 15
click at [897, 586] on span "Save" at bounding box center [896, 580] width 21 height 15
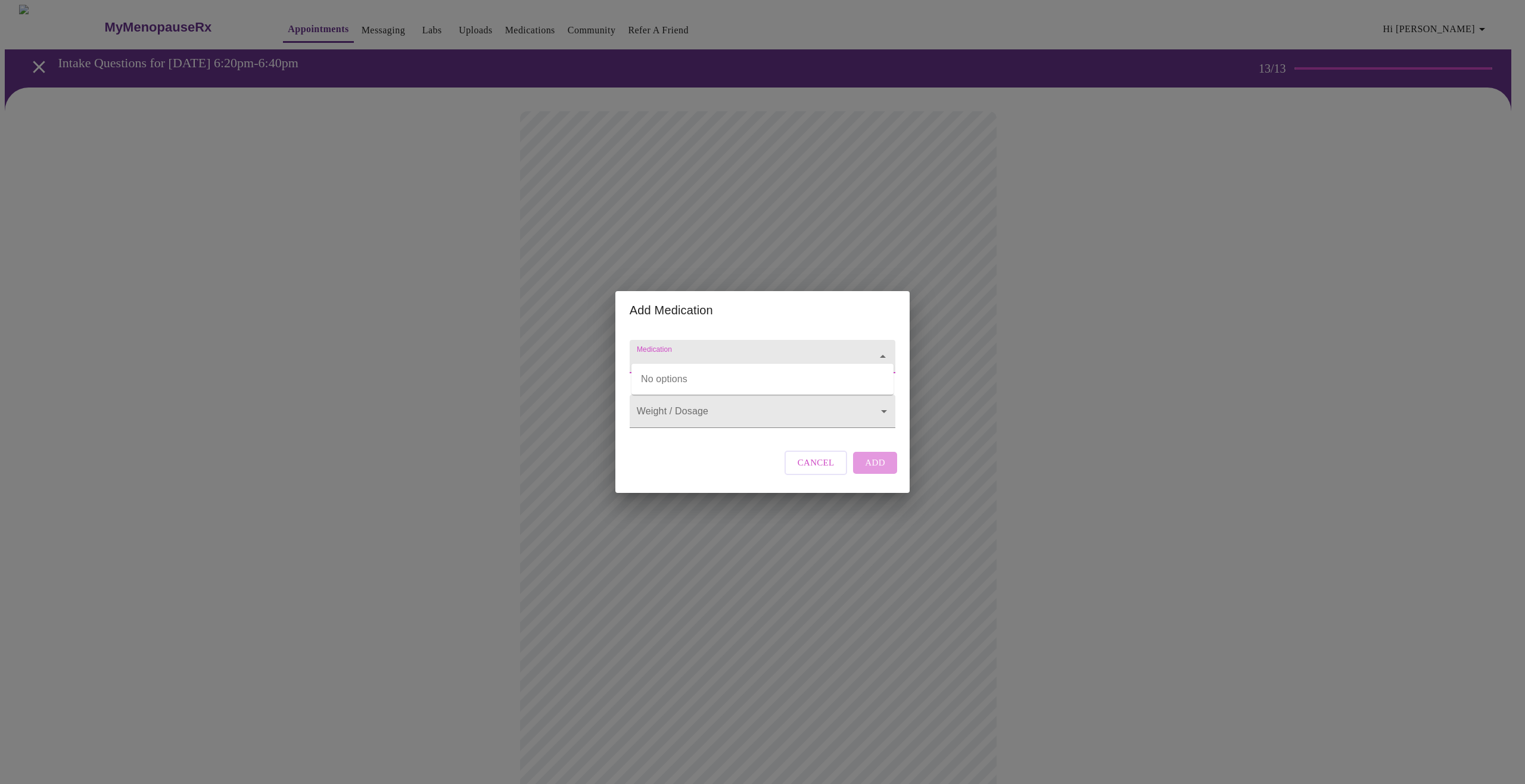
click at [708, 351] on input "Medication" at bounding box center [746, 362] width 222 height 22
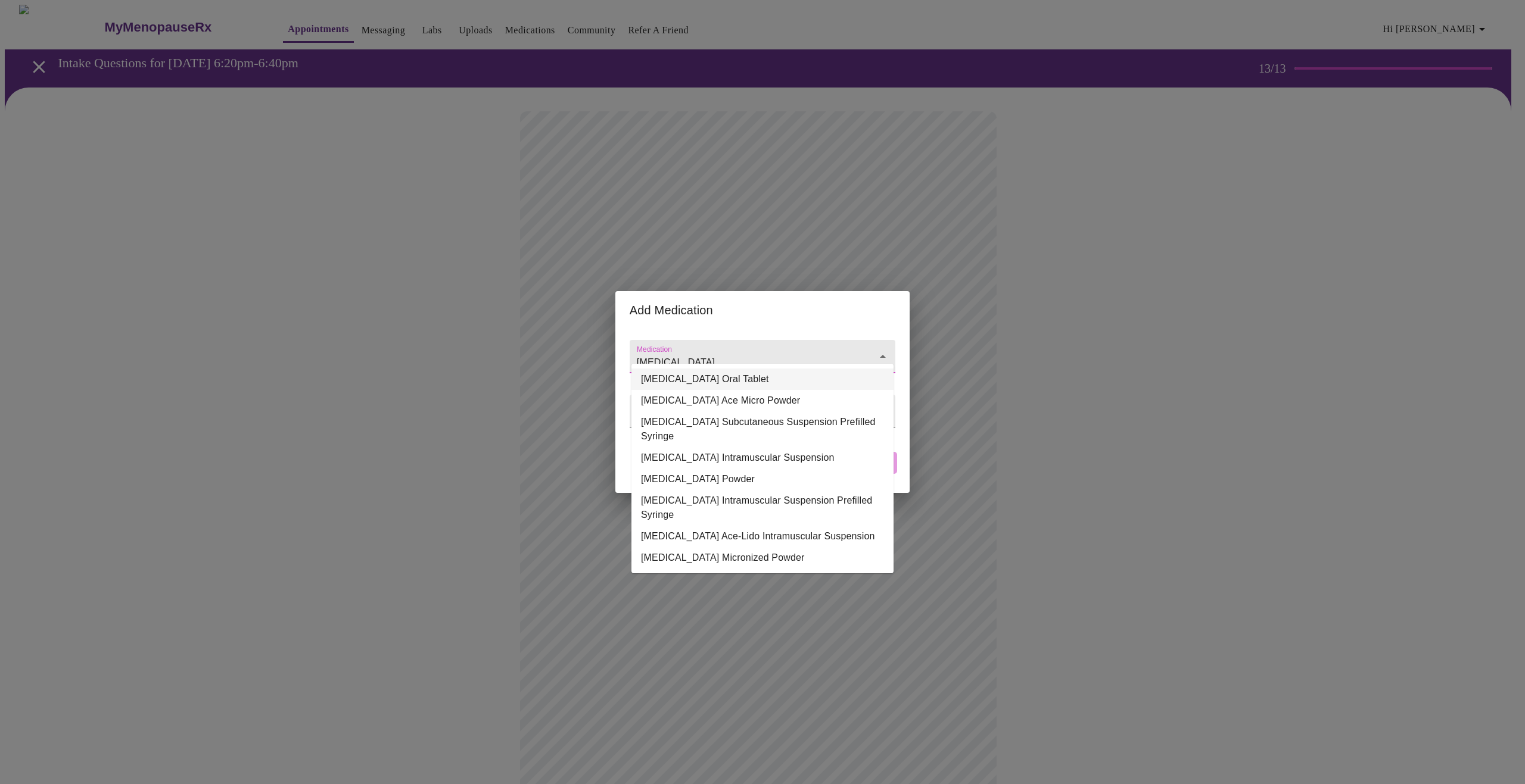
click at [716, 376] on li "[MEDICAL_DATA] Oral Tablet" at bounding box center [762, 378] width 262 height 21
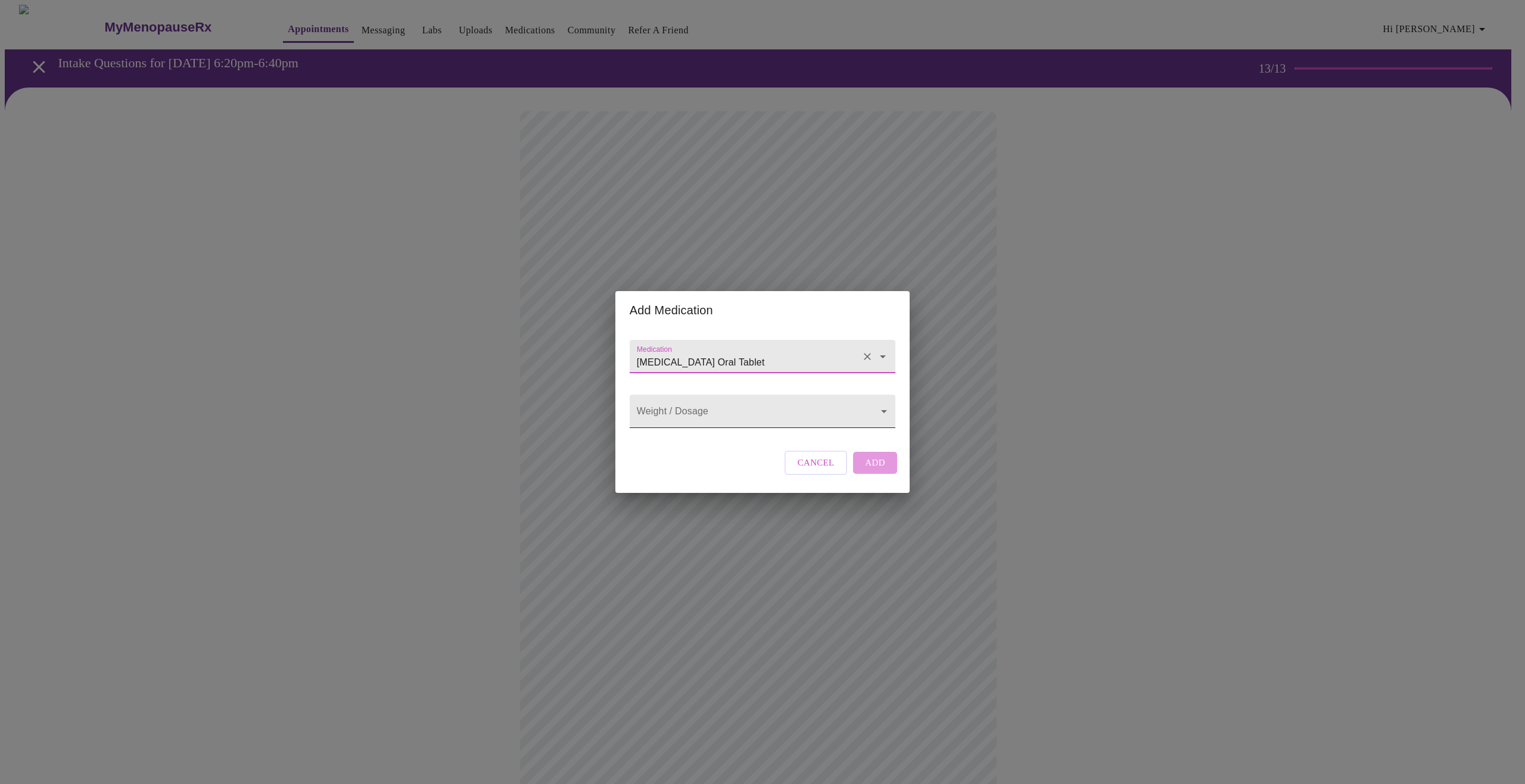
type input "[MEDICAL_DATA] Oral Tablet"
click at [710, 413] on body "MyMenopauseRx Appointments Messaging Labs Uploads Medications Community Refer a…" at bounding box center [762, 453] width 1515 height 896
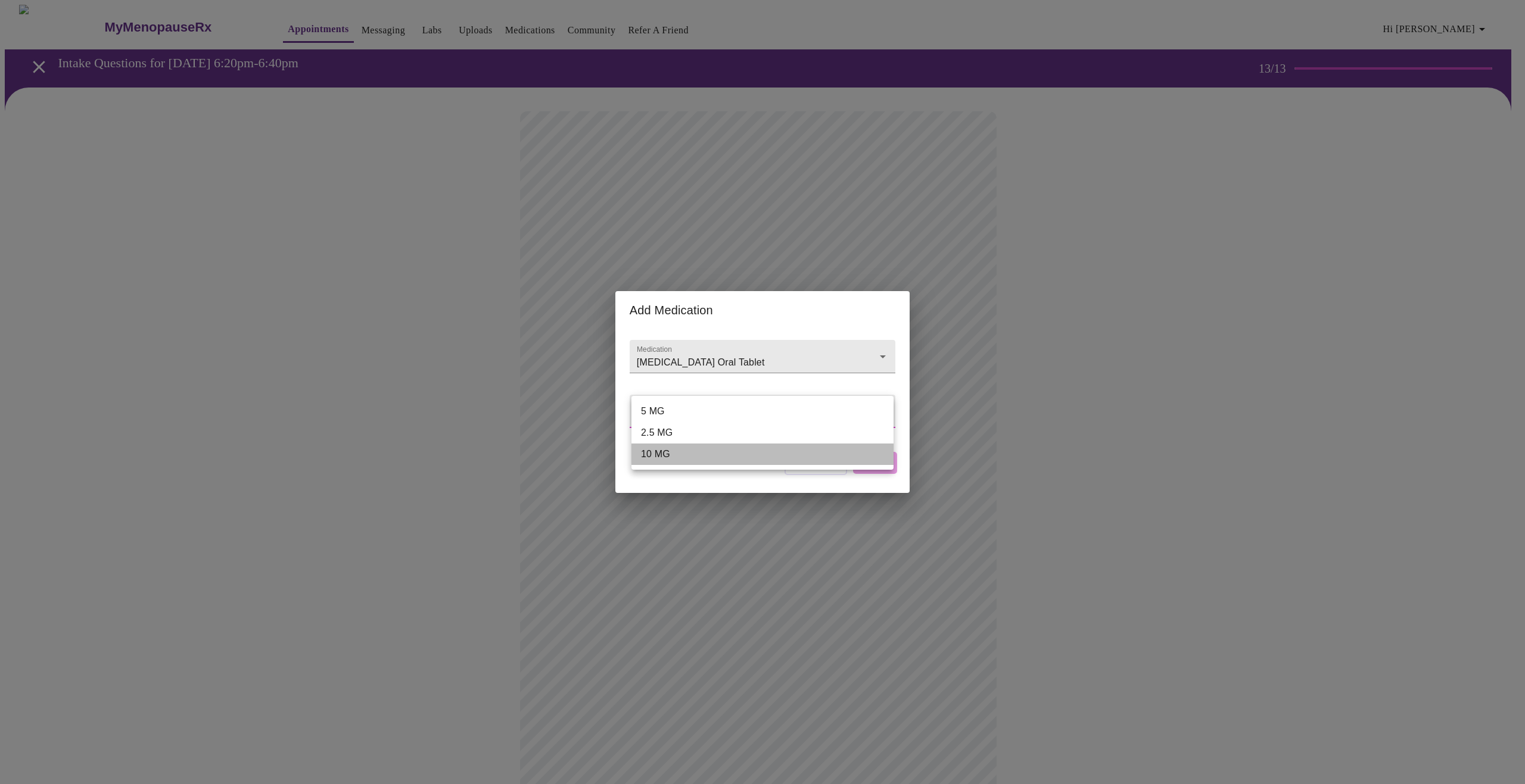
click at [703, 455] on li "10 MG" at bounding box center [762, 454] width 262 height 21
type input "10 MG"
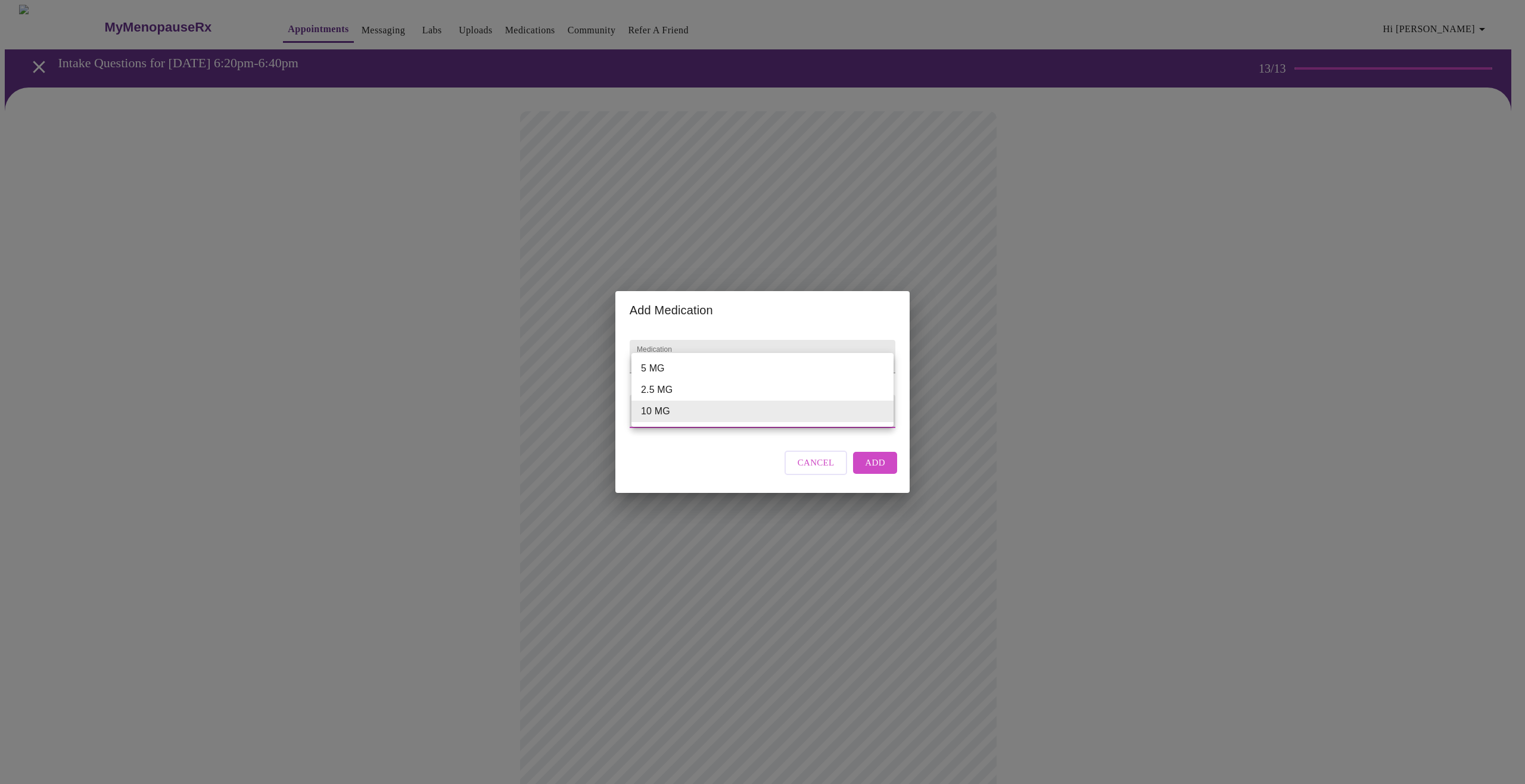
click at [678, 411] on body "MyMenopauseRx Appointments Messaging Labs Uploads Medications Community Refer a…" at bounding box center [762, 453] width 1515 height 896
click at [679, 411] on li "10 MG" at bounding box center [762, 411] width 262 height 21
click at [876, 471] on span "Add" at bounding box center [875, 463] width 20 height 15
click at [869, 350] on div at bounding box center [874, 357] width 31 height 17
type input "b"
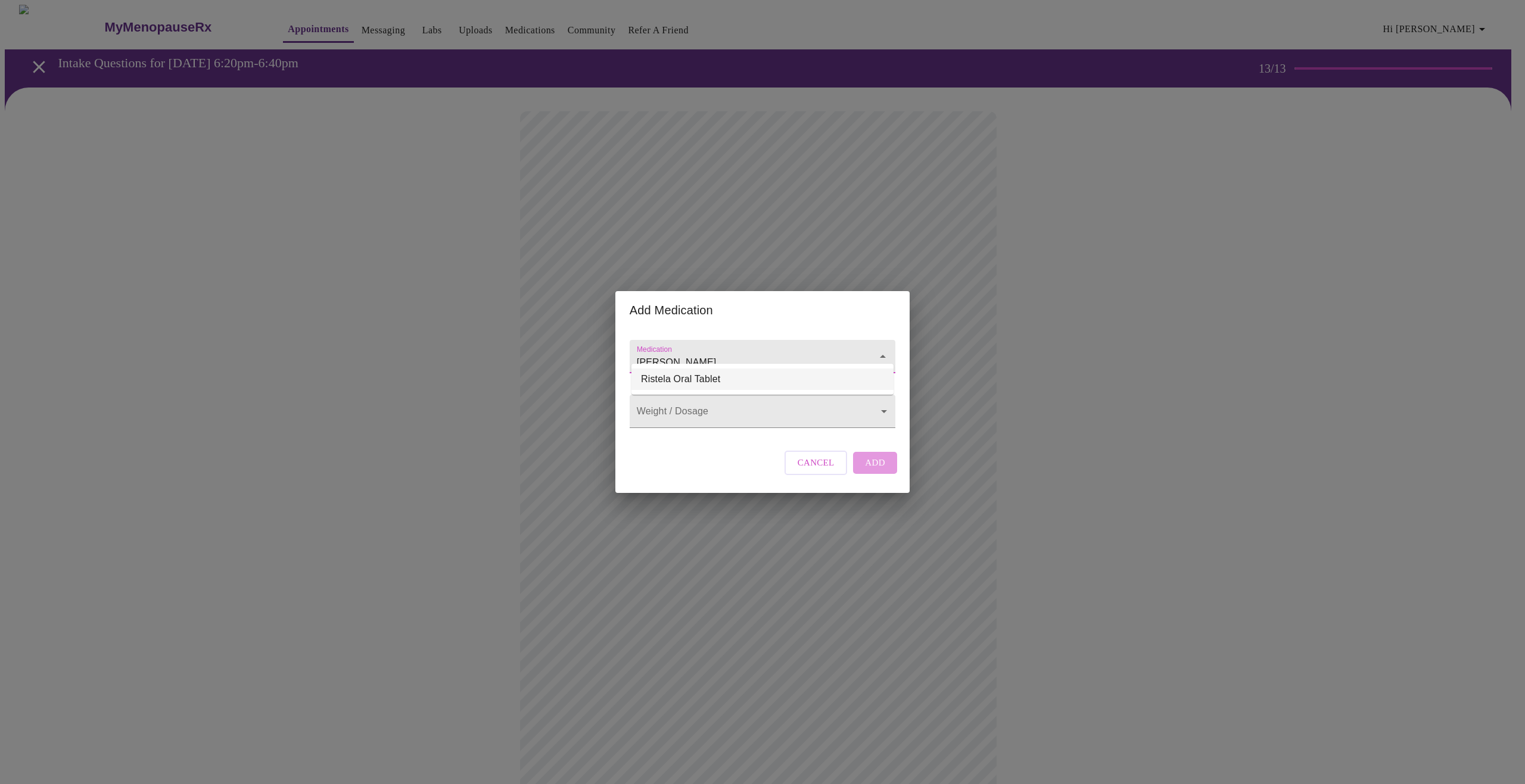
click at [765, 378] on li "Ristela Oral Tablet" at bounding box center [762, 378] width 262 height 21
type input "Ristela Oral Tablet"
click at [712, 410] on body "MyMenopauseRx Appointments Messaging Labs Uploads Medications Community Refer a…" at bounding box center [762, 466] width 1515 height 922
click at [714, 414] on li "N/A" at bounding box center [762, 411] width 262 height 21
type input "N/A"
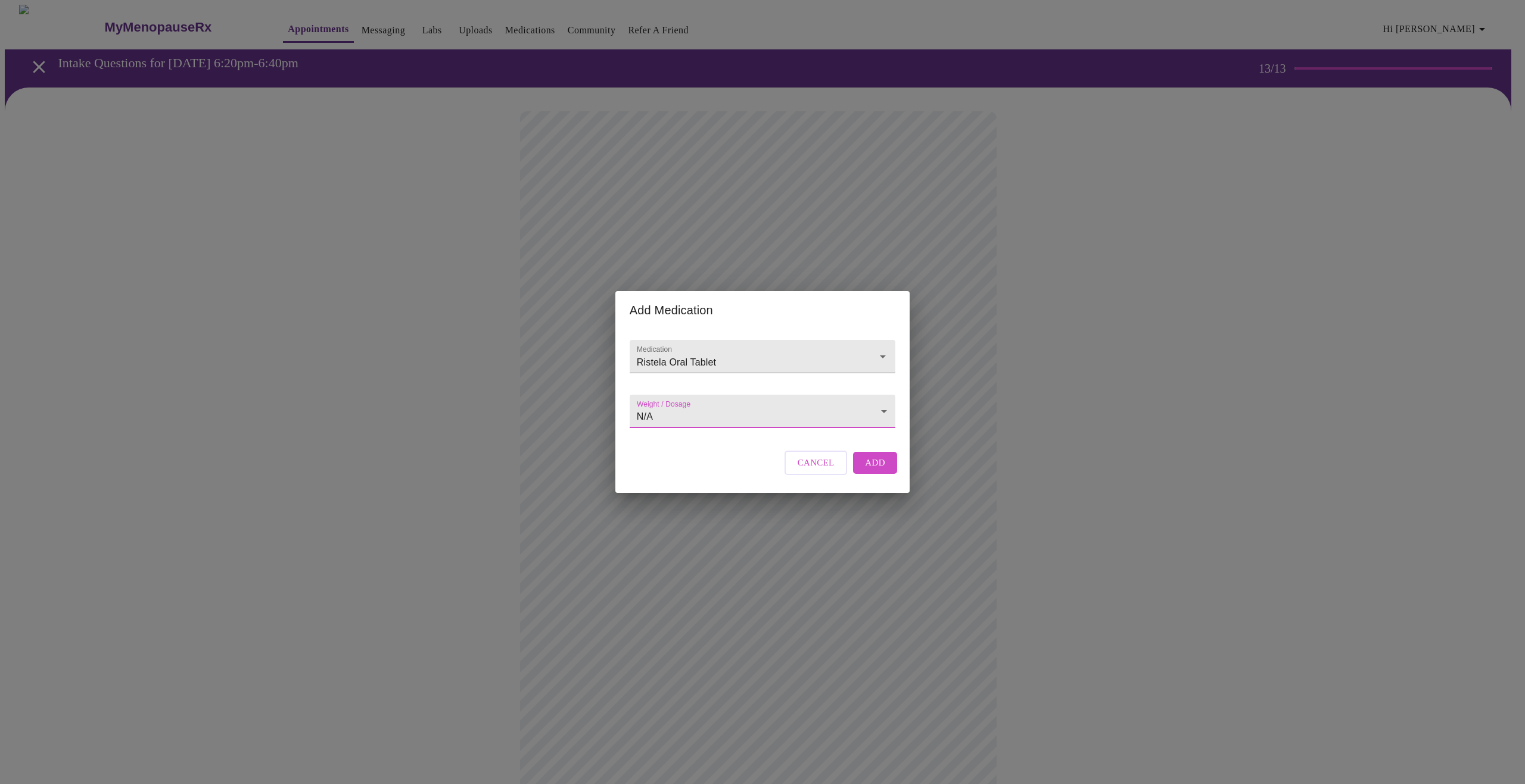
click at [872, 471] on span "Add" at bounding box center [875, 463] width 20 height 15
click at [667, 351] on input "Medication" at bounding box center [746, 362] width 222 height 22
click at [676, 378] on li "Clairvee Oral Capsule" at bounding box center [762, 378] width 262 height 21
type input "Clairvee Oral Capsule"
click at [674, 414] on body "MyMenopauseRx Appointments Messaging Labs Uploads Medications Community Refer a…" at bounding box center [762, 488] width 1515 height 966
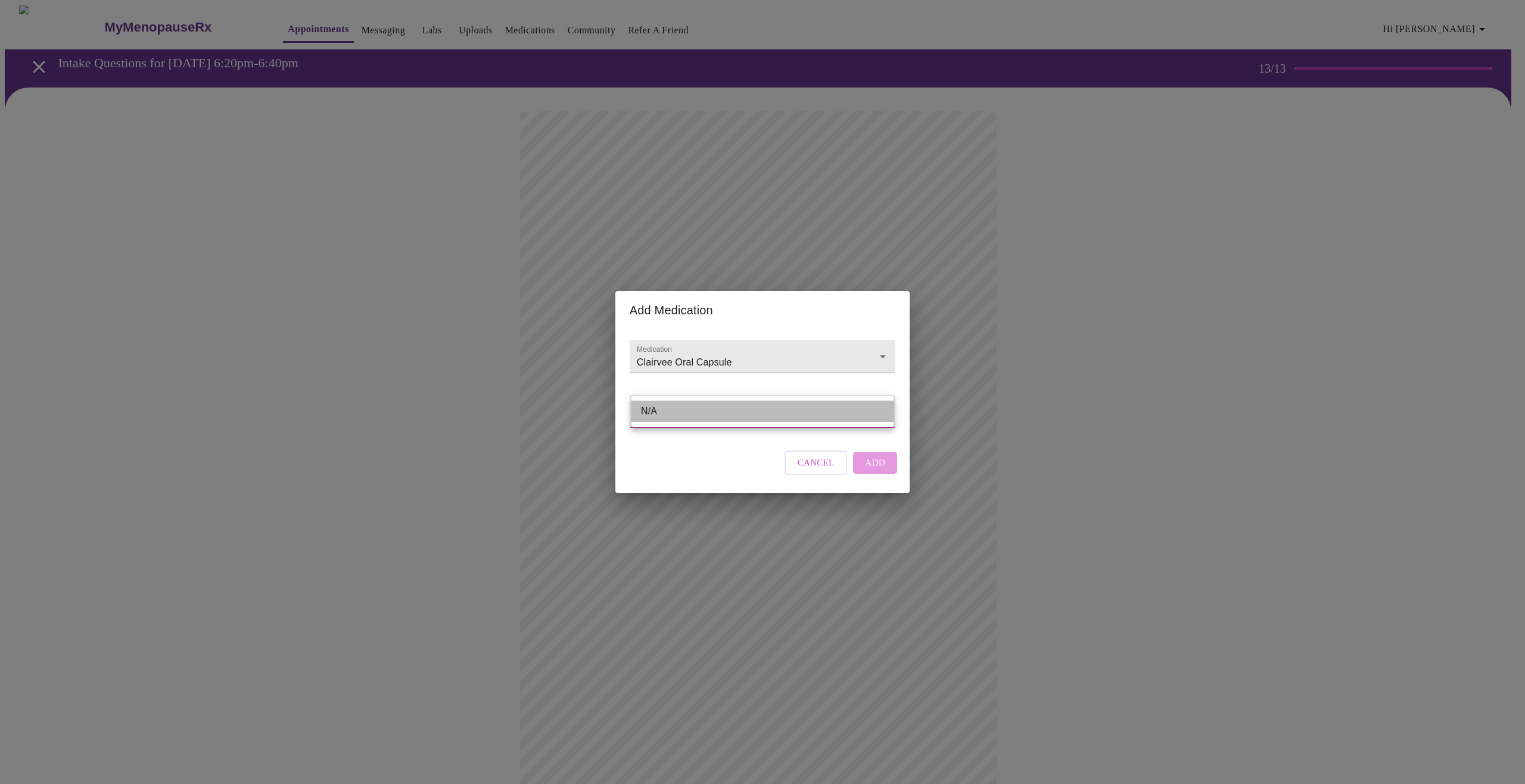
click at [694, 414] on li "N/A" at bounding box center [762, 411] width 262 height 21
type input "N/A"
click at [869, 471] on span "Add" at bounding box center [875, 463] width 20 height 15
click at [662, 351] on input "Medication" at bounding box center [746, 362] width 222 height 22
type input "O"
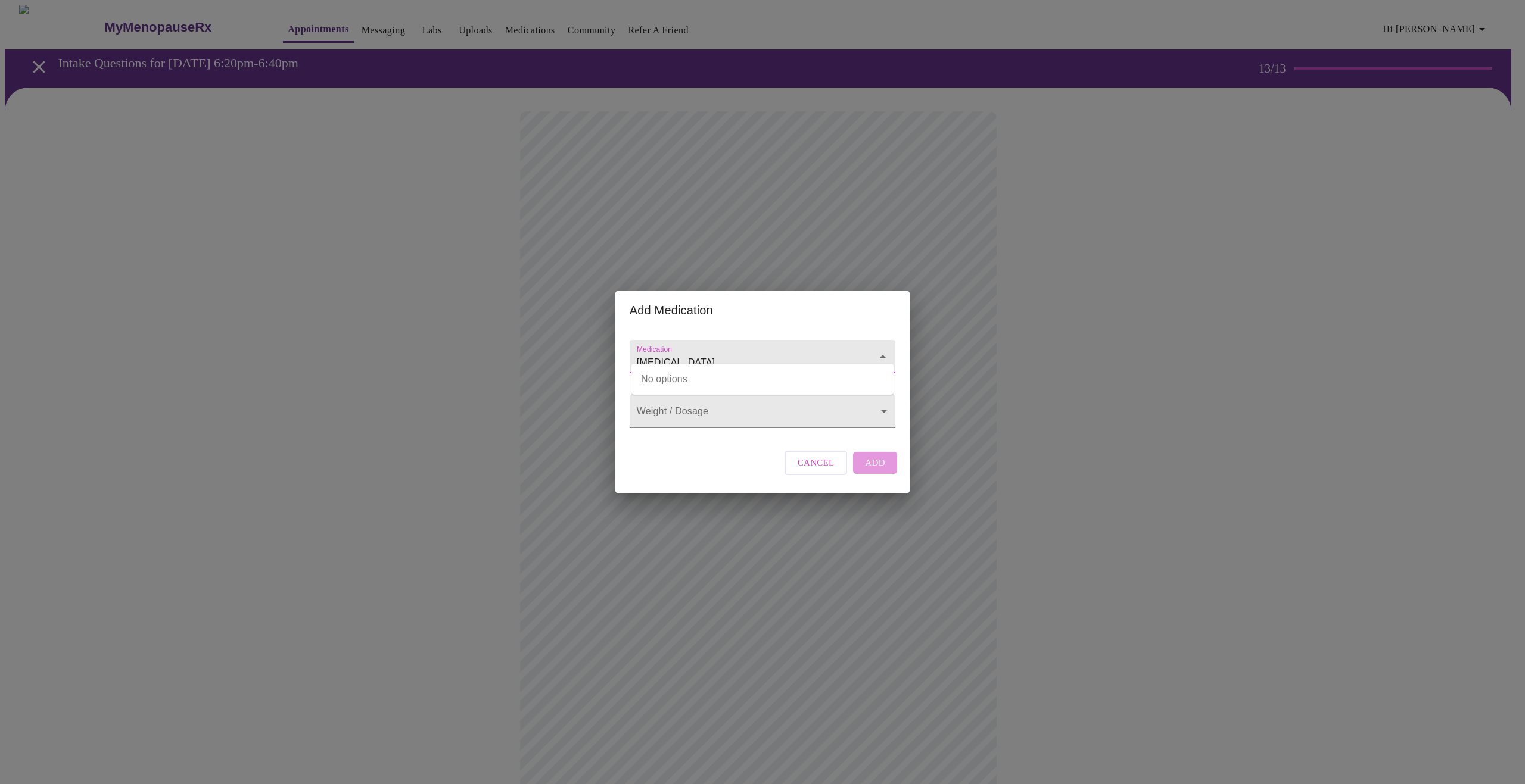
click at [692, 352] on input "[MEDICAL_DATA]" at bounding box center [746, 362] width 222 height 22
click at [884, 355] on icon "Close" at bounding box center [883, 357] width 6 height 3
click at [884, 349] on icon "Open" at bounding box center [883, 357] width 15 height 15
click at [687, 351] on input "[MEDICAL_DATA]" at bounding box center [746, 362] width 222 height 22
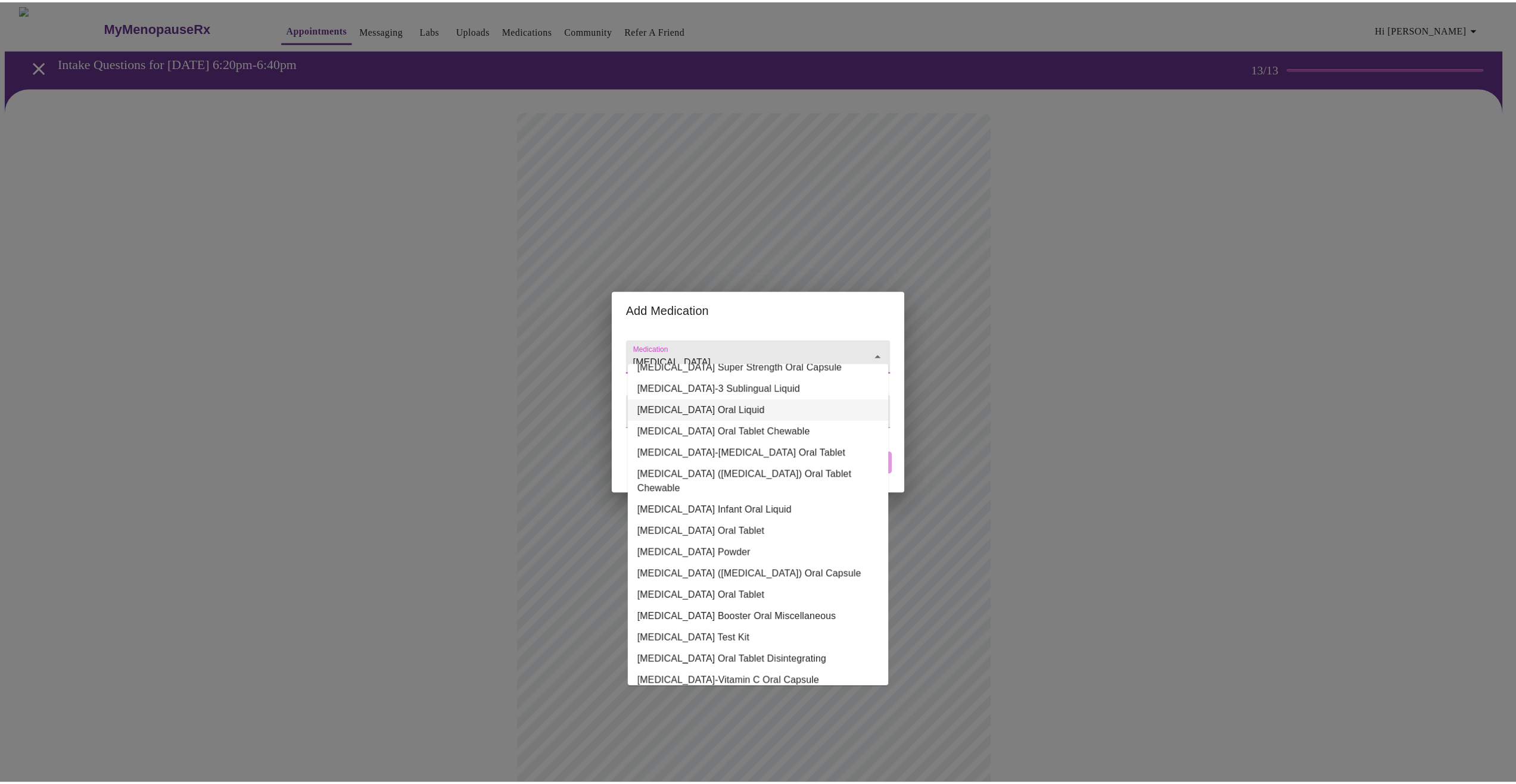
scroll to position [82, 0]
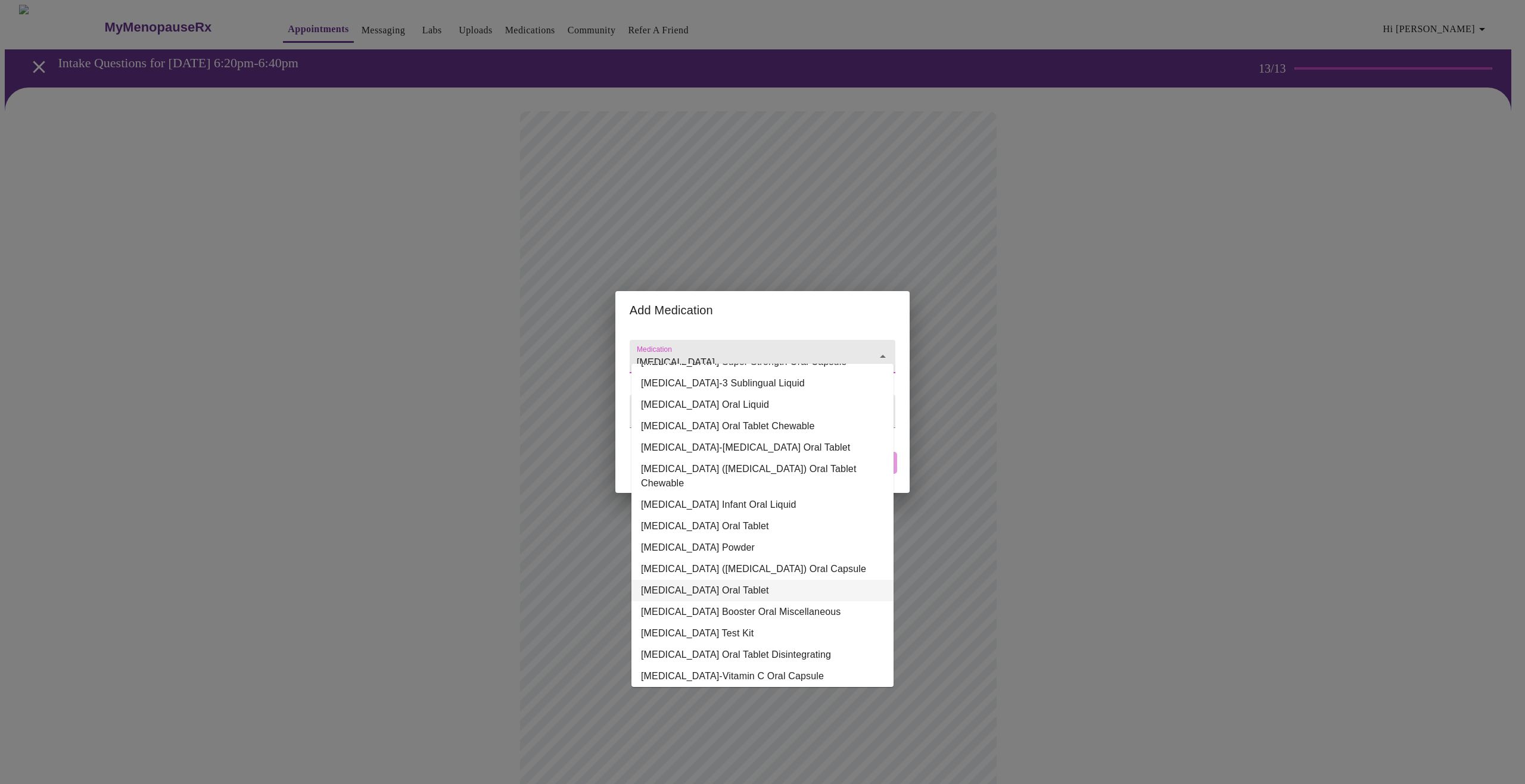
click at [714, 580] on li "[MEDICAL_DATA] Oral Tablet" at bounding box center [762, 590] width 262 height 21
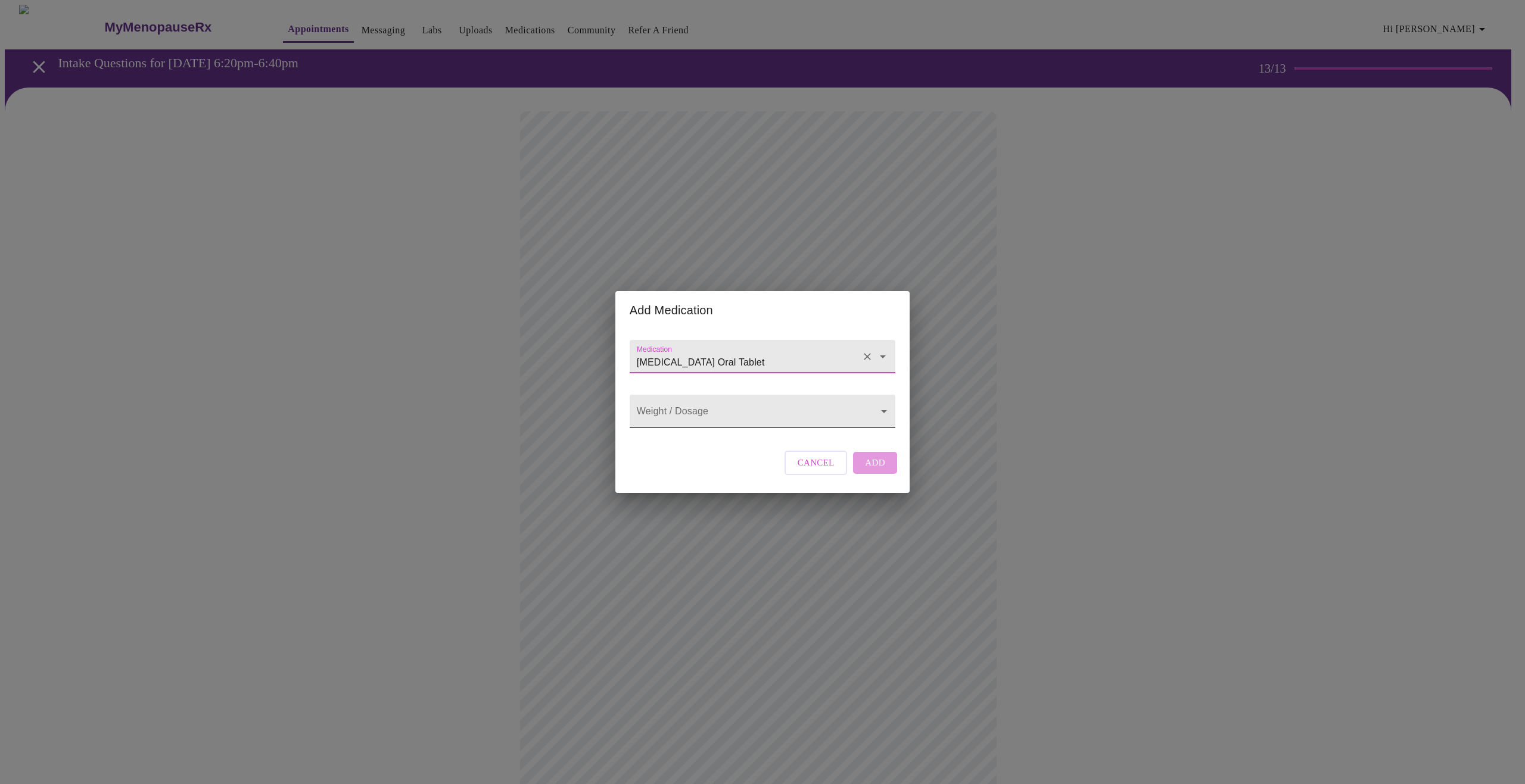
type input "[MEDICAL_DATA] Oral Tablet"
click at [714, 414] on body "MyMenopauseRx Appointments Messaging Labs Uploads Medications Community Refer a…" at bounding box center [762, 510] width 1515 height 1010
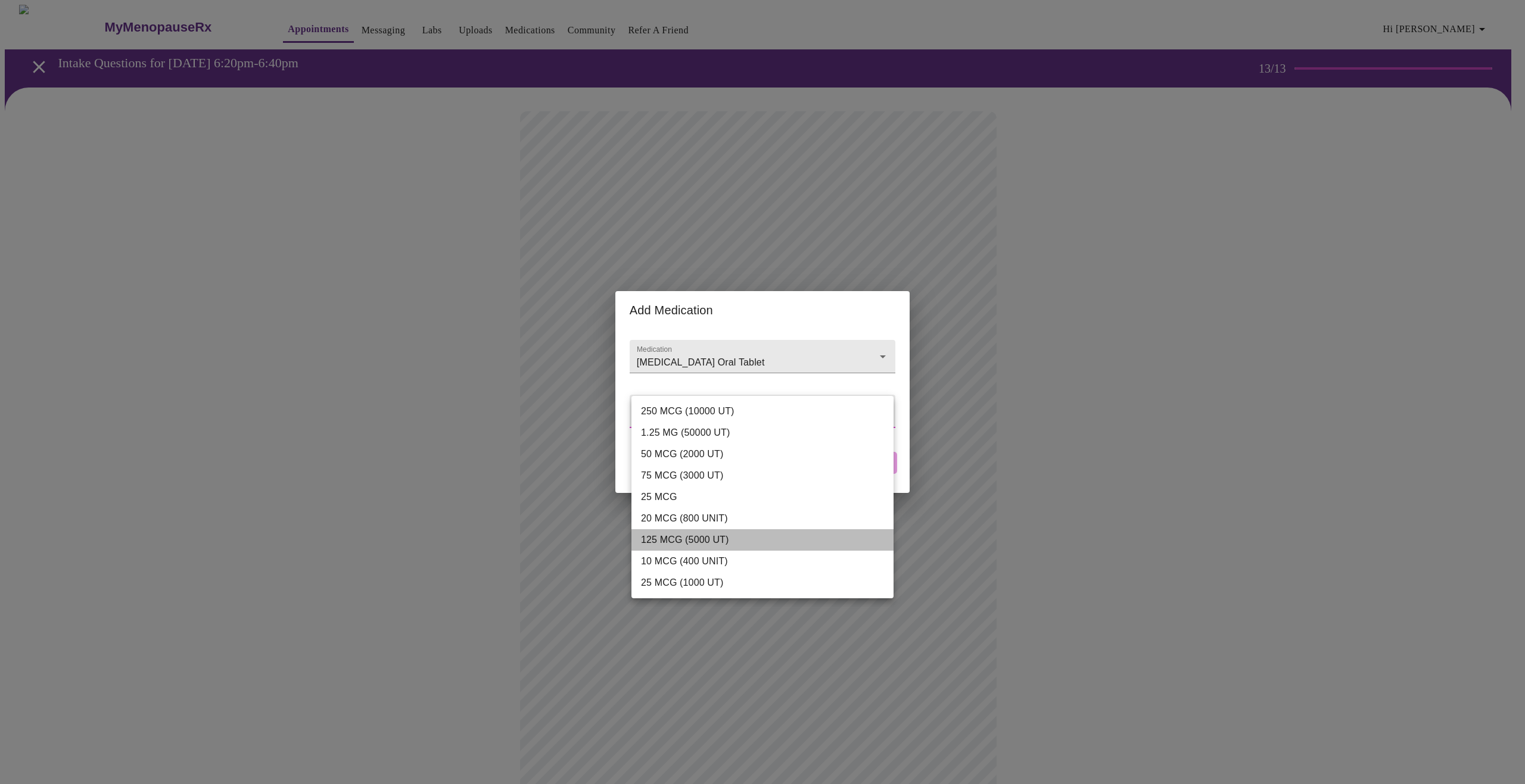
click at [697, 534] on li "125 MCG (5000 UT)" at bounding box center [762, 540] width 262 height 21
type input "125 MCG (5000 UT)"
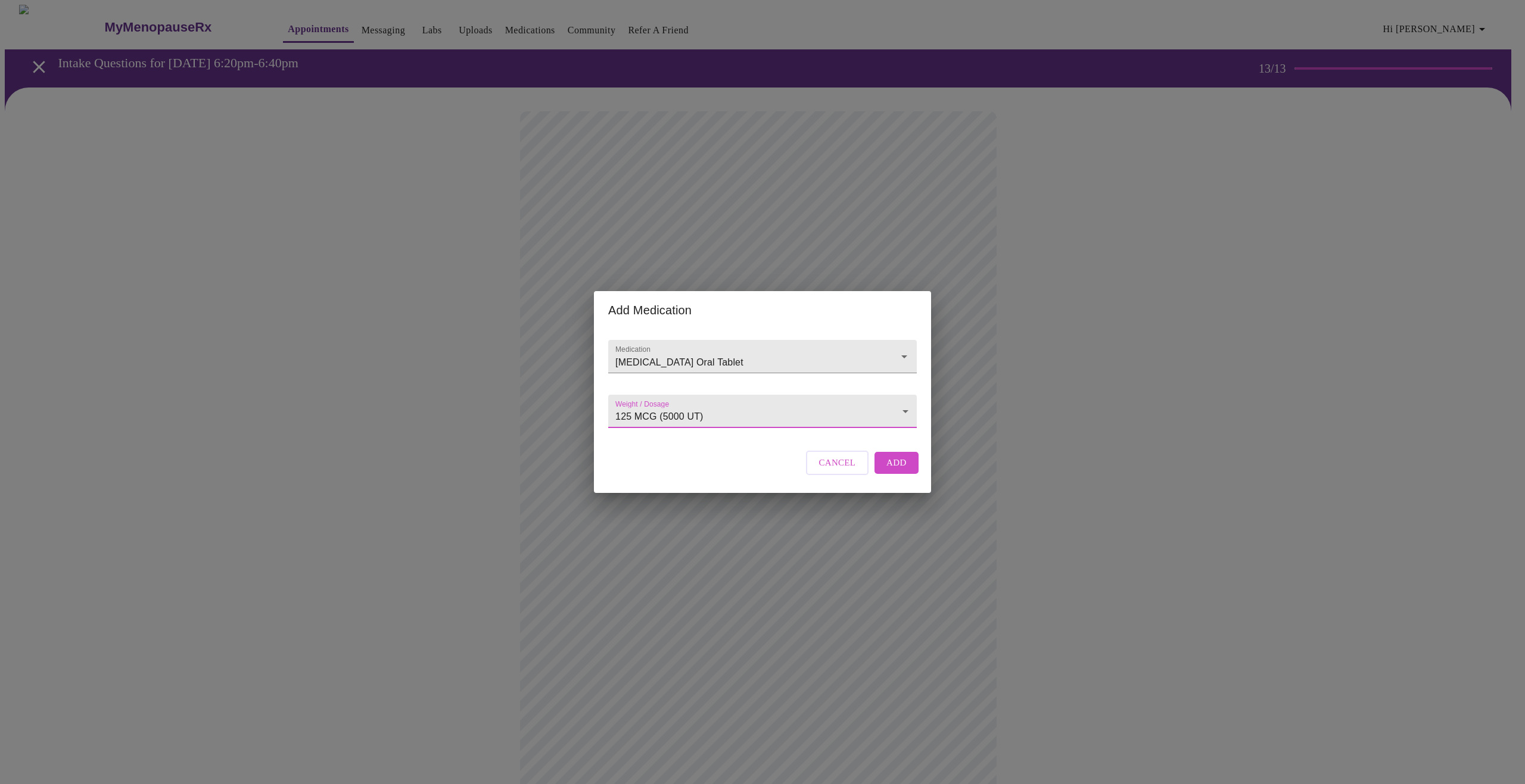
click at [896, 471] on span "Add" at bounding box center [897, 463] width 20 height 15
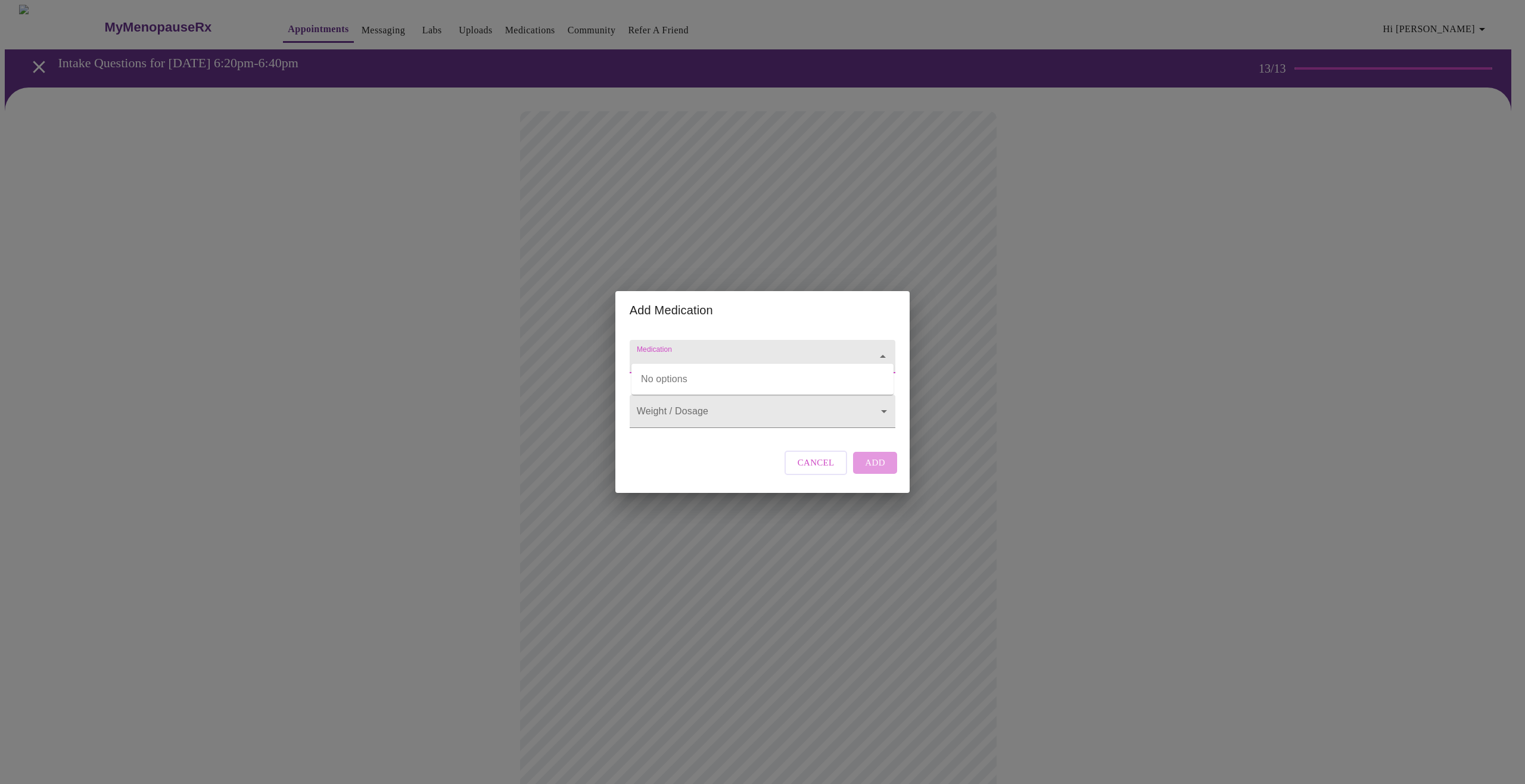
click at [659, 351] on input "Medication" at bounding box center [746, 362] width 222 height 22
type input "Olly Multi + Probiotic Daily Vitamin"
click at [871, 411] on body "MyMenopauseRx Appointments Messaging Labs Uploads Medications Community Refer a…" at bounding box center [762, 532] width 1515 height 1054
click at [871, 349] on div at bounding box center [762, 392] width 1525 height 784
click at [813, 352] on input "Medication" at bounding box center [746, 362] width 222 height 22
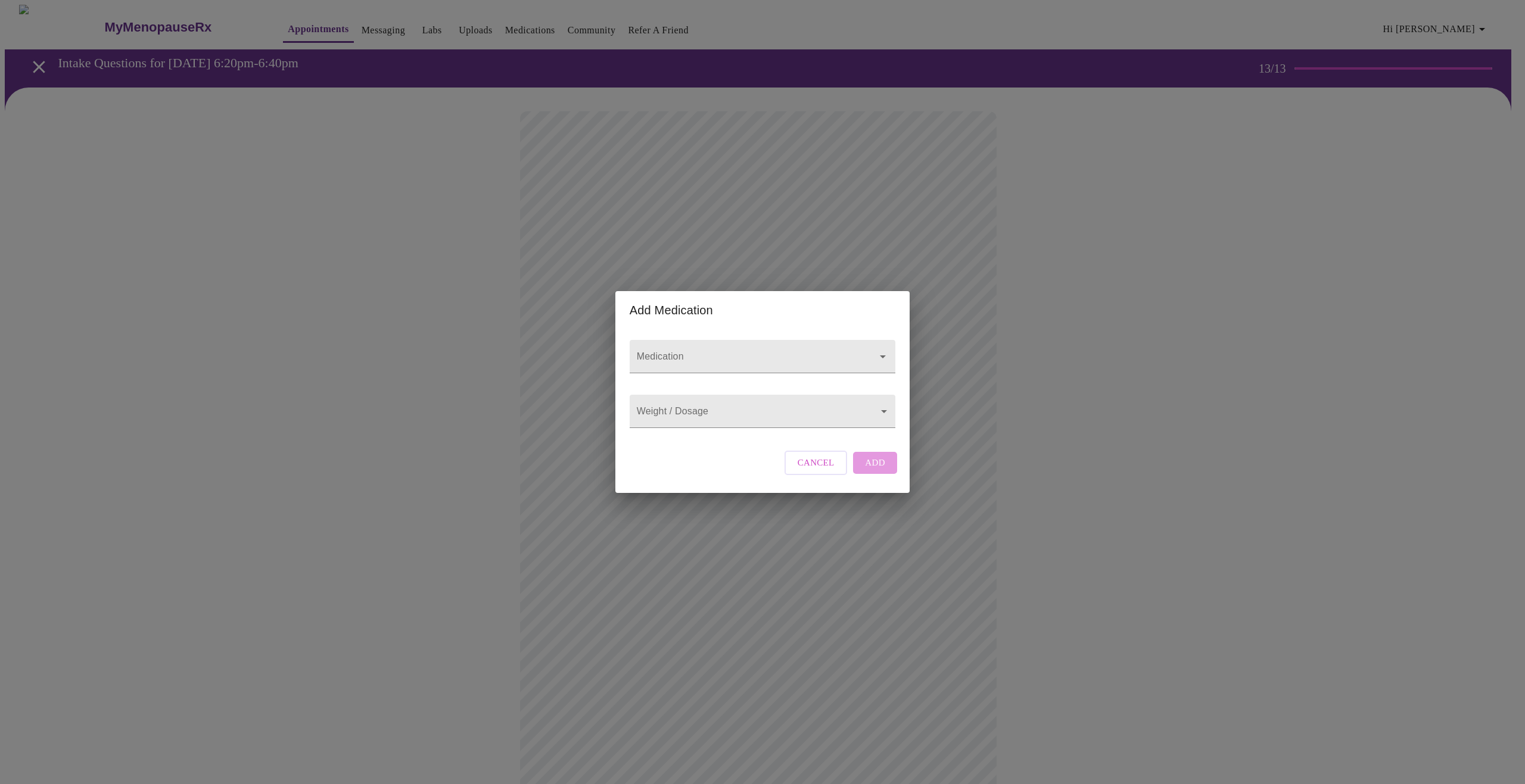
click at [831, 471] on span "Cancel" at bounding box center [816, 463] width 37 height 15
click at [675, 351] on input "Medication" at bounding box center [746, 362] width 222 height 22
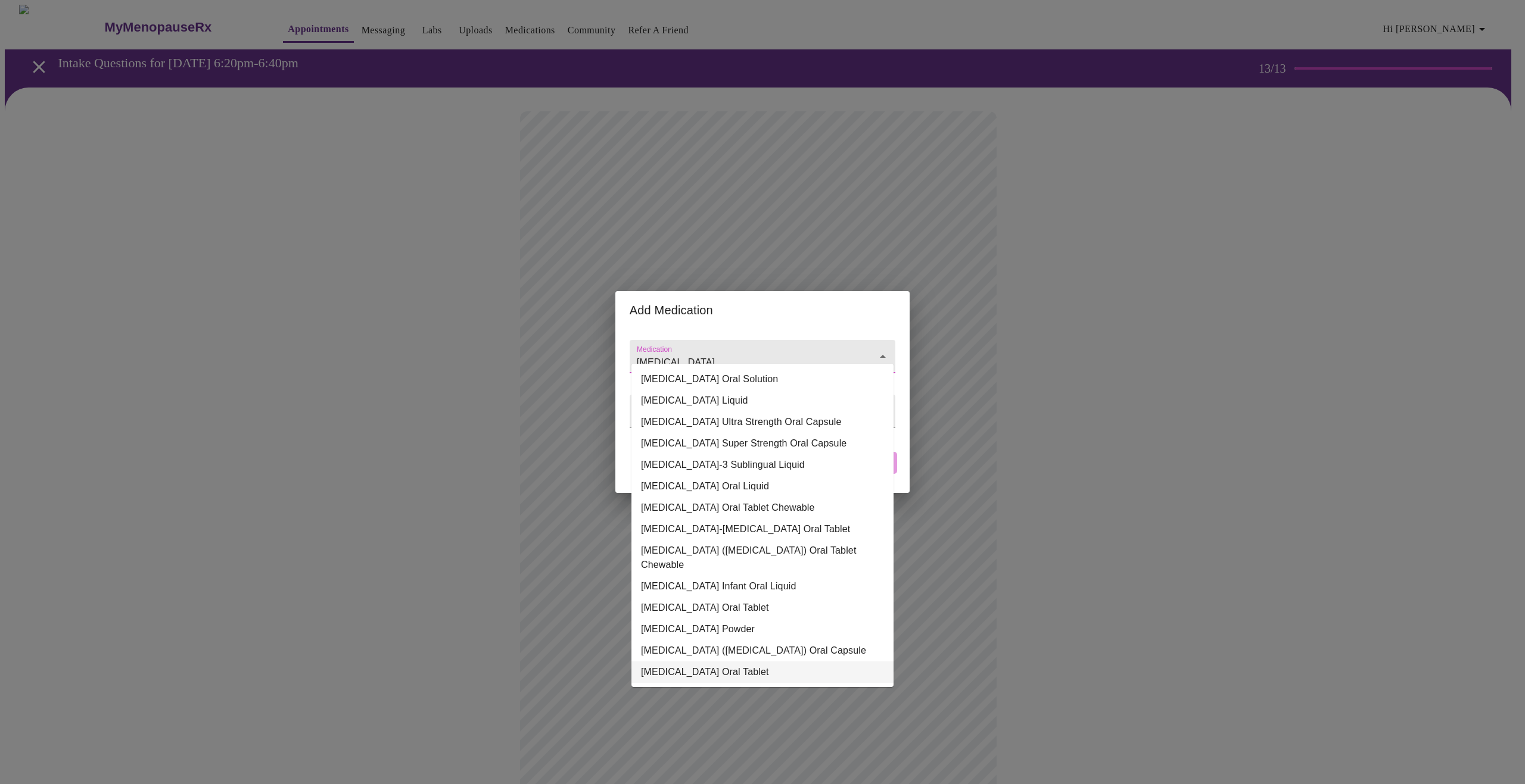
click at [711, 661] on li "[MEDICAL_DATA] Oral Tablet" at bounding box center [762, 671] width 262 height 21
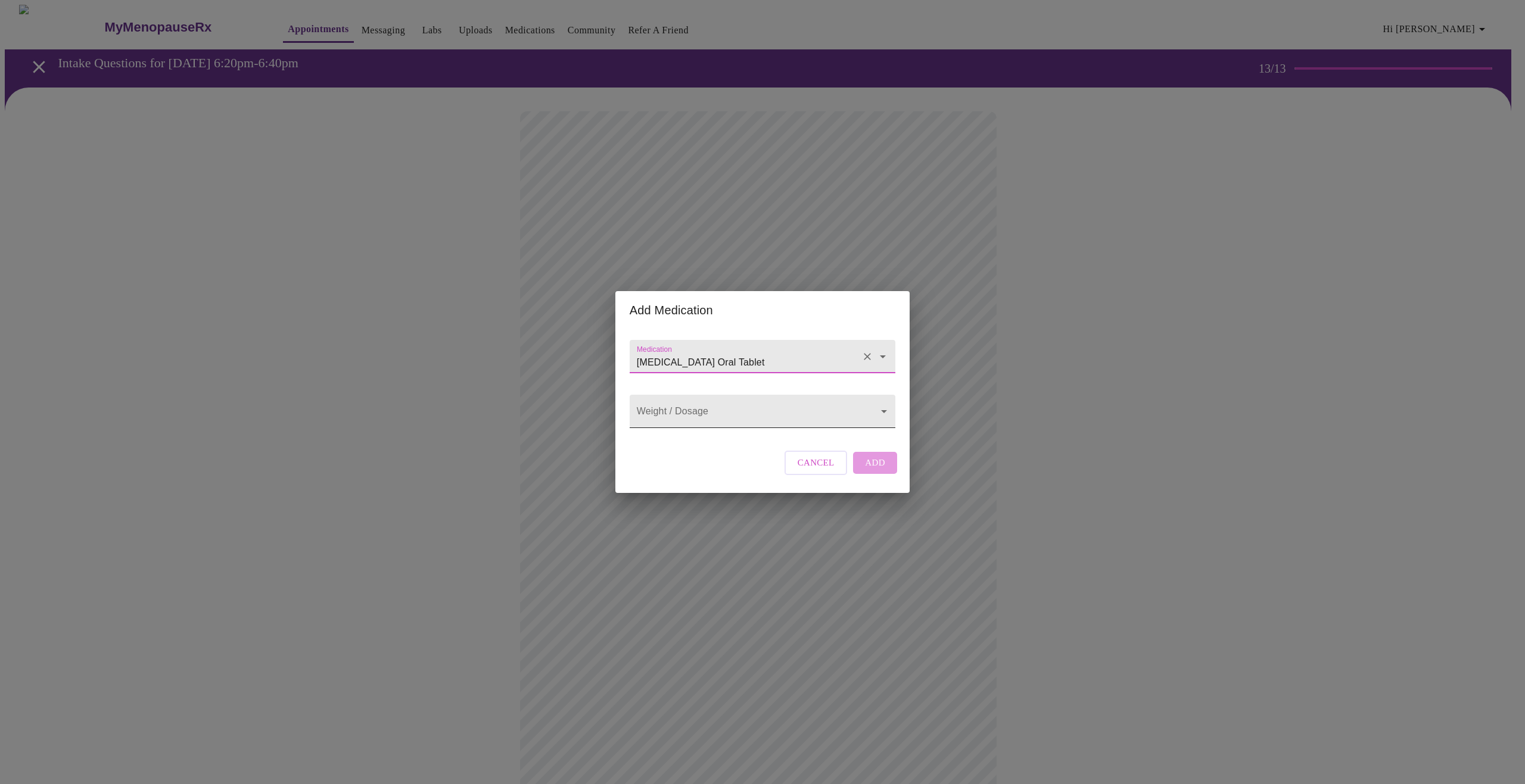
type input "[MEDICAL_DATA] Oral Tablet"
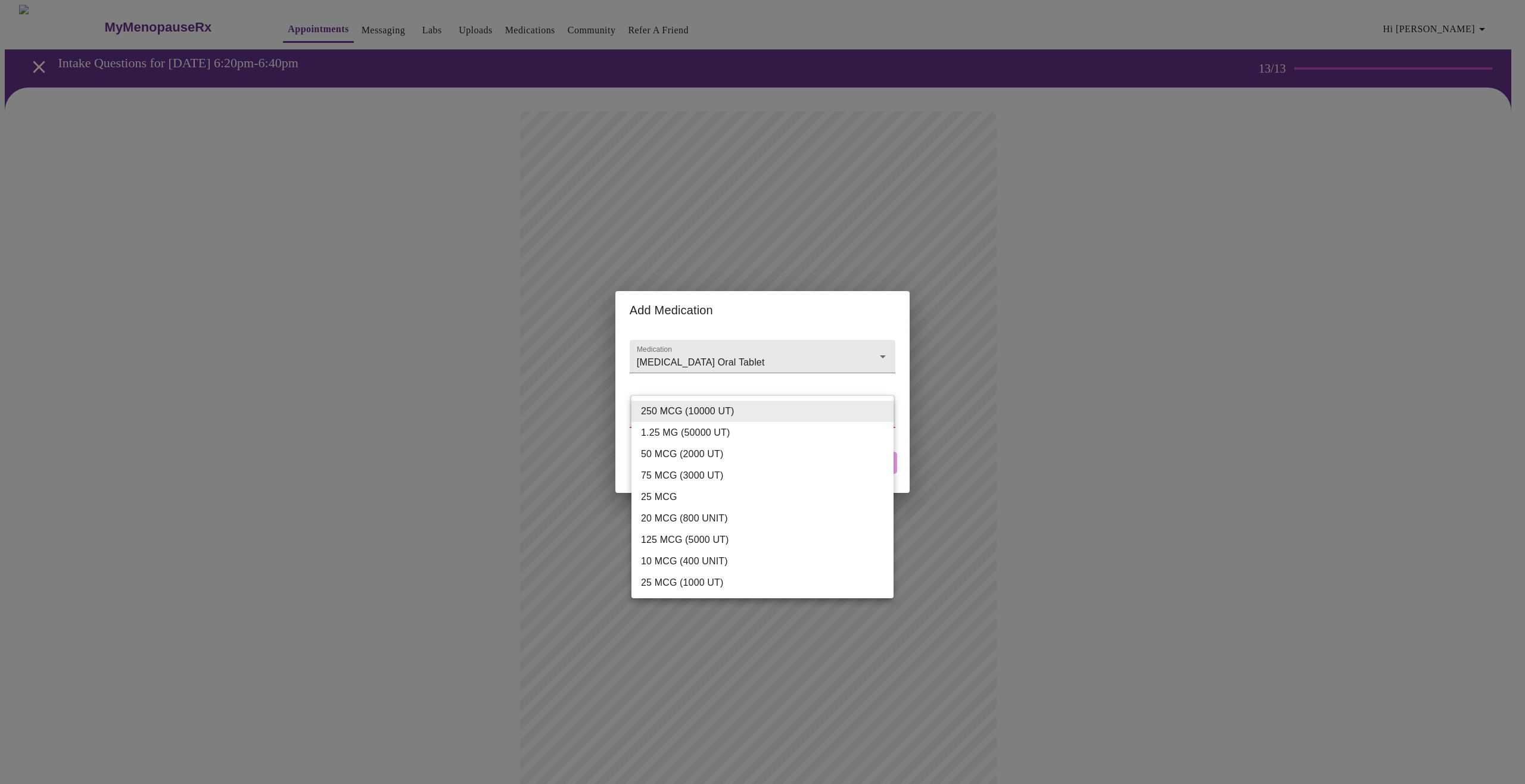
click at [719, 416] on body "MyMenopauseRx Appointments Messaging Labs Uploads Medications Community Refer a…" at bounding box center [762, 510] width 1515 height 1010
click at [676, 538] on li "125 MCG (5000 UT)" at bounding box center [762, 540] width 262 height 21
type input "125 MCG (5000 UT)"
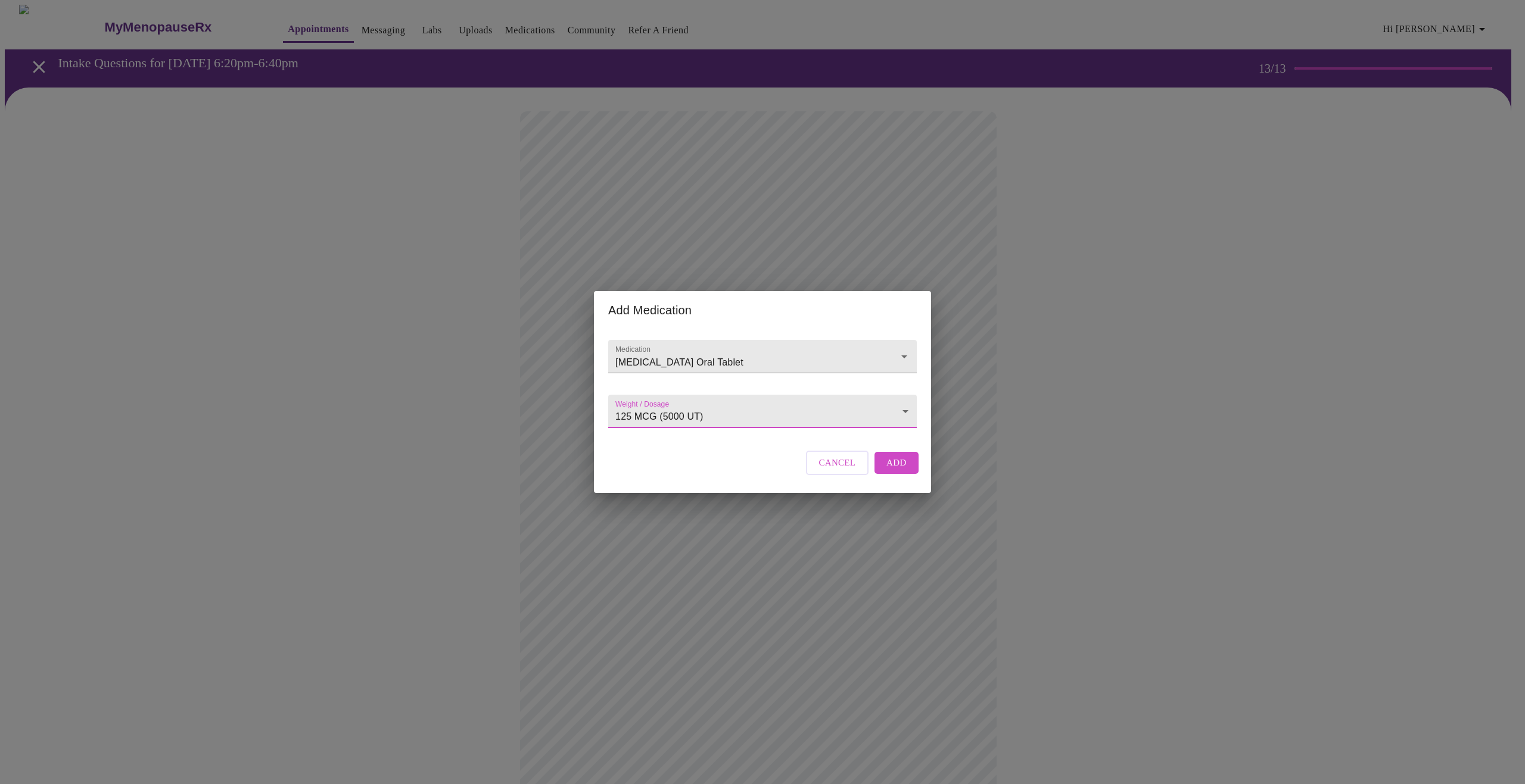
click at [897, 471] on span "Add" at bounding box center [897, 463] width 20 height 15
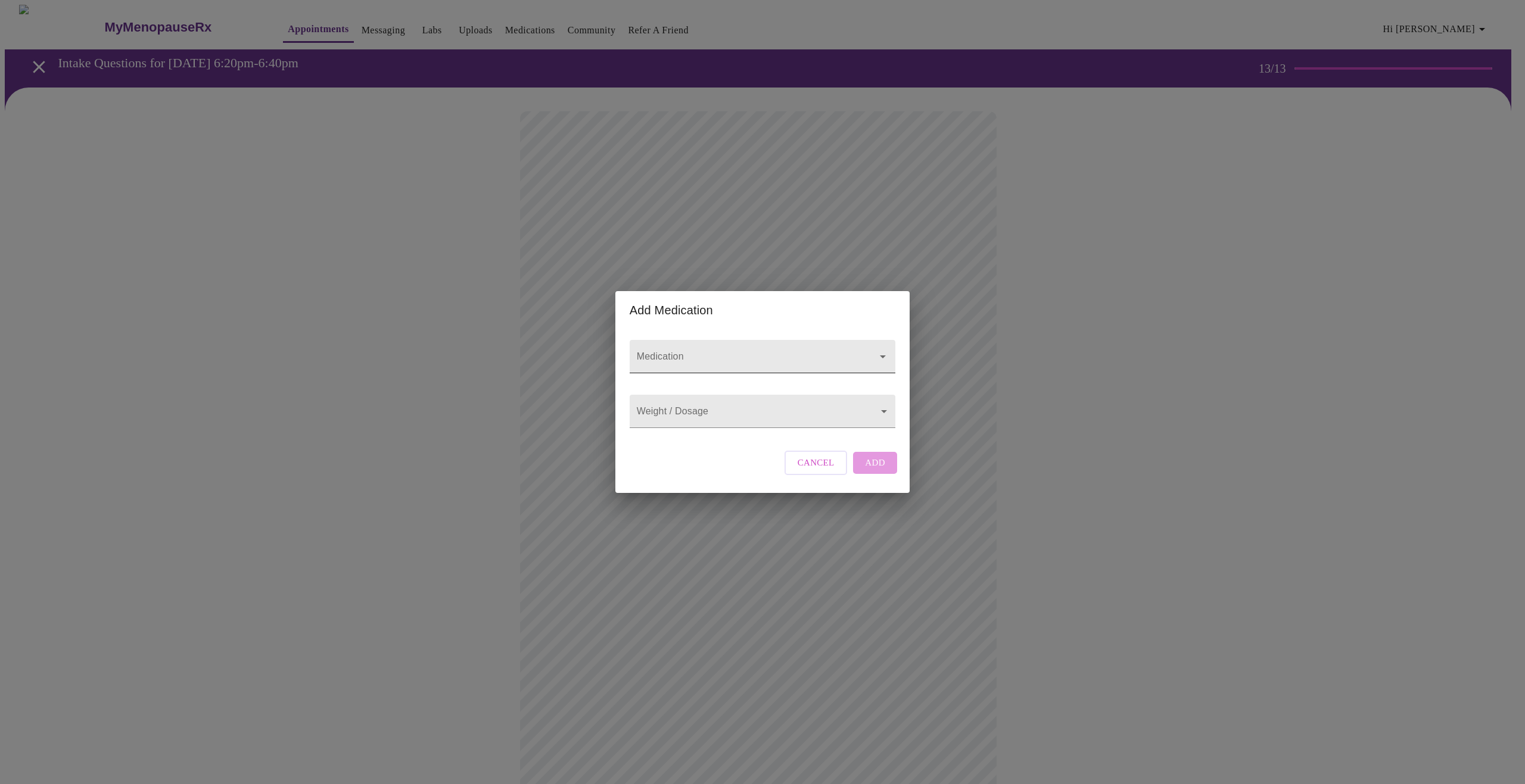
click at [675, 351] on input "Medication" at bounding box center [746, 362] width 222 height 22
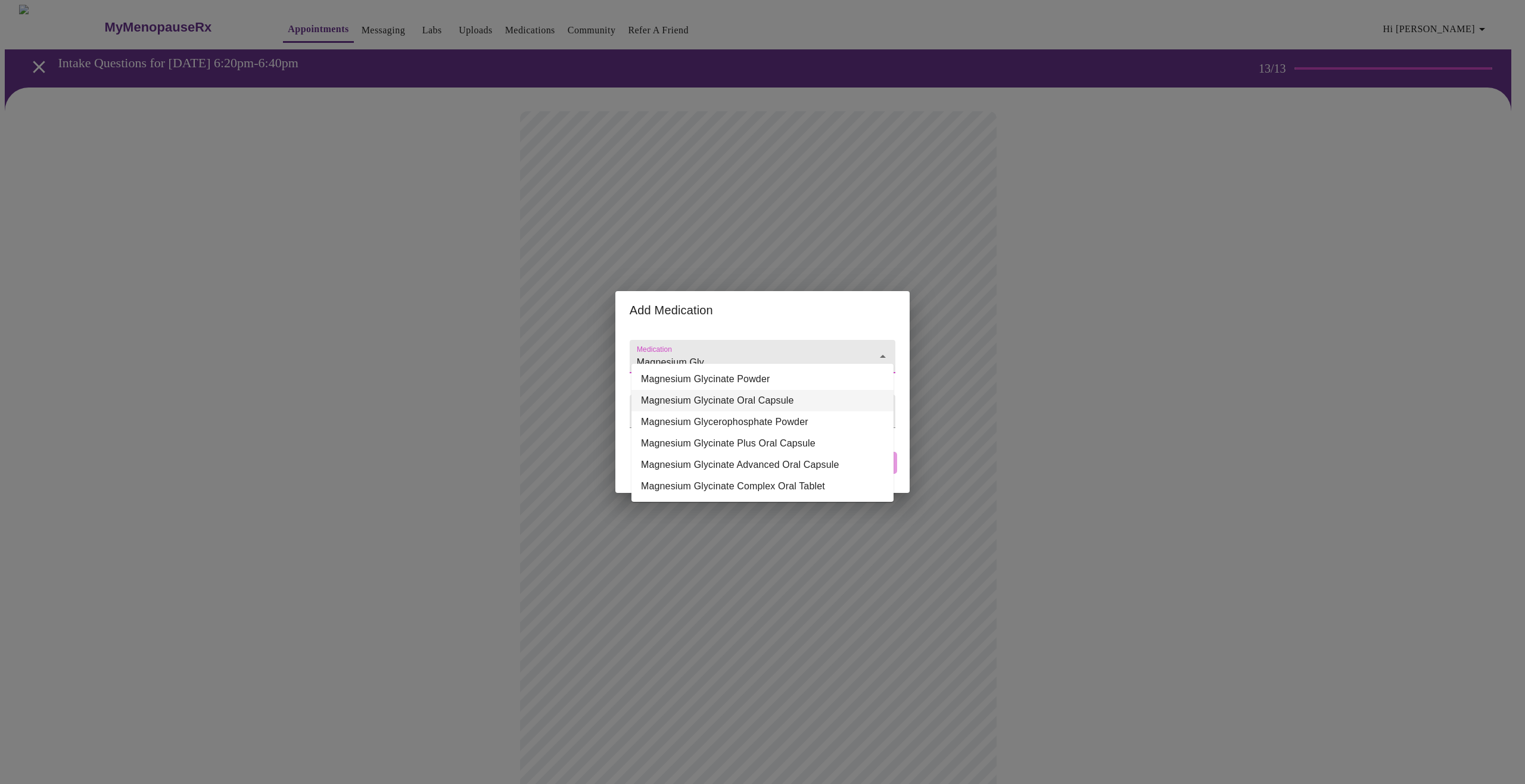
click at [694, 402] on li "Magnesium Glycinate Oral Capsule" at bounding box center [762, 400] width 262 height 21
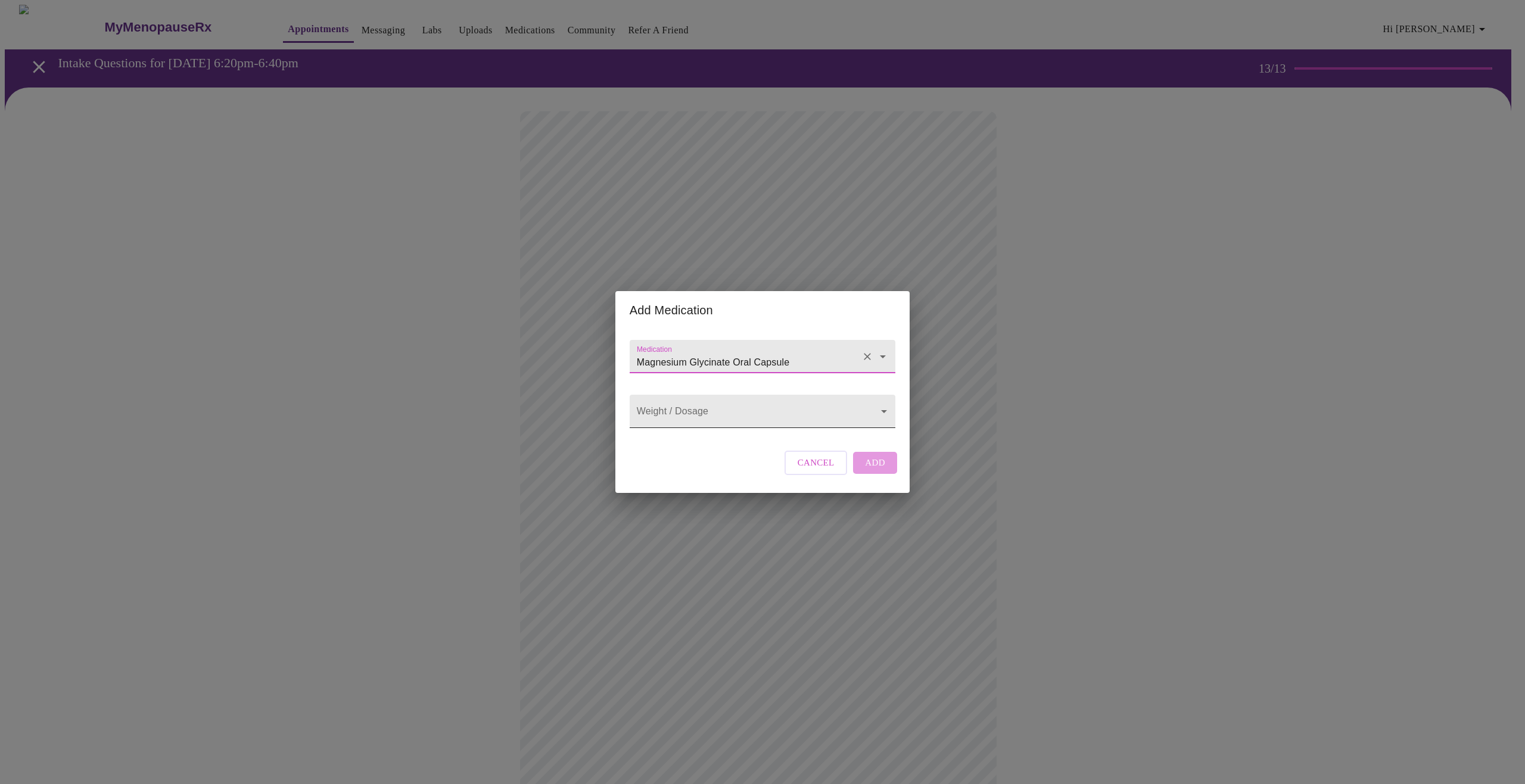
type input "Magnesium Glycinate Oral Capsule"
click at [694, 411] on body "MyMenopauseRx Appointments Messaging Labs Uploads Medications Community Refer a…" at bounding box center [762, 532] width 1515 height 1054
click at [676, 411] on li "100 MG" at bounding box center [762, 411] width 262 height 21
type input "100 MG"
click at [883, 410] on body "MyMenopauseRx Appointments Messaging Labs Uploads Medications Community Refer a…" at bounding box center [762, 532] width 1515 height 1054
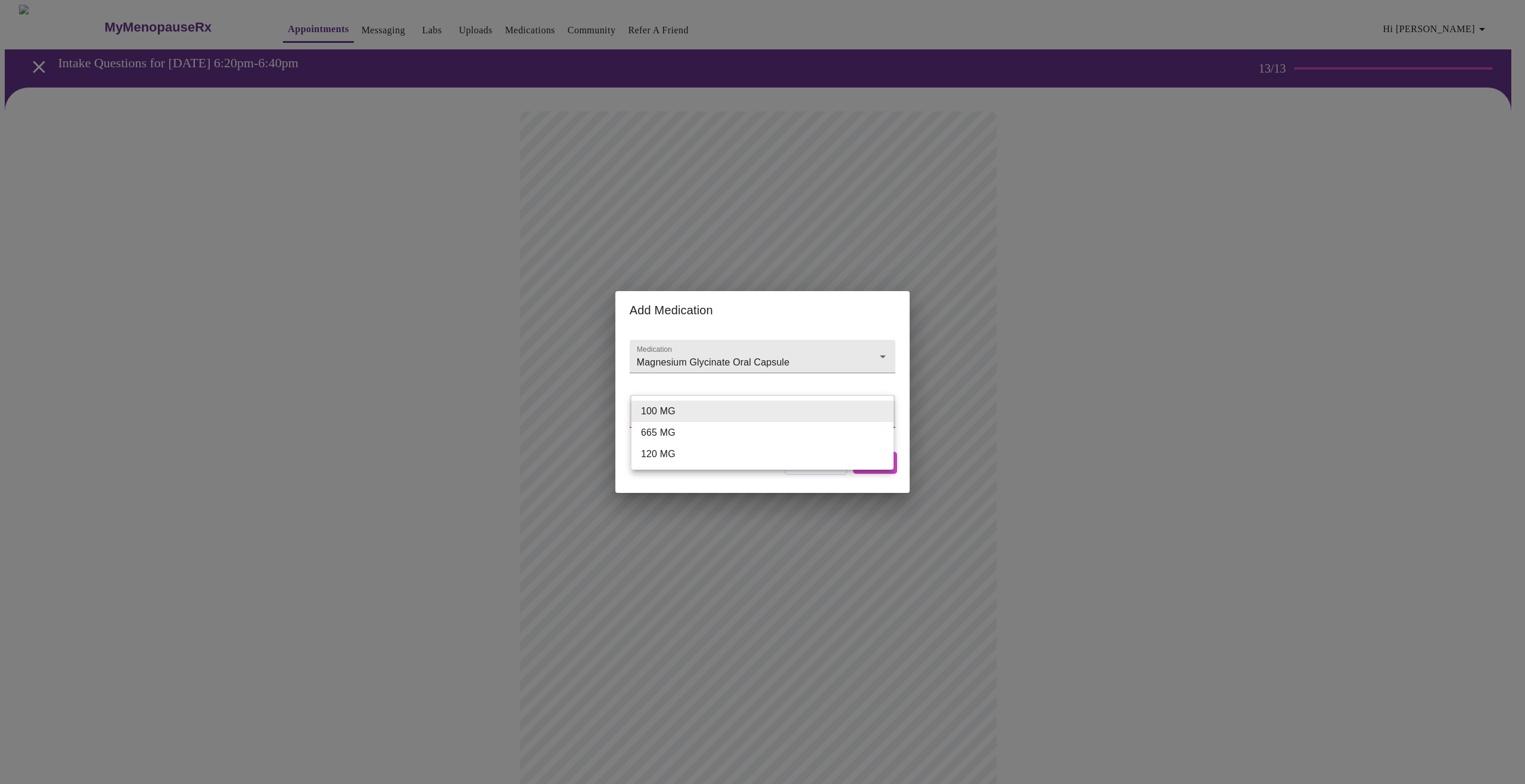
click at [879, 343] on div at bounding box center [762, 392] width 1525 height 784
click at [801, 353] on input "Magnesium Glycinate Oral Capsule" at bounding box center [746, 362] width 222 height 22
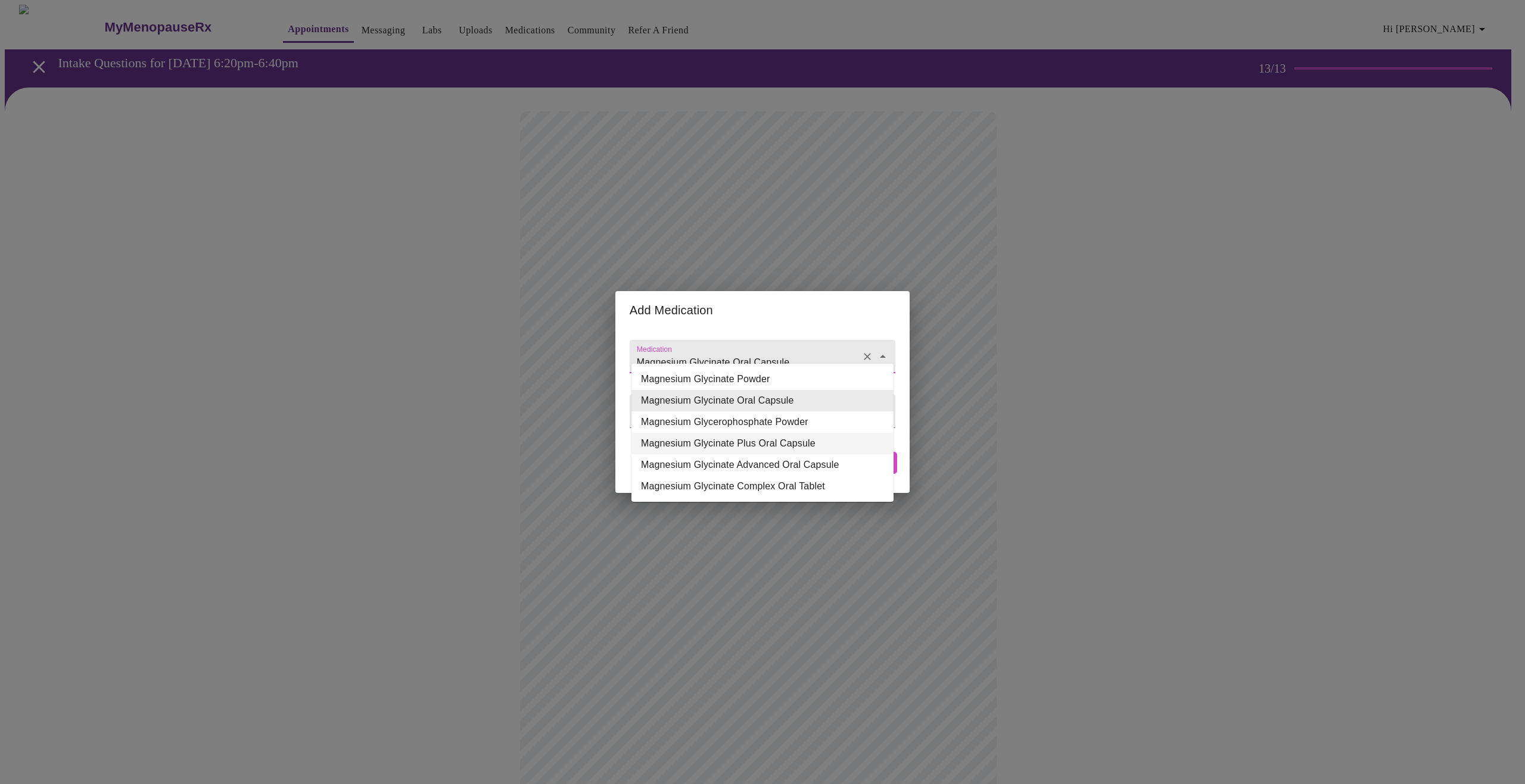
click at [792, 442] on li "Magnesium Glycinate Plus Oral Capsule" at bounding box center [762, 443] width 262 height 21
type input "Magnesium Glycinate Plus Oral Capsule"
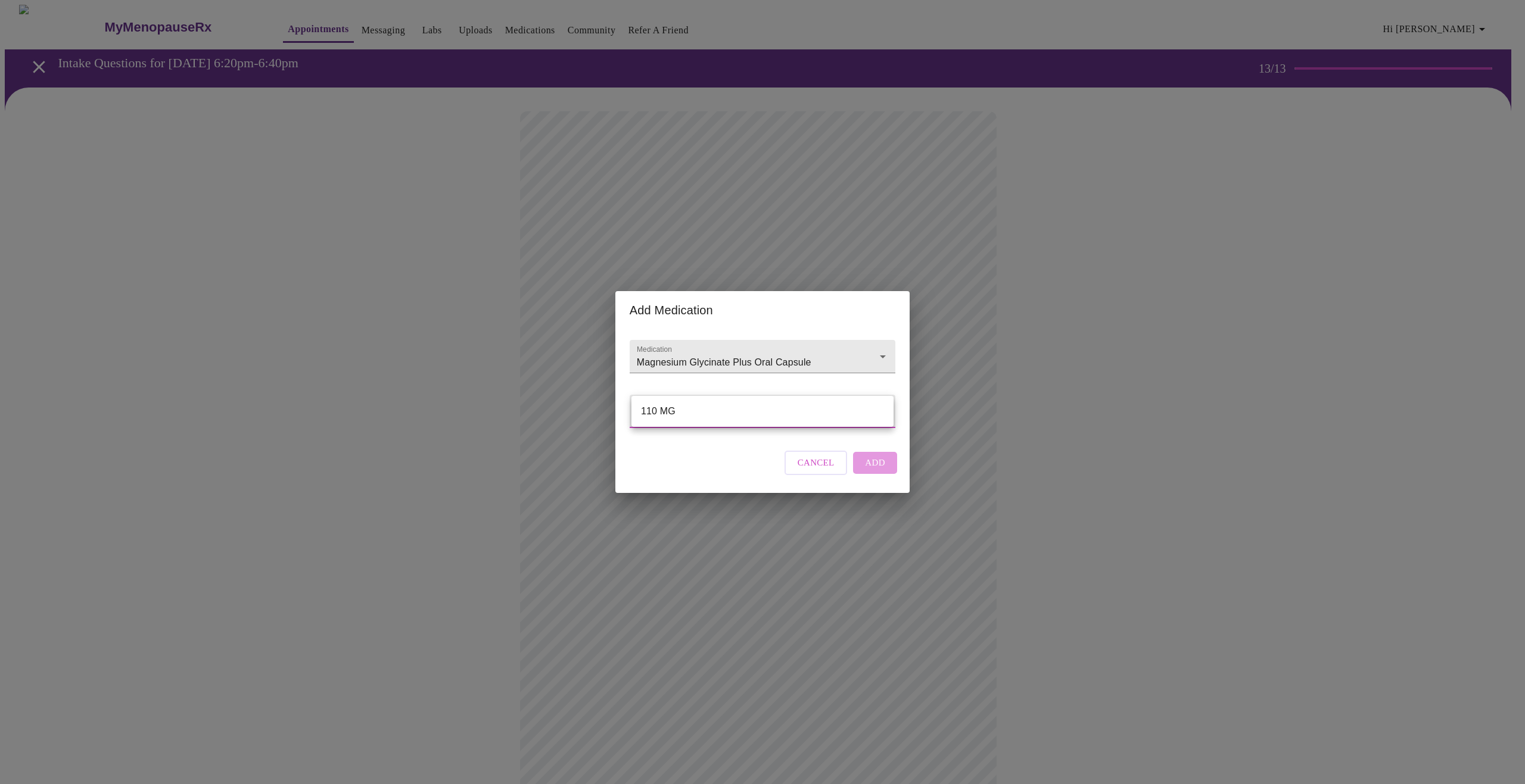
click at [842, 411] on body "MyMenopauseRx Appointments Messaging Labs Uploads Medications Community Refer a…" at bounding box center [762, 532] width 1515 height 1054
click at [823, 349] on div at bounding box center [762, 392] width 1525 height 784
click at [823, 351] on input "Magnesium Glycinate Plus Oral Capsule" at bounding box center [746, 362] width 222 height 22
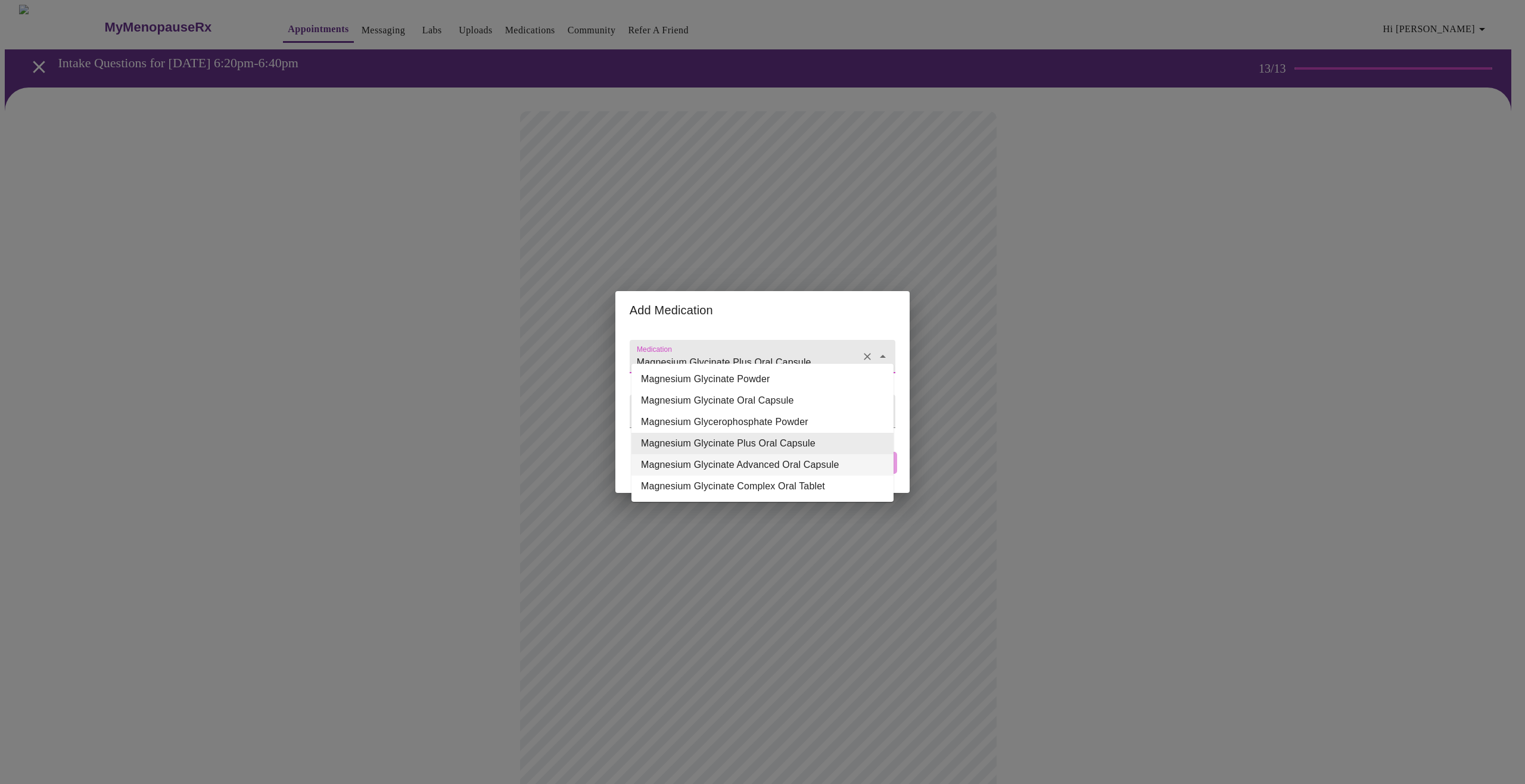
click at [803, 459] on li "Magnesium Glycinate Advanced Oral Capsule" at bounding box center [762, 465] width 262 height 21
type input "Magnesium Glycinate Advanced Oral Capsule"
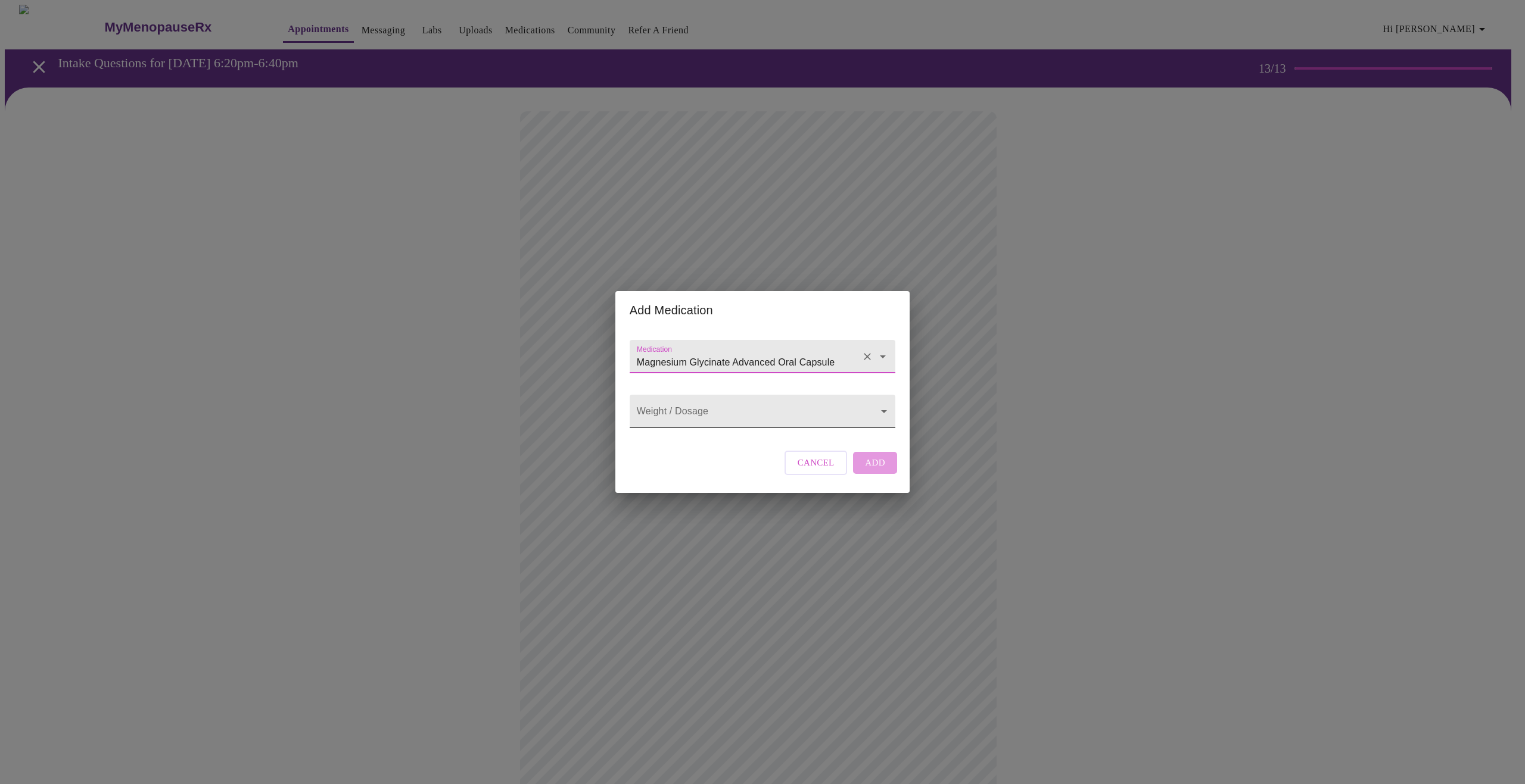
click at [787, 414] on body "MyMenopauseRx Appointments Messaging Labs Uploads Medications Community Refer a…" at bounding box center [762, 532] width 1515 height 1054
click at [787, 414] on li "120 MG" at bounding box center [762, 411] width 262 height 21
type input "120 MG"
click at [848, 357] on input "Magnesium Glycinate Advanced Oral Capsule" at bounding box center [746, 362] width 222 height 22
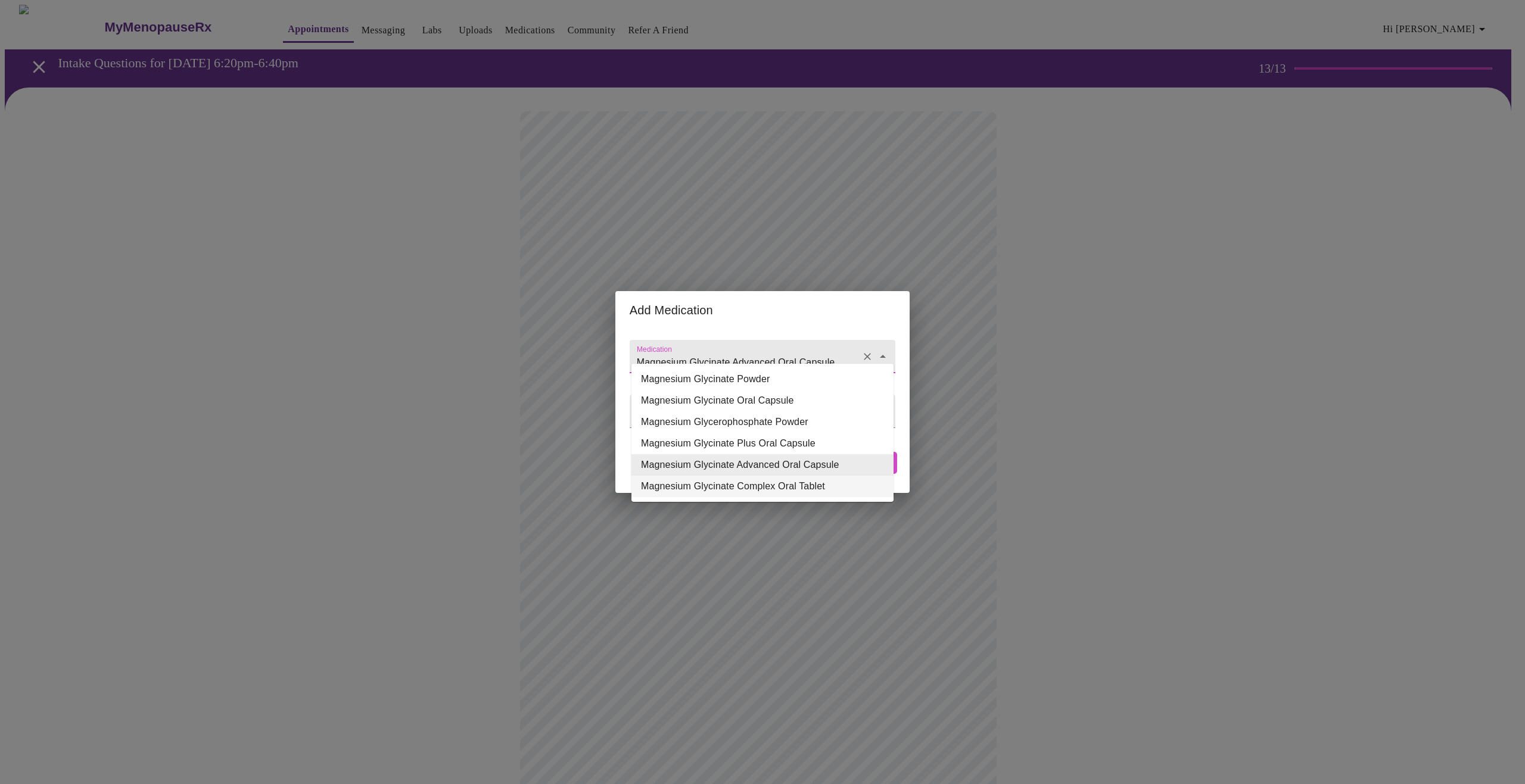
click at [804, 487] on li "Magnesium Glycinate Complex Oral Tablet" at bounding box center [762, 486] width 262 height 21
type input "Magnesium Glycinate Complex Oral Tablet"
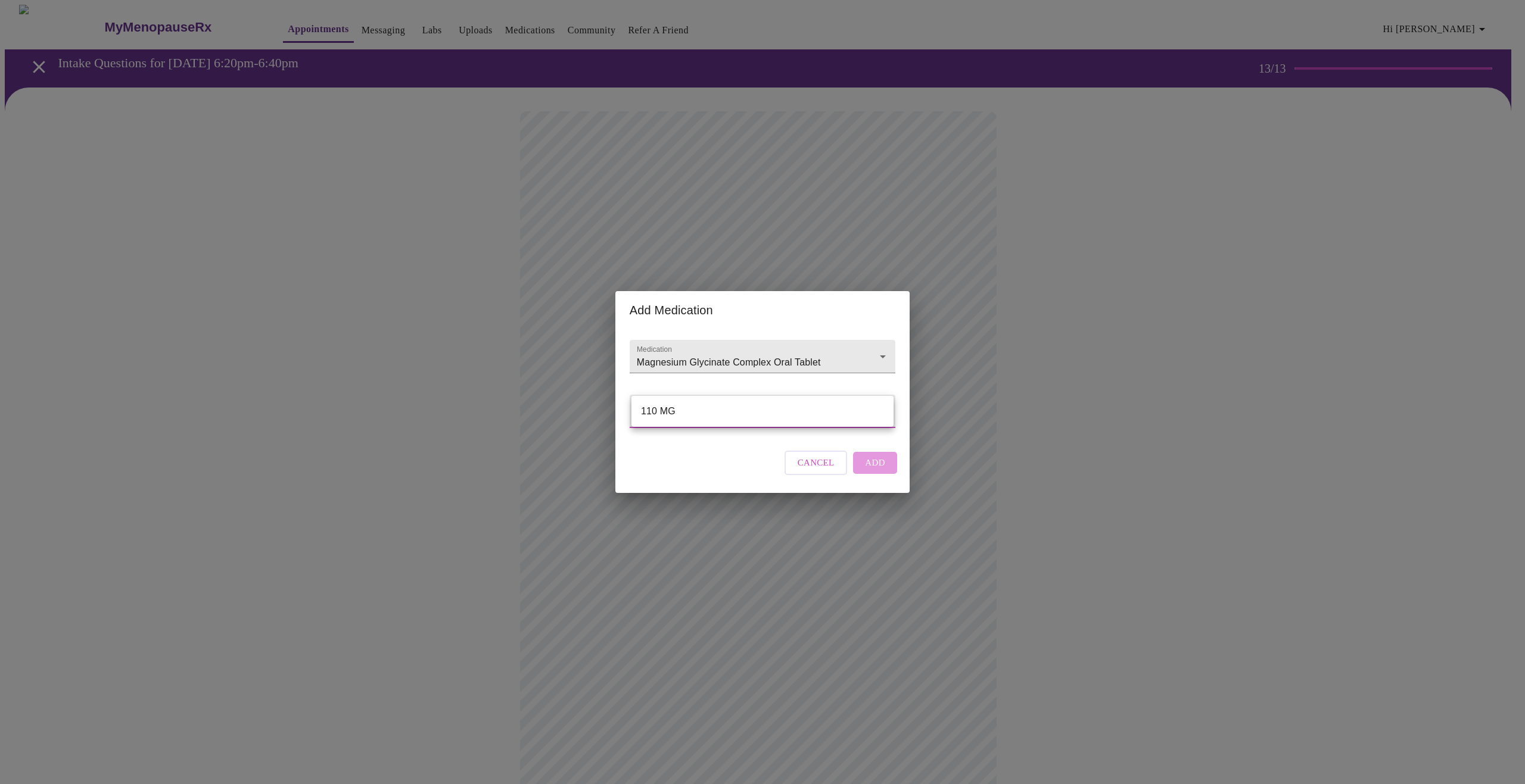
click at [805, 411] on body "MyMenopauseRx Appointments Messaging Labs Uploads Medications Community Refer a…" at bounding box center [762, 532] width 1515 height 1054
click at [805, 411] on li "110 MG" at bounding box center [762, 411] width 262 height 21
type input "110 MG"
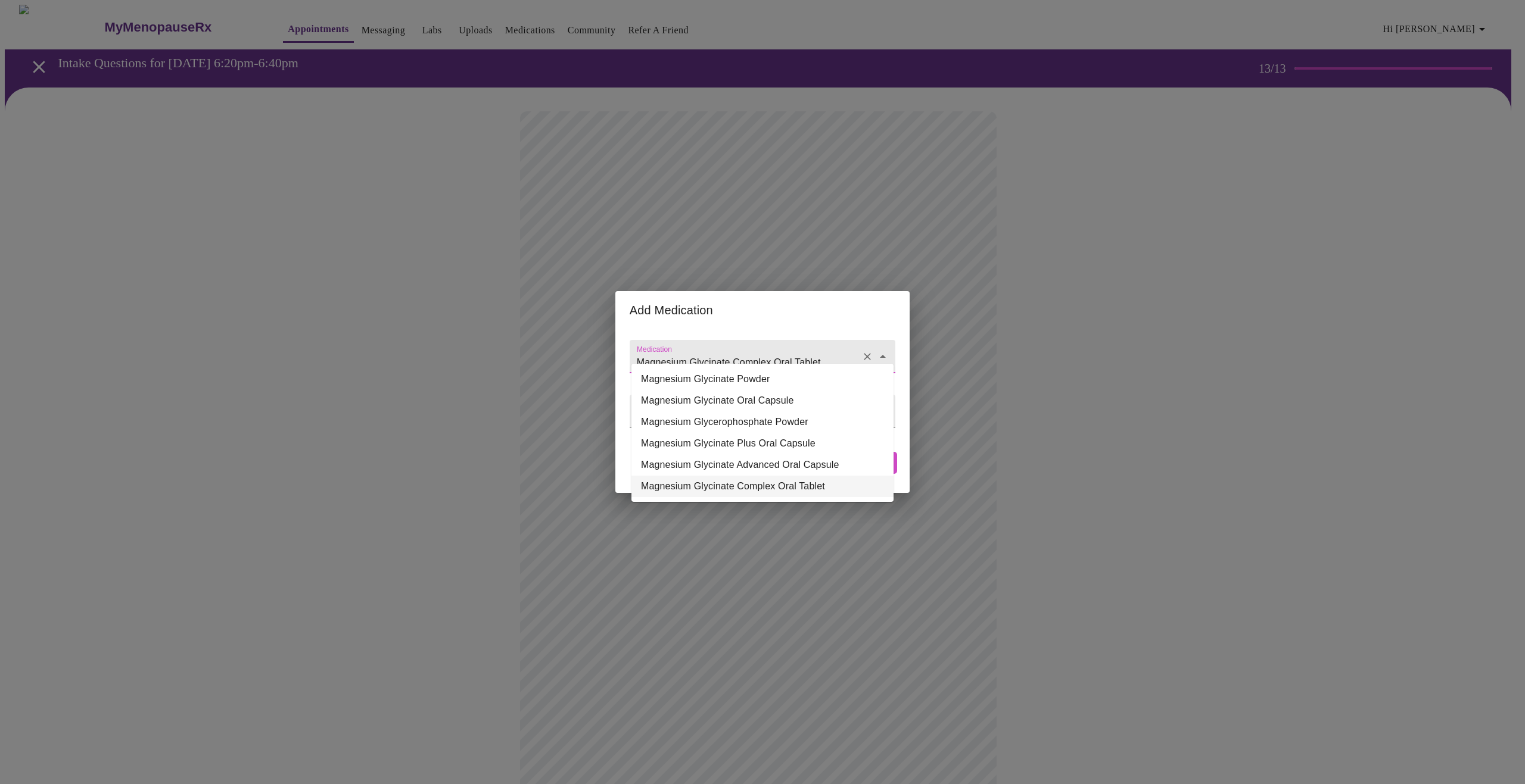
click at [814, 351] on input "Magnesium Glycinate Complex Oral Tablet" at bounding box center [746, 362] width 222 height 22
click at [782, 400] on li "Magnesium Glycinate Oral Capsule" at bounding box center [762, 400] width 262 height 21
type input "Magnesium Glycinate Oral Capsule"
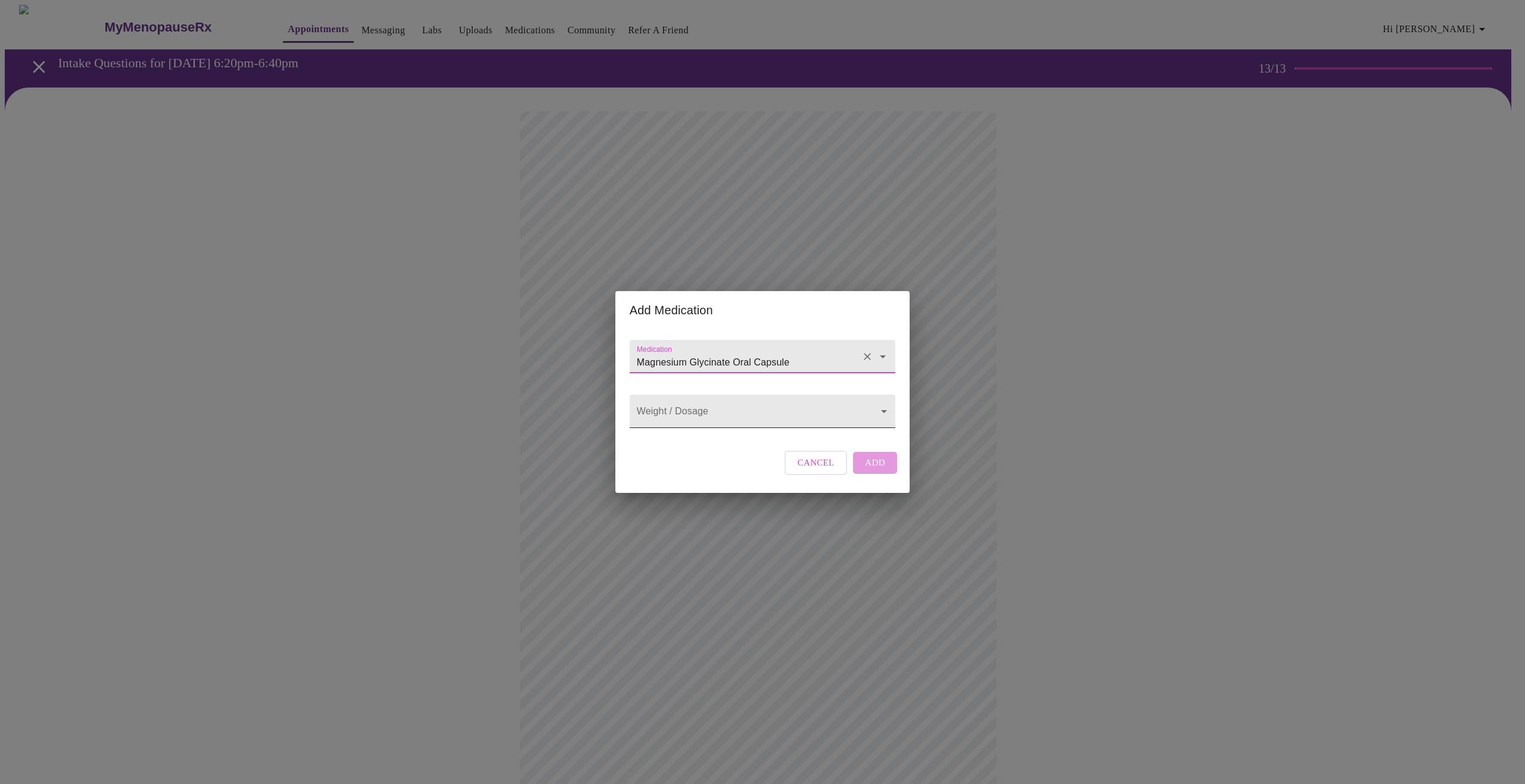
click at [776, 417] on body "MyMenopauseRx Appointments Messaging Labs Uploads Medications Community Refer a…" at bounding box center [762, 532] width 1515 height 1054
click at [679, 409] on li "100 MG" at bounding box center [762, 411] width 262 height 21
type input "100 MG"
click at [871, 471] on span "Add" at bounding box center [875, 463] width 20 height 15
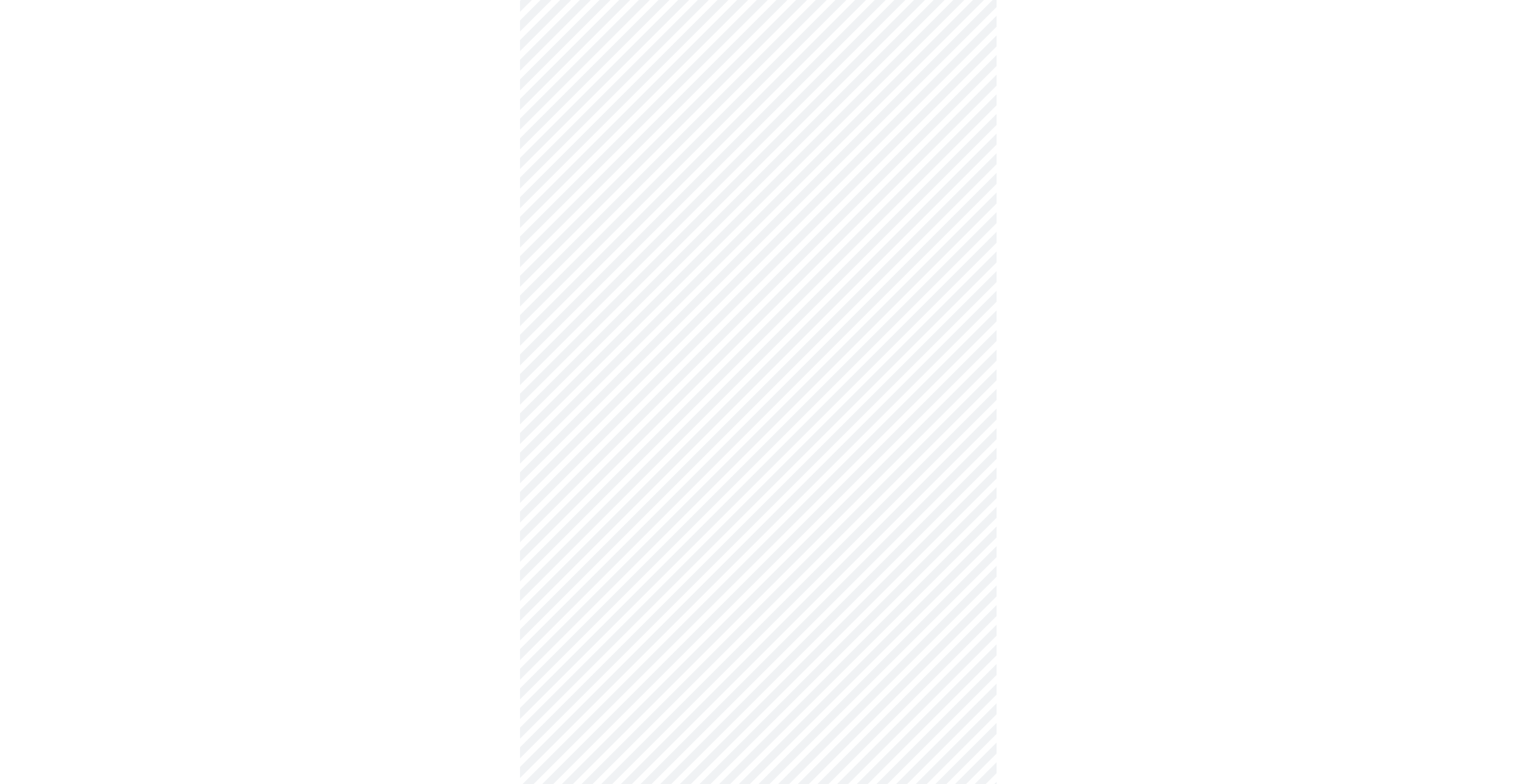
scroll to position [214, 0]
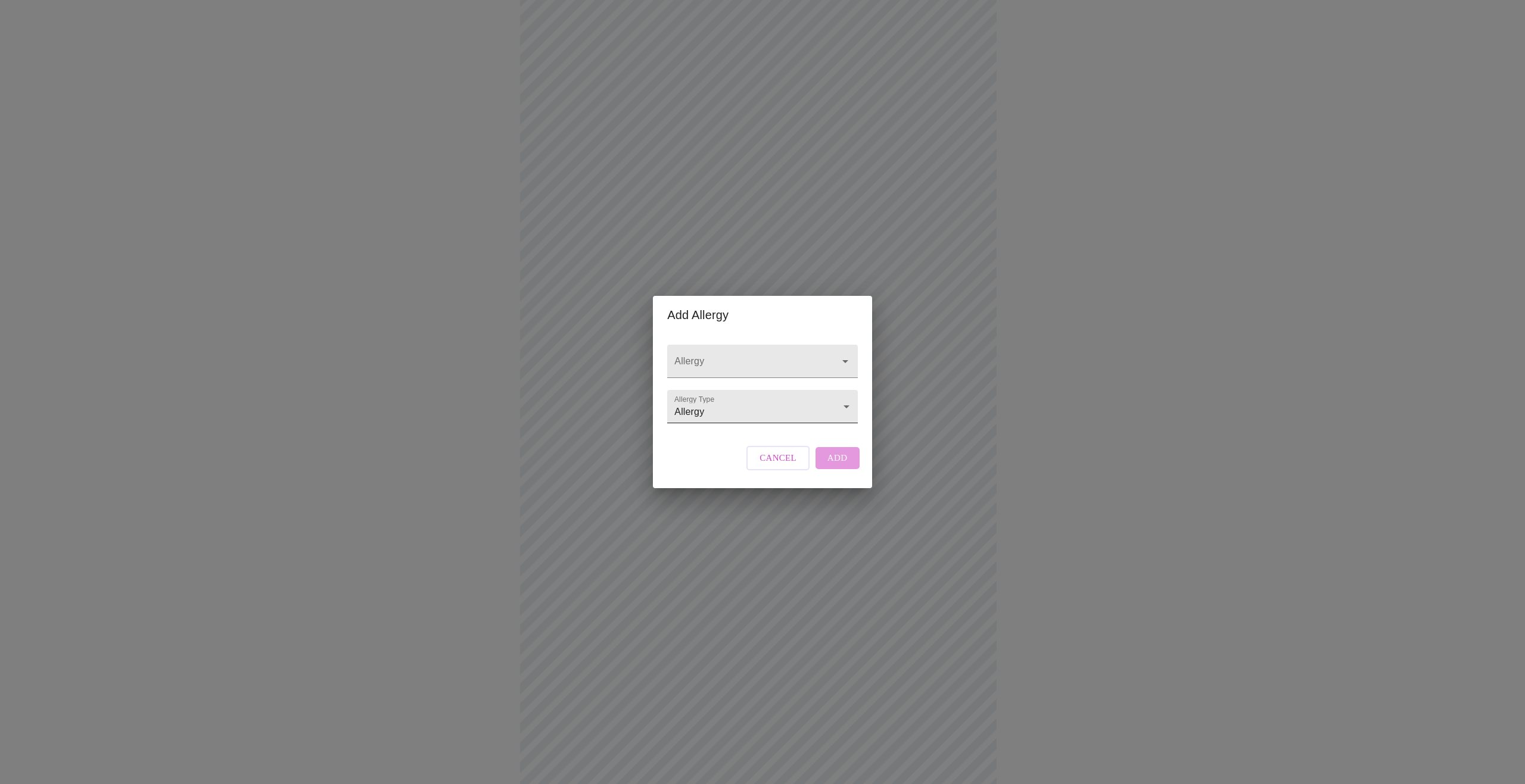
click at [847, 407] on body "MyMenopauseRx Appointments Messaging Labs Uploads Medications Community Refer a…" at bounding box center [762, 340] width 1515 height 1098
click at [756, 354] on div at bounding box center [762, 392] width 1525 height 784
click at [735, 356] on input "Allergy" at bounding box center [745, 367] width 146 height 22
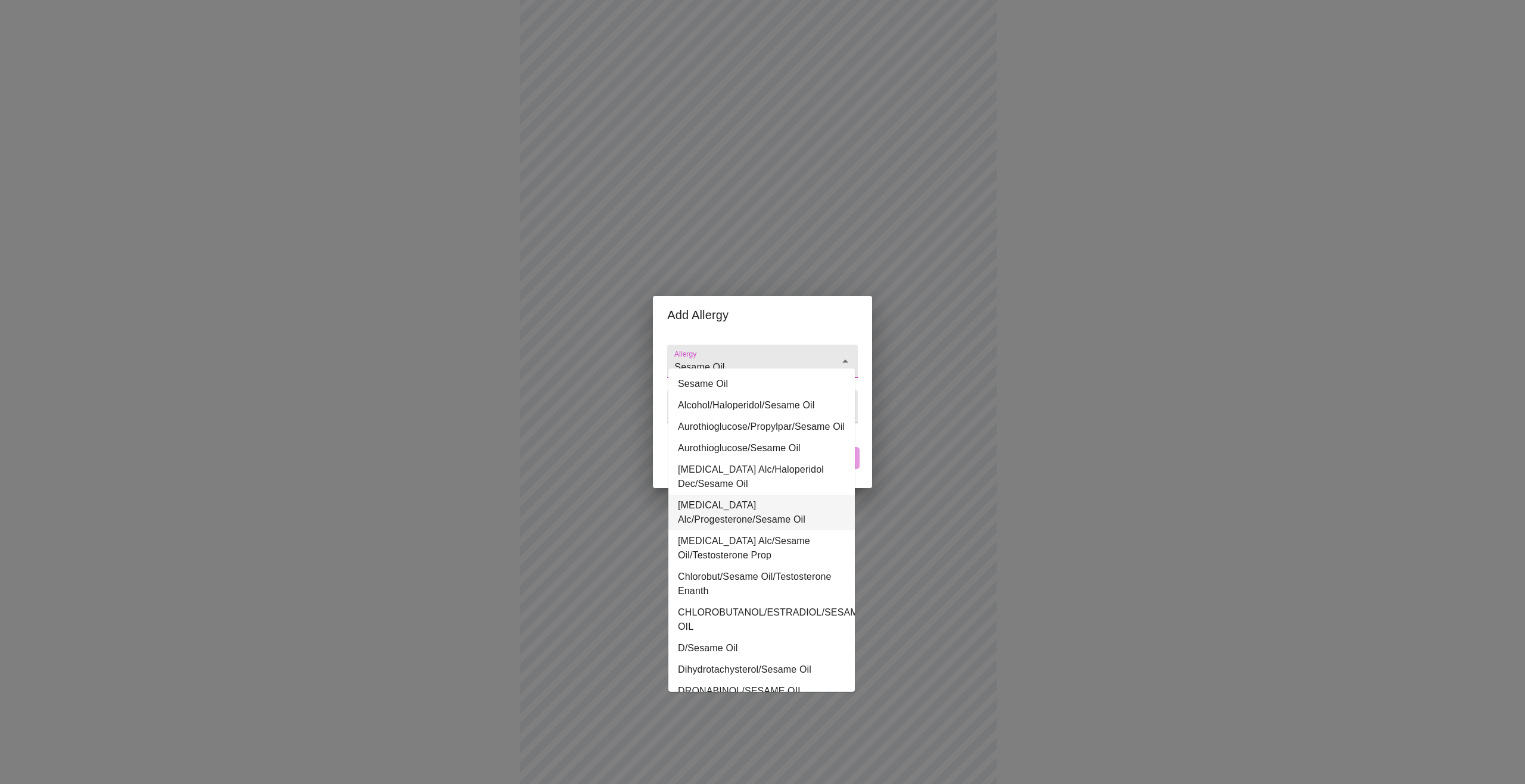
click at [779, 520] on li "[MEDICAL_DATA] Alc/Progesterone/Sesame Oil" at bounding box center [761, 512] width 186 height 36
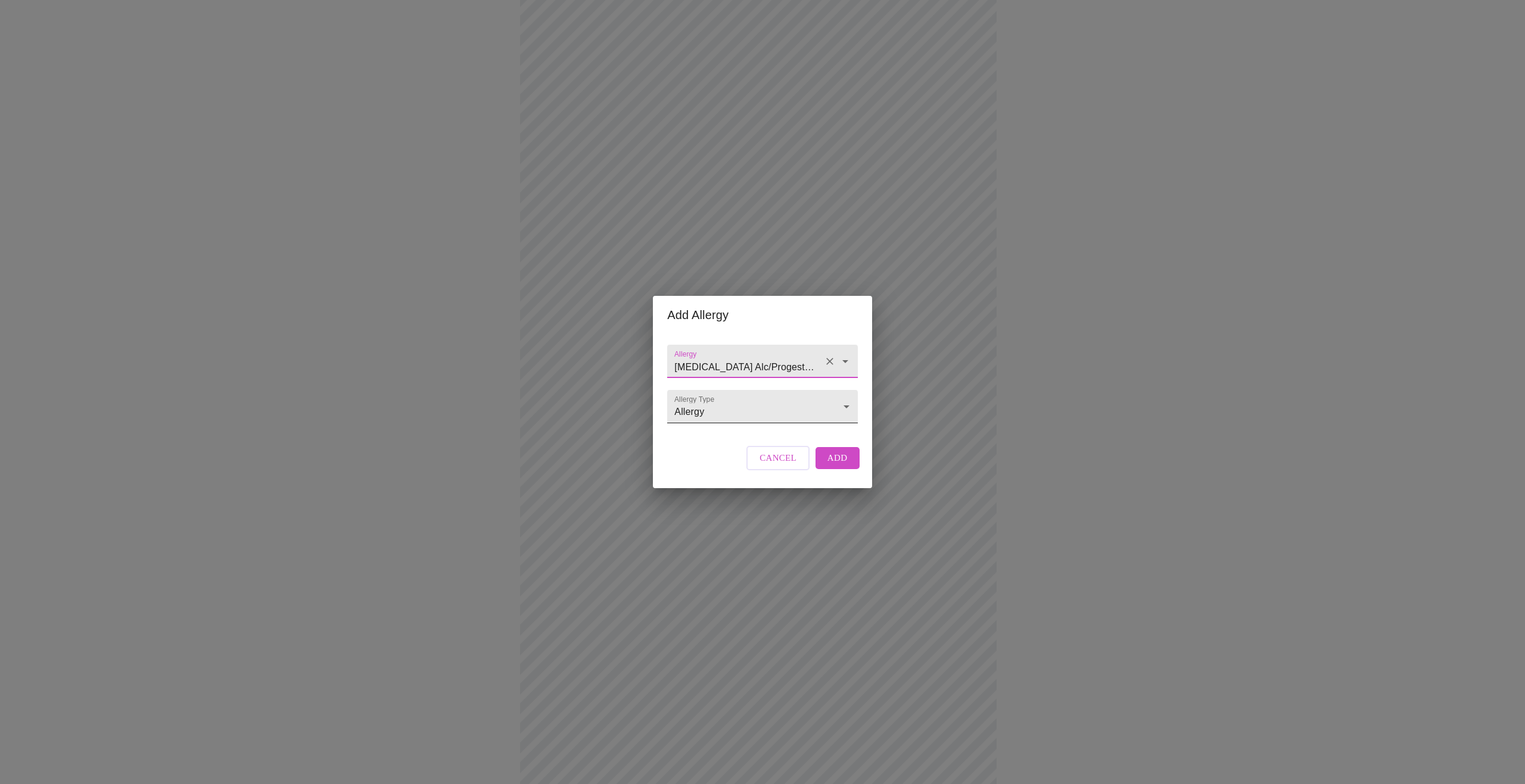
type input "[MEDICAL_DATA] Alc/Progesterone/Sesame Oil"
click at [842, 403] on body "MyMenopauseRx Appointments Messaging Labs Uploads Medications Community Refer a…" at bounding box center [762, 340] width 1515 height 1098
click at [806, 430] on li "Adverse Reaction" at bounding box center [762, 427] width 186 height 21
type input "Adverse Reaction"
click at [859, 408] on body "MyMenopauseRx Appointments Messaging Labs Uploads Medications Community Refer a…" at bounding box center [762, 340] width 1515 height 1098
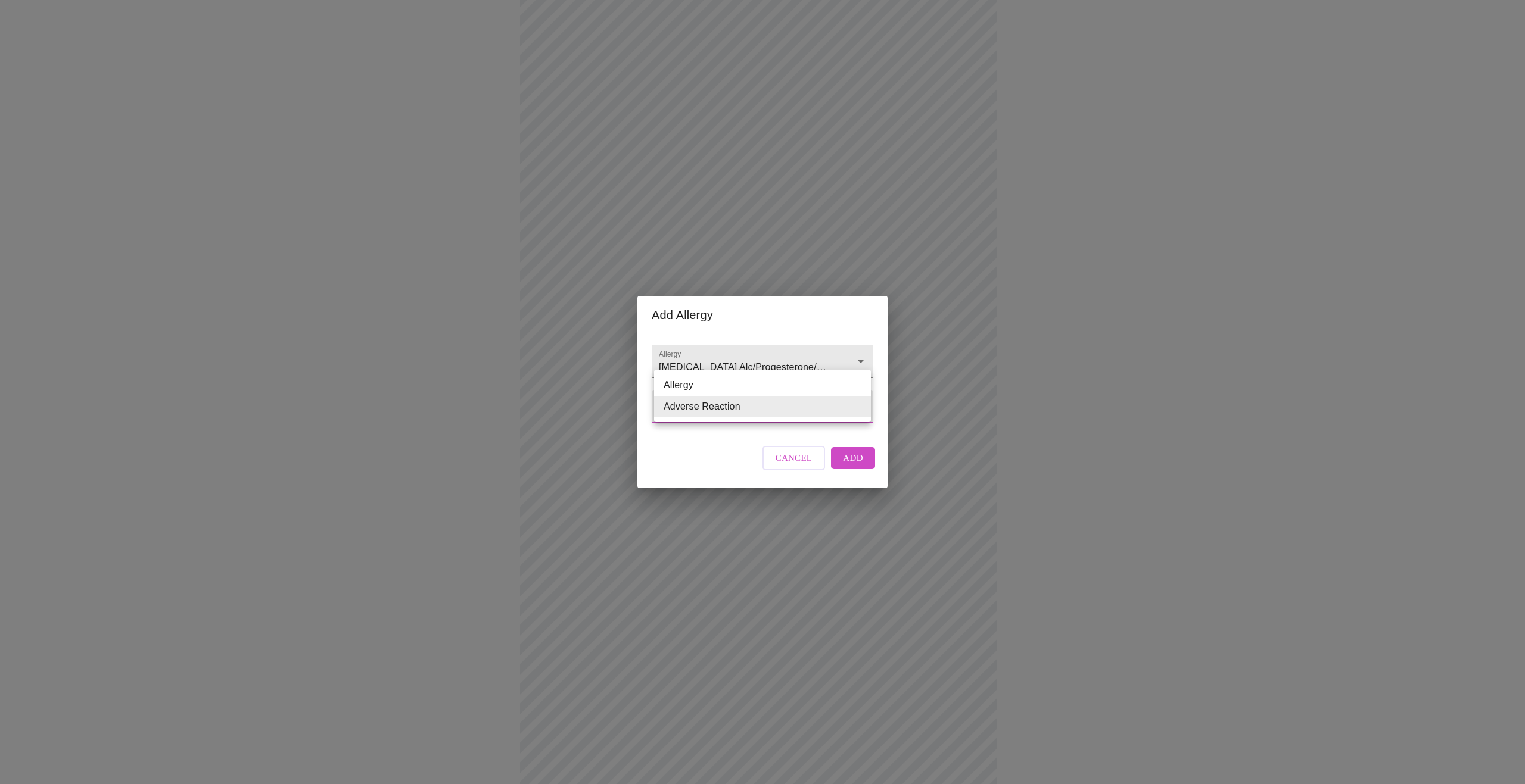
click at [859, 408] on li "Adverse Reaction" at bounding box center [762, 406] width 217 height 21
click at [849, 465] on span "Add" at bounding box center [853, 457] width 20 height 15
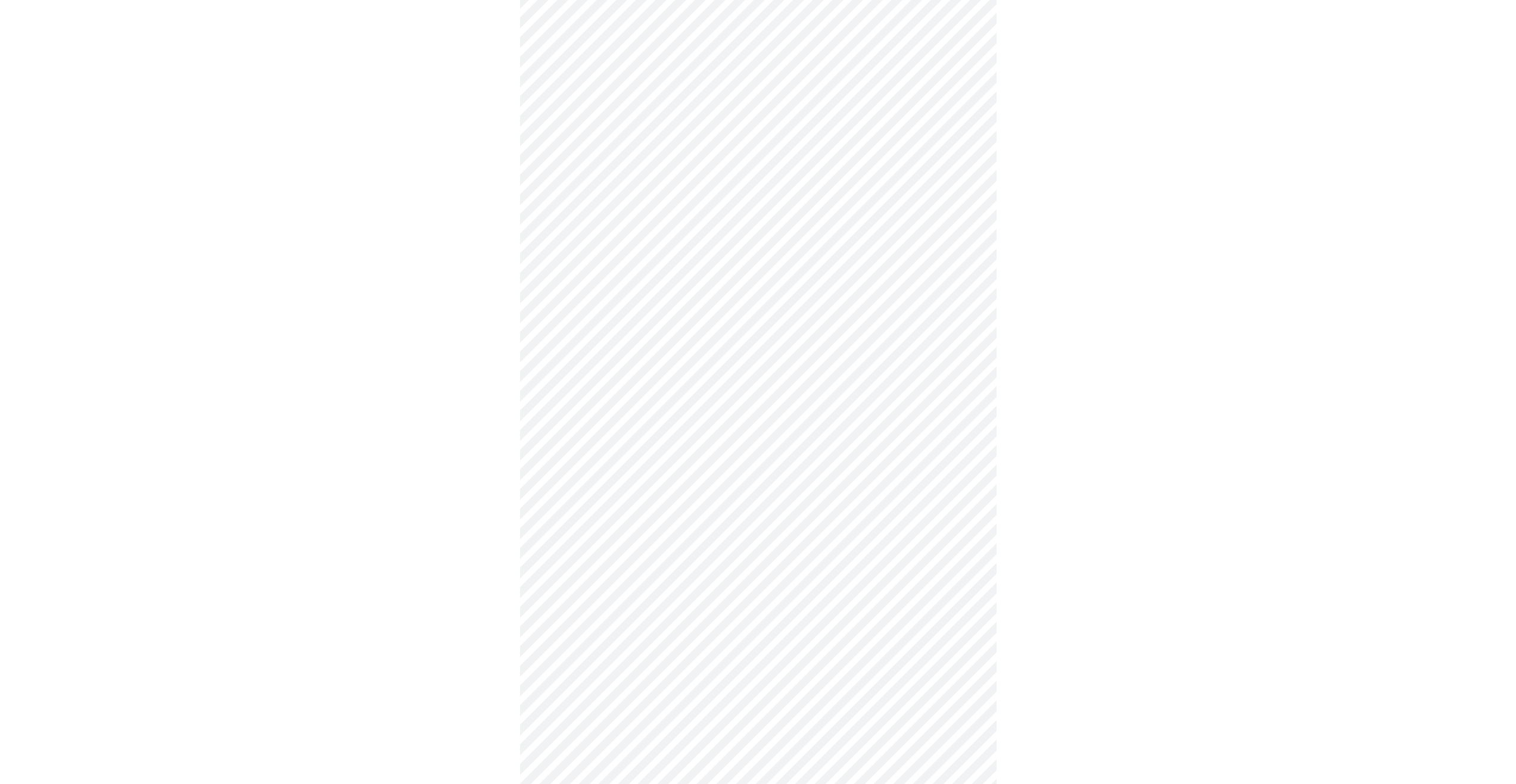
scroll to position [290, 0]
